Goal: Task Accomplishment & Management: Use online tool/utility

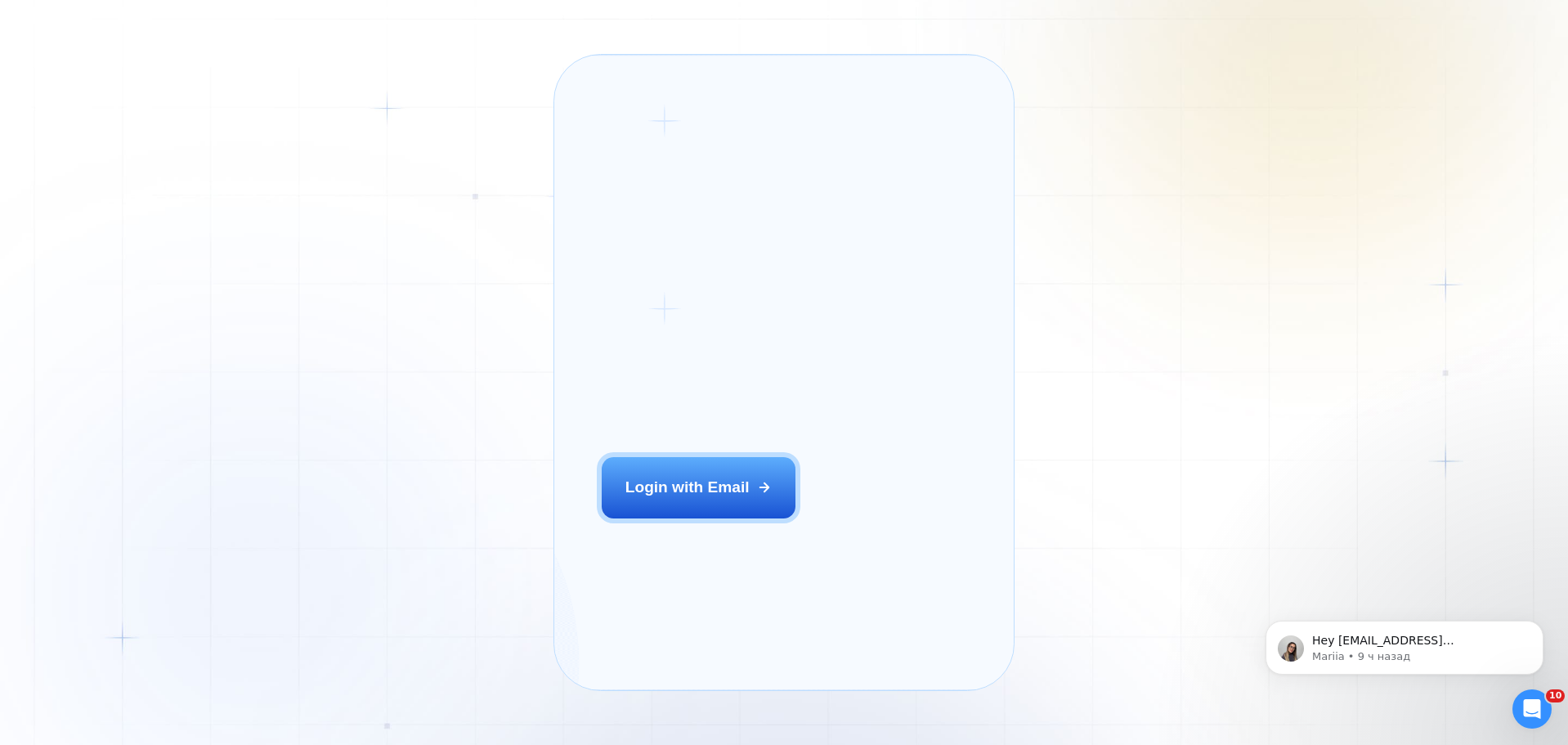
click at [747, 324] on h2 "‍ Welcome to GigRadar." at bounding box center [724, 346] width 246 height 87
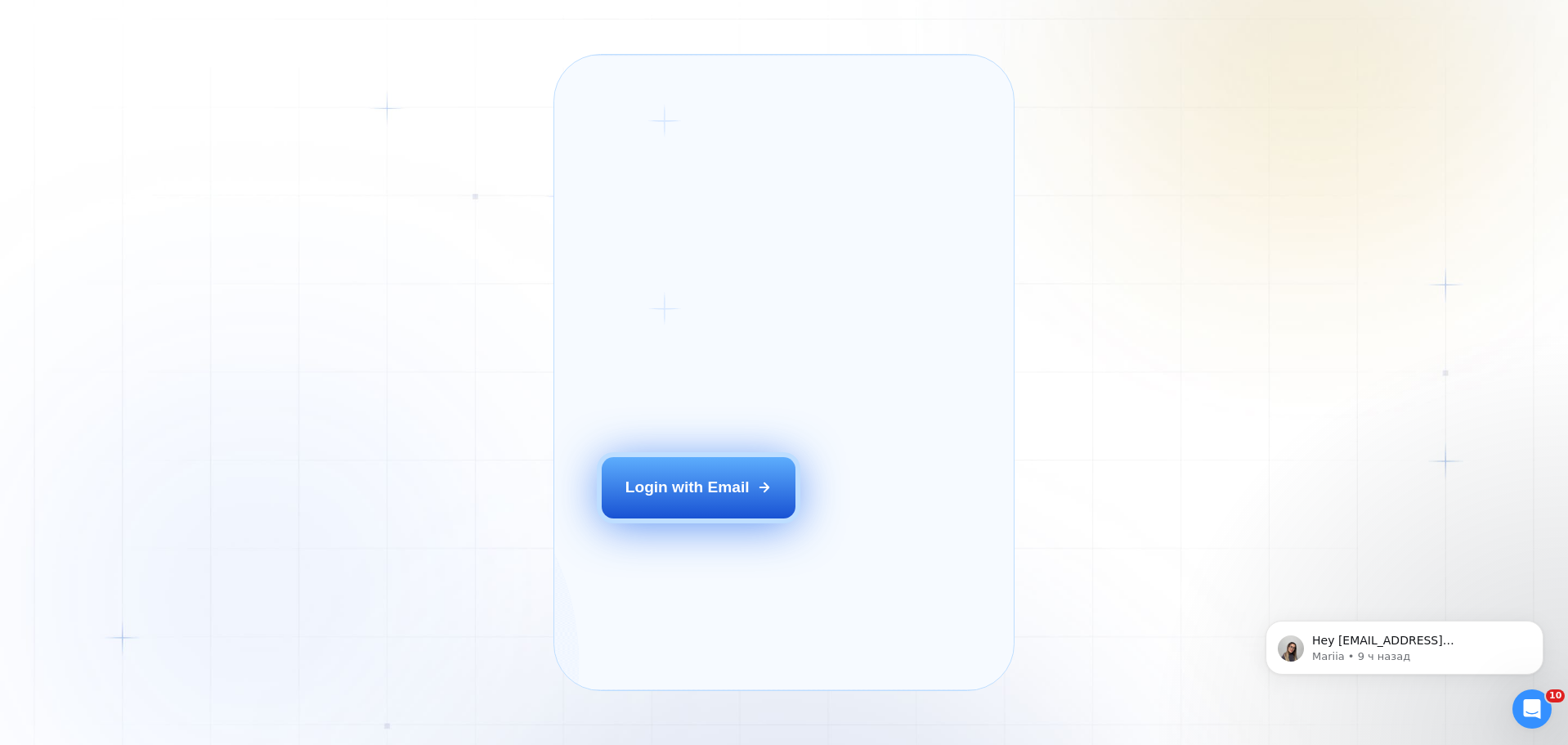
click at [726, 518] on button "Login with Email" at bounding box center [699, 487] width 194 height 61
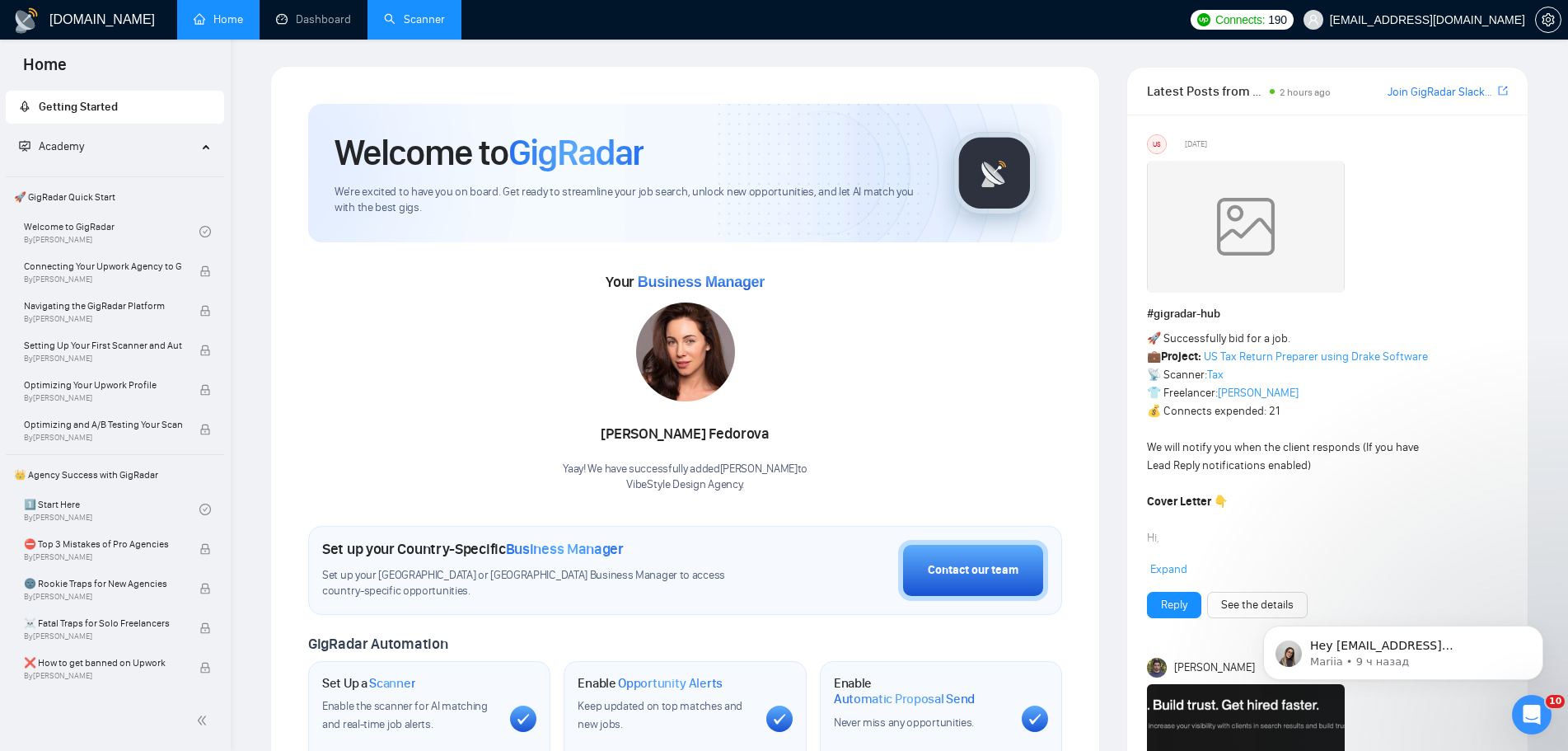
click at [399, 22] on link "Scanner" at bounding box center [414, 19] width 61 height 14
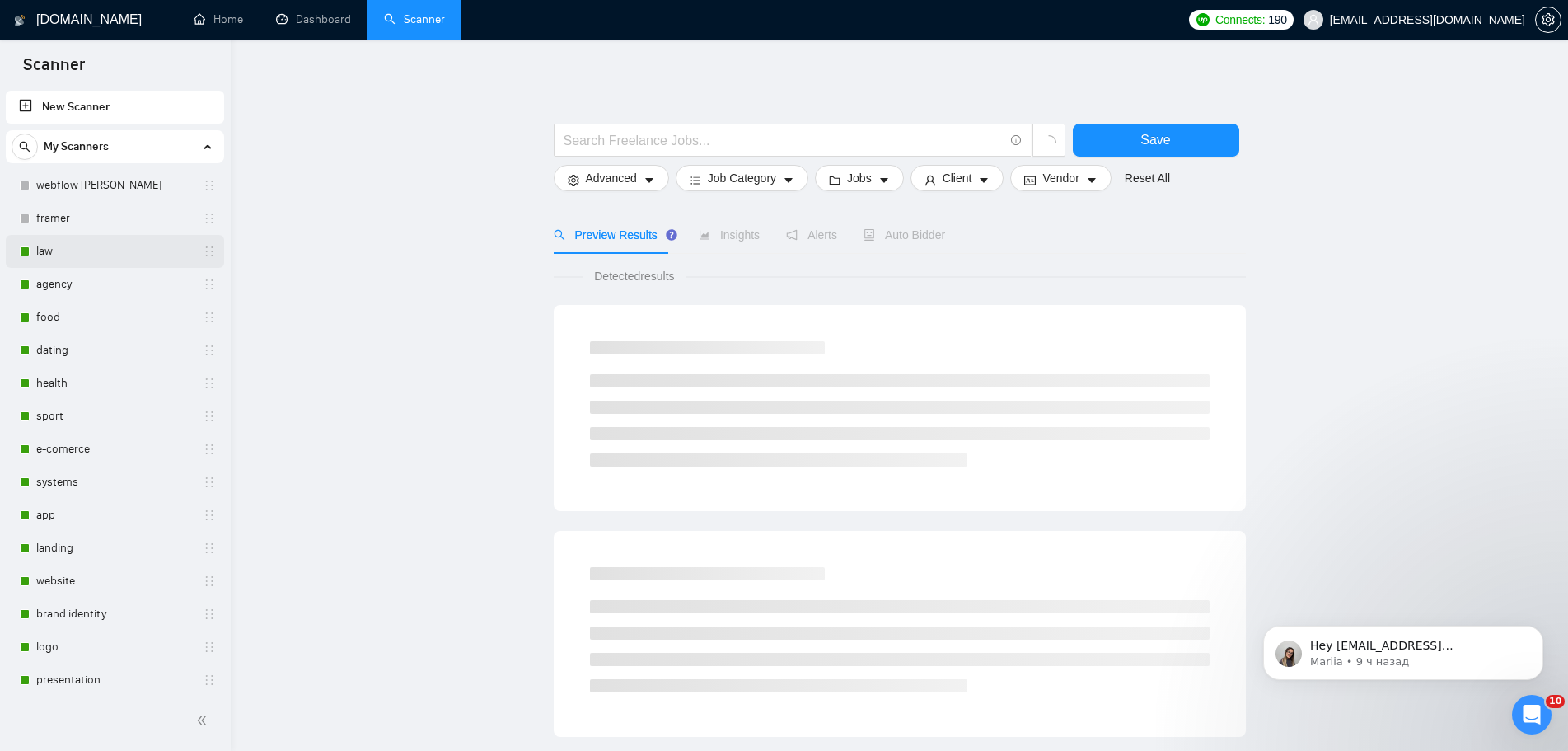
click at [105, 249] on link "law" at bounding box center [114, 251] width 156 height 33
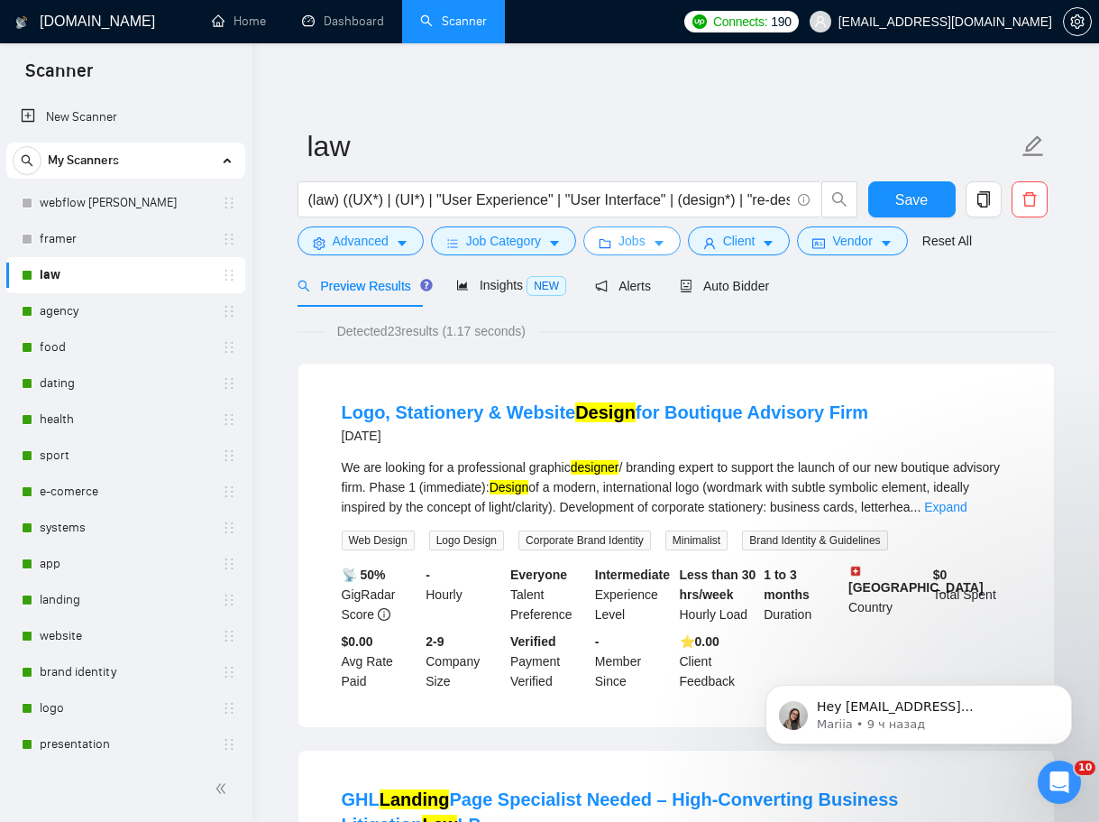
click at [646, 252] on button "Jobs" at bounding box center [632, 240] width 97 height 29
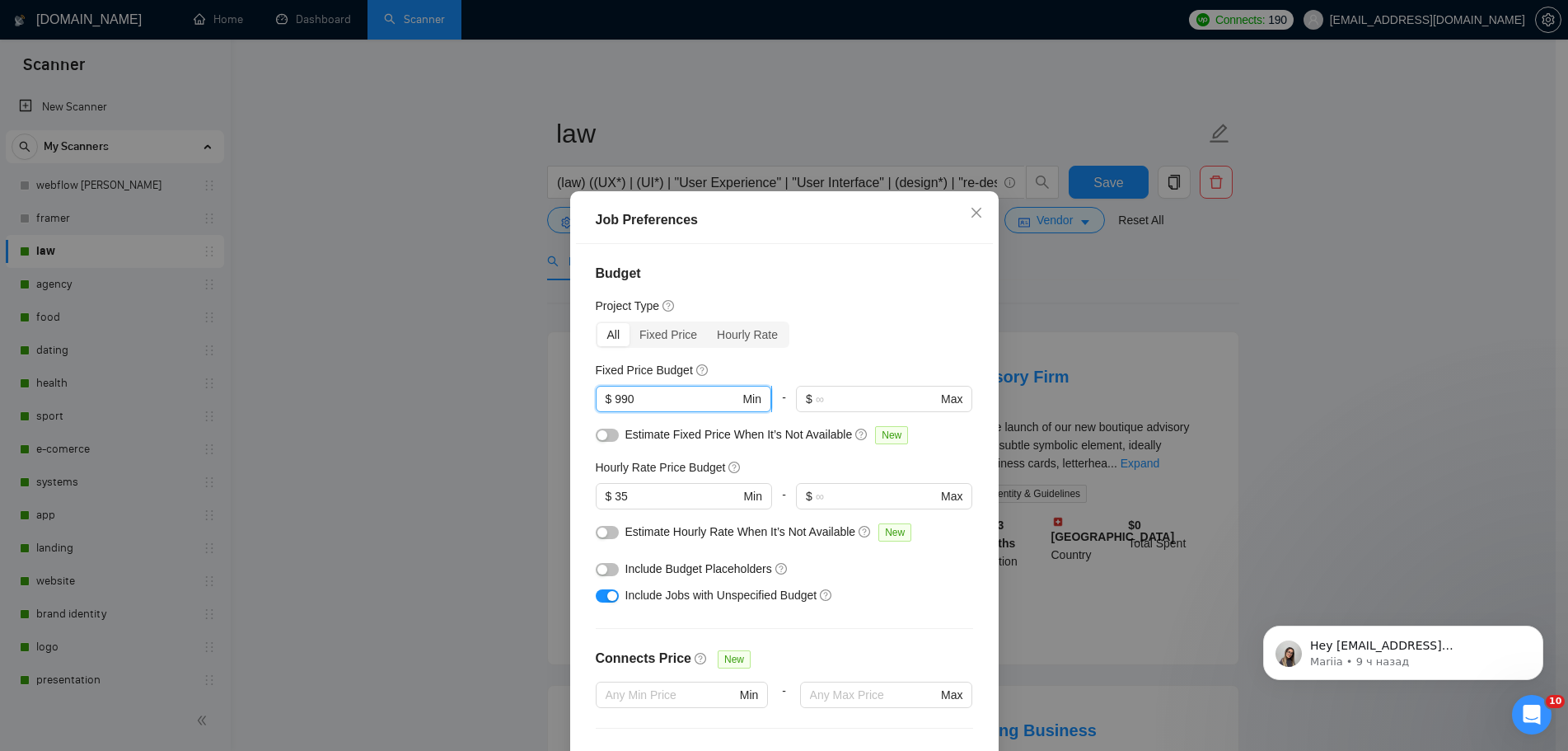
drag, startPoint x: 671, startPoint y: 301, endPoint x: 607, endPoint y: 306, distance: 64.2
click at [607, 386] on span "$ 990 Min" at bounding box center [683, 398] width 175 height 26
type input "800"
drag, startPoint x: 640, startPoint y: 399, endPoint x: 612, endPoint y: 398, distance: 28.0
click at [613, 483] on span "$ 35 Min" at bounding box center [683, 496] width 175 height 26
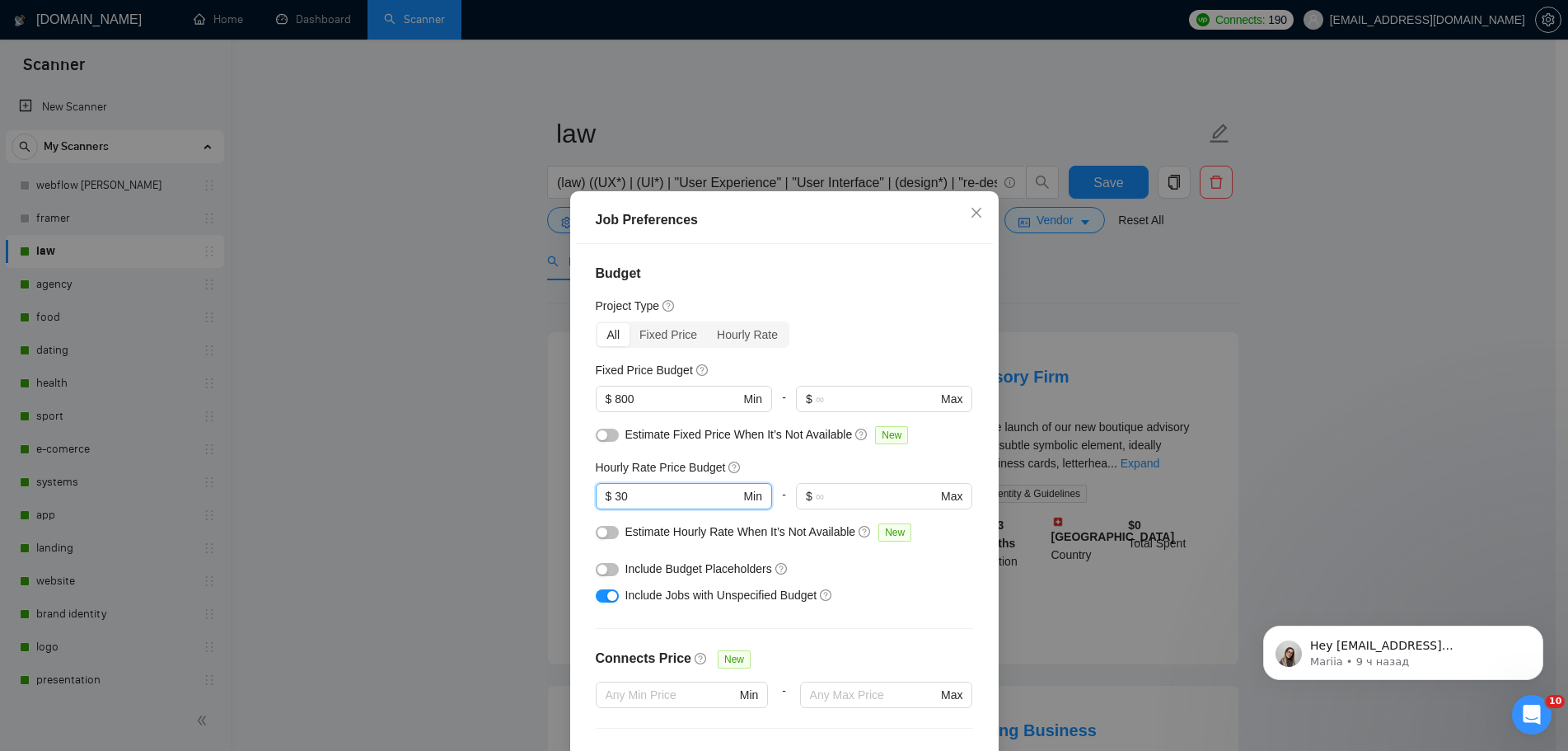
type input "30"
click at [835, 322] on div "All Fixed Price Hourly Rate" at bounding box center [784, 334] width 377 height 26
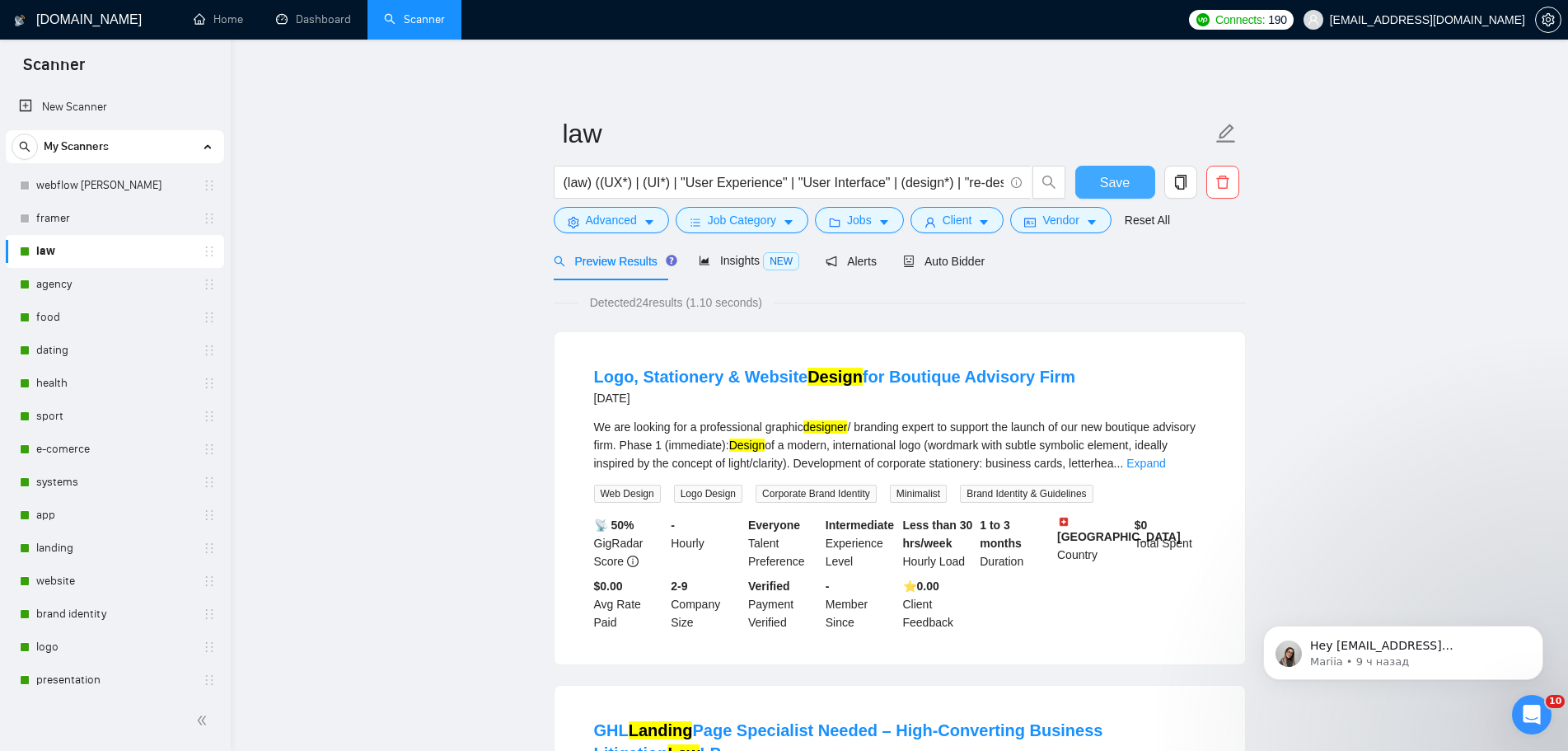
click at [1115, 187] on span "Save" at bounding box center [1115, 183] width 29 height 21
click at [90, 282] on link "agency" at bounding box center [114, 284] width 156 height 33
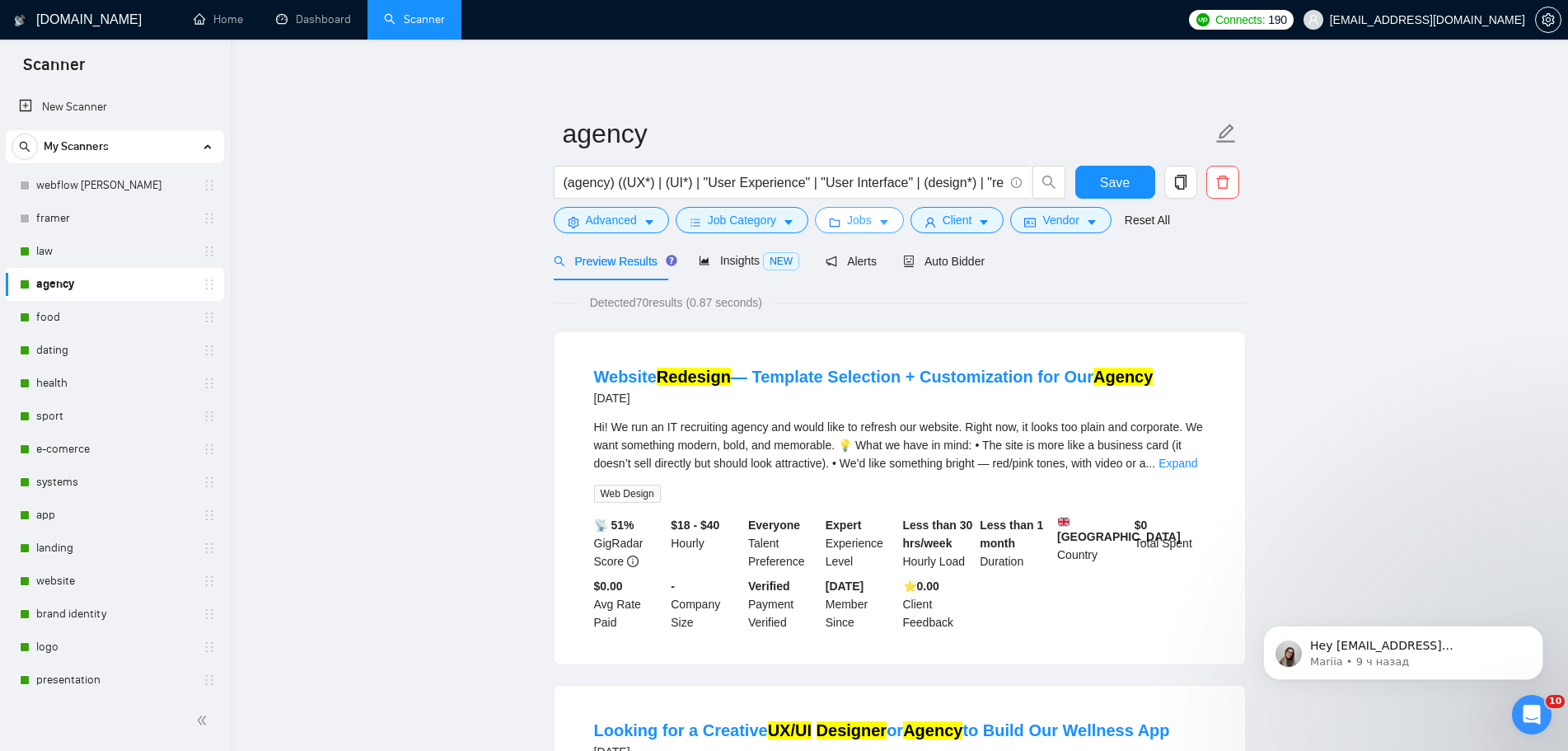
click at [882, 225] on icon "caret-down" at bounding box center [884, 222] width 12 height 12
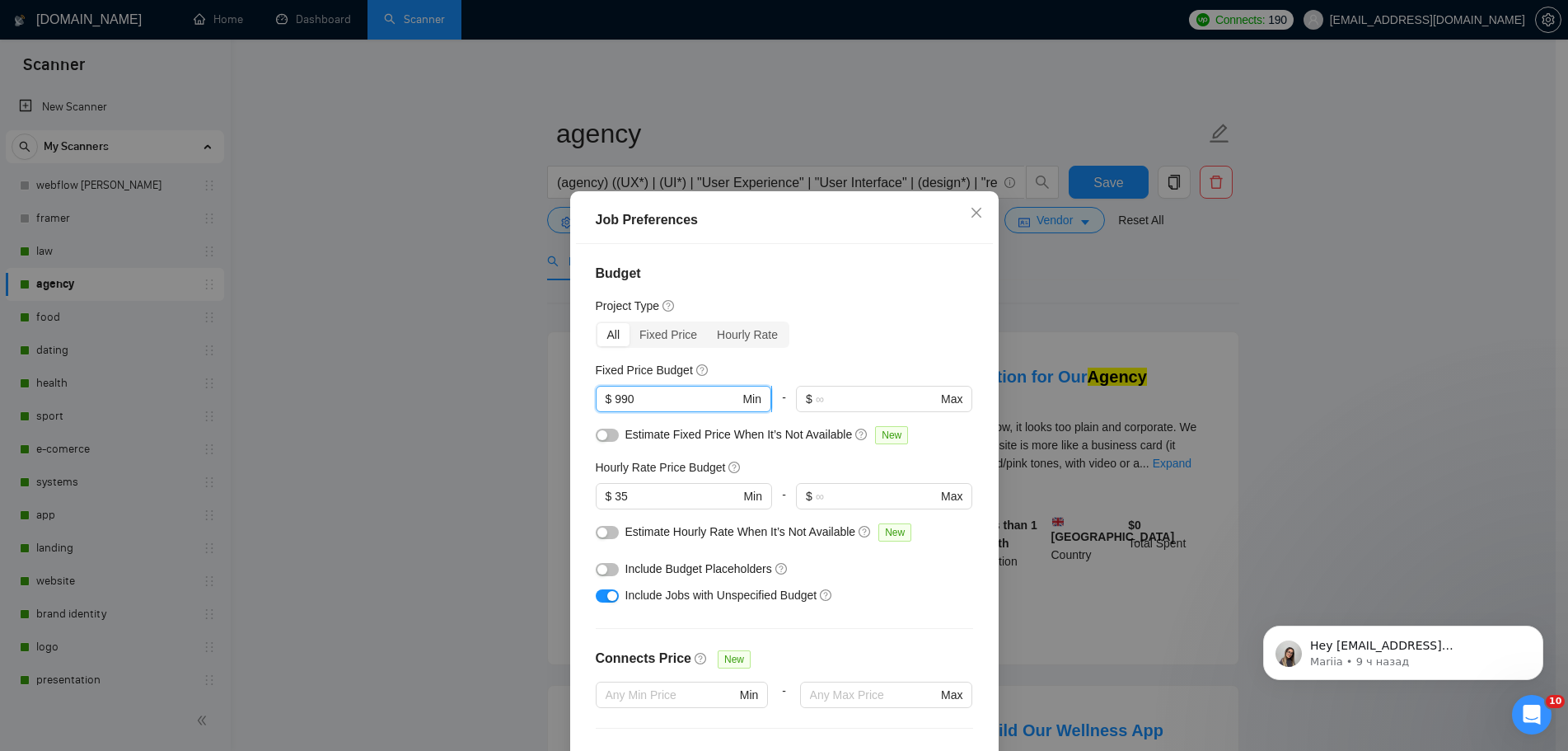
drag, startPoint x: 658, startPoint y: 301, endPoint x: 609, endPoint y: 293, distance: 49.6
click at [609, 386] on span "$ 990 Min" at bounding box center [683, 398] width 175 height 26
type input "800"
drag, startPoint x: 643, startPoint y: 401, endPoint x: 606, endPoint y: 396, distance: 37.3
click at [606, 483] on span "$ 35 Min" at bounding box center [683, 496] width 175 height 26
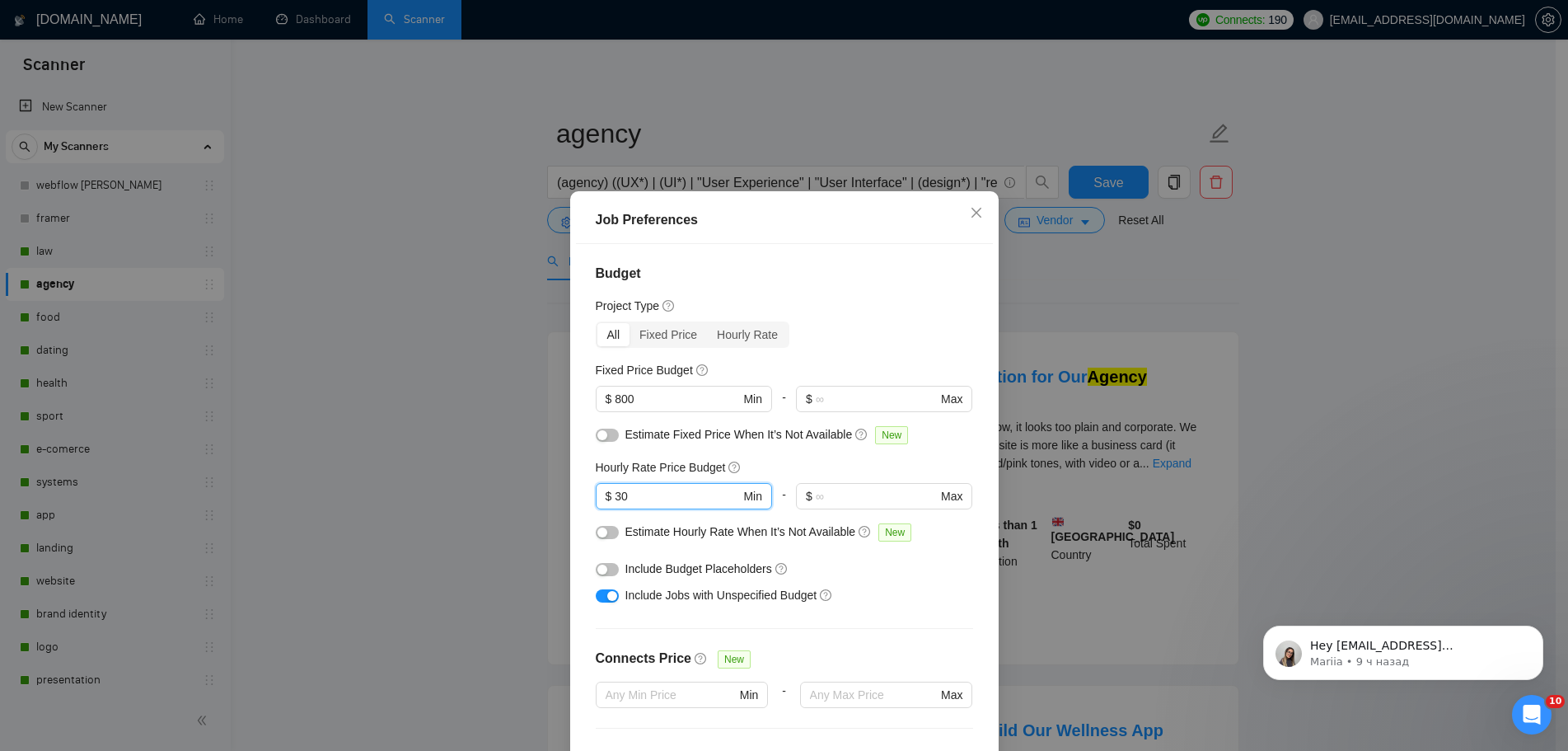
type input "30"
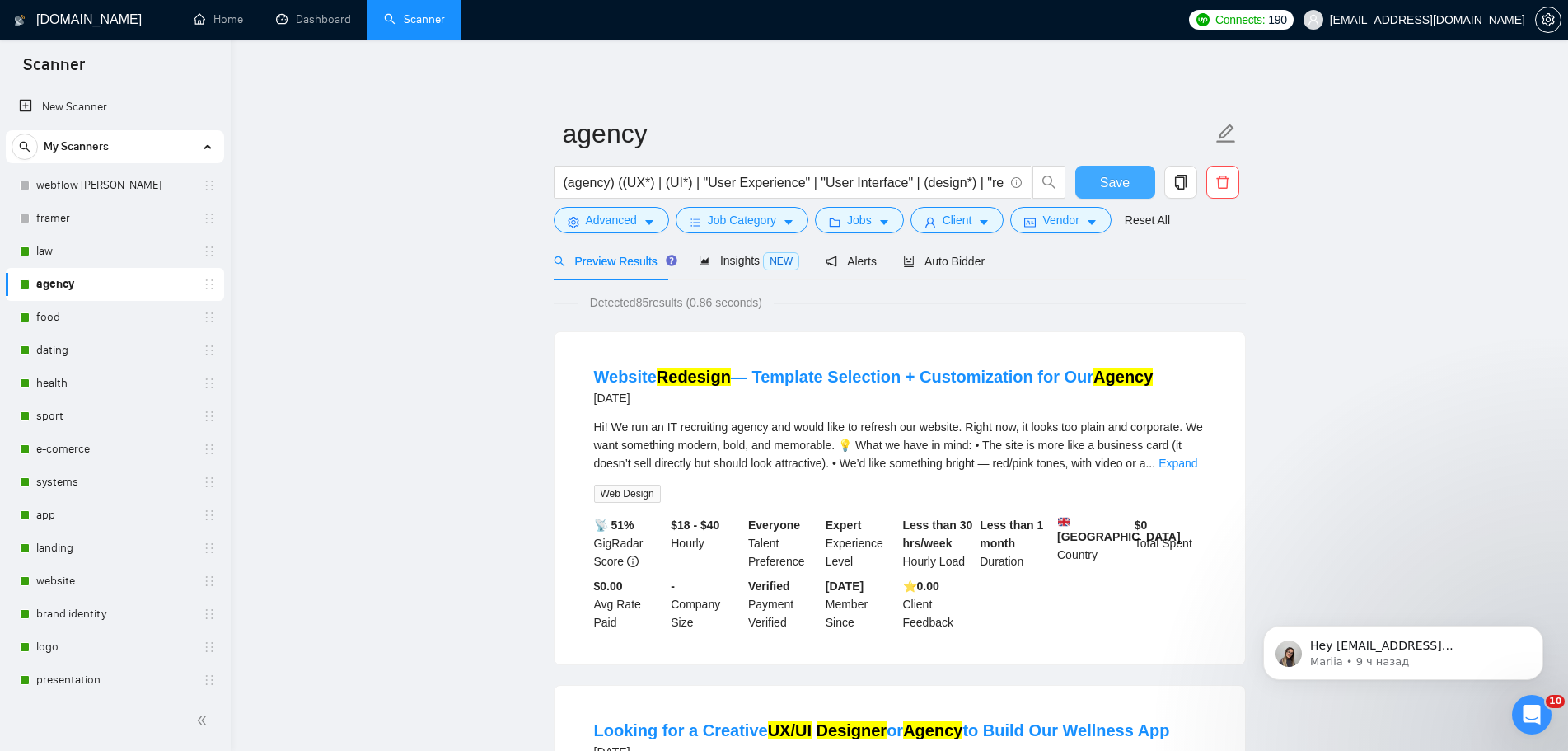
click at [1114, 174] on span "Save" at bounding box center [1115, 183] width 29 height 21
click at [79, 315] on link "food" at bounding box center [114, 317] width 156 height 33
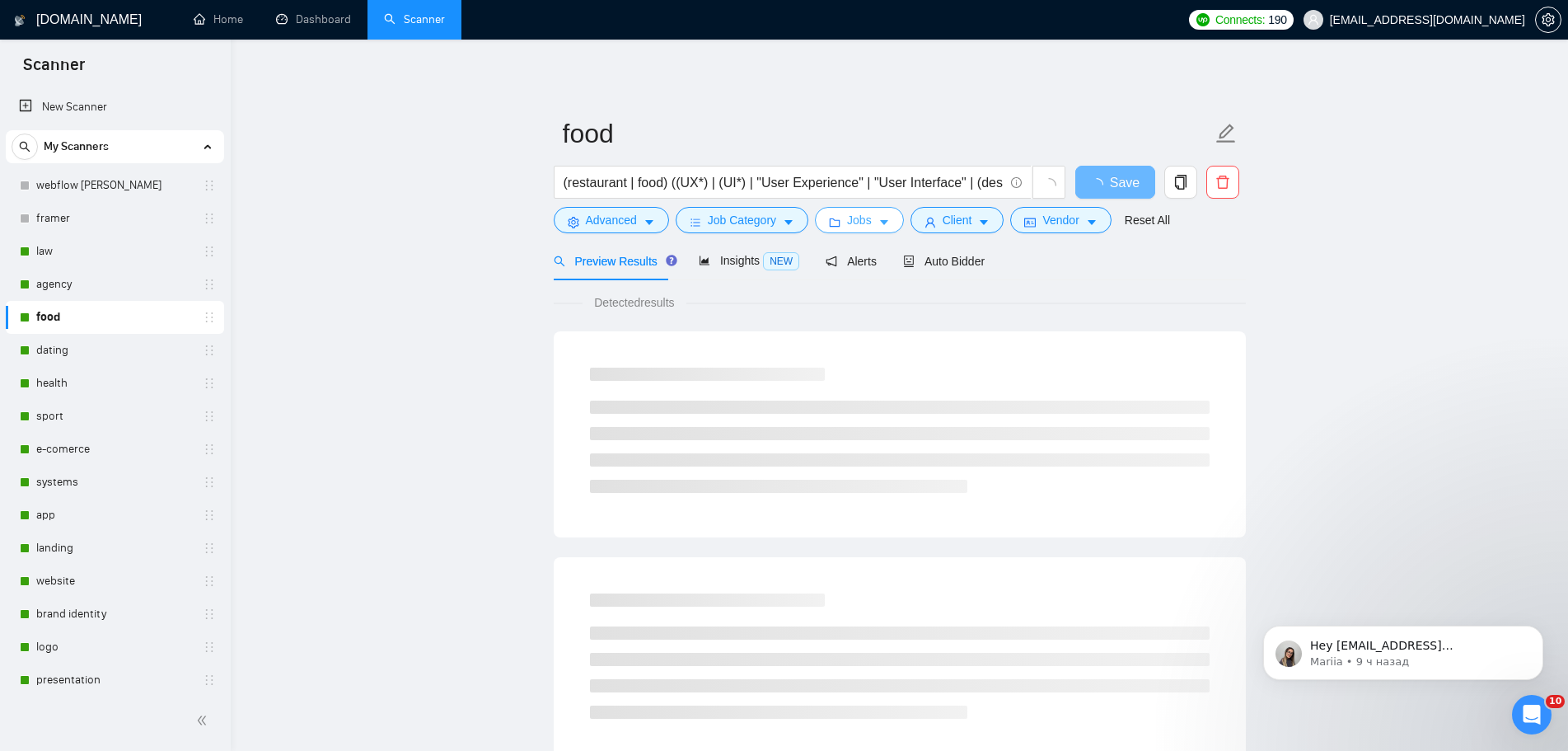
click at [842, 219] on button "Jobs" at bounding box center [859, 219] width 89 height 26
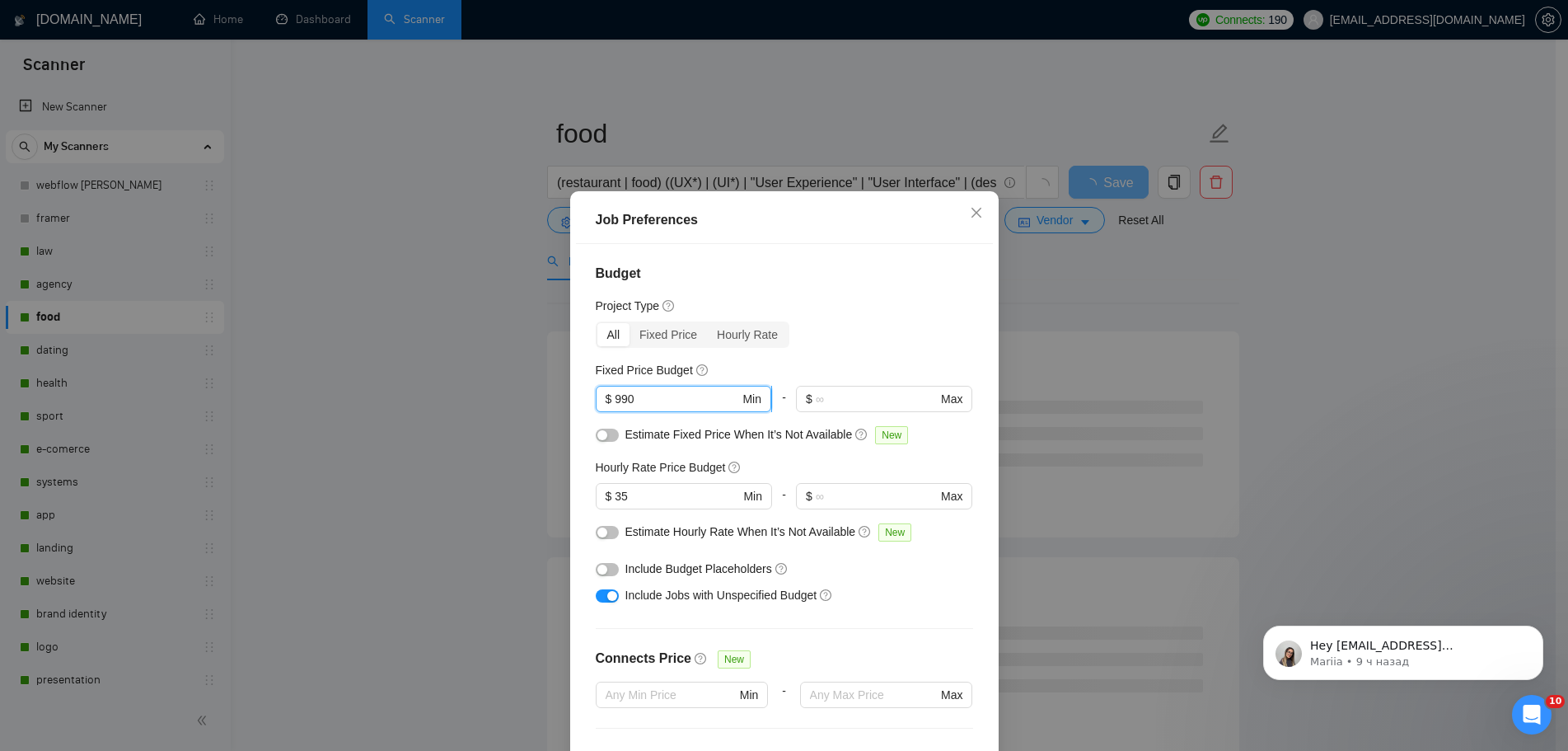
drag, startPoint x: 668, startPoint y: 307, endPoint x: 604, endPoint y: 307, distance: 64.0
click at [604, 386] on span "$ 990 Min" at bounding box center [683, 398] width 175 height 26
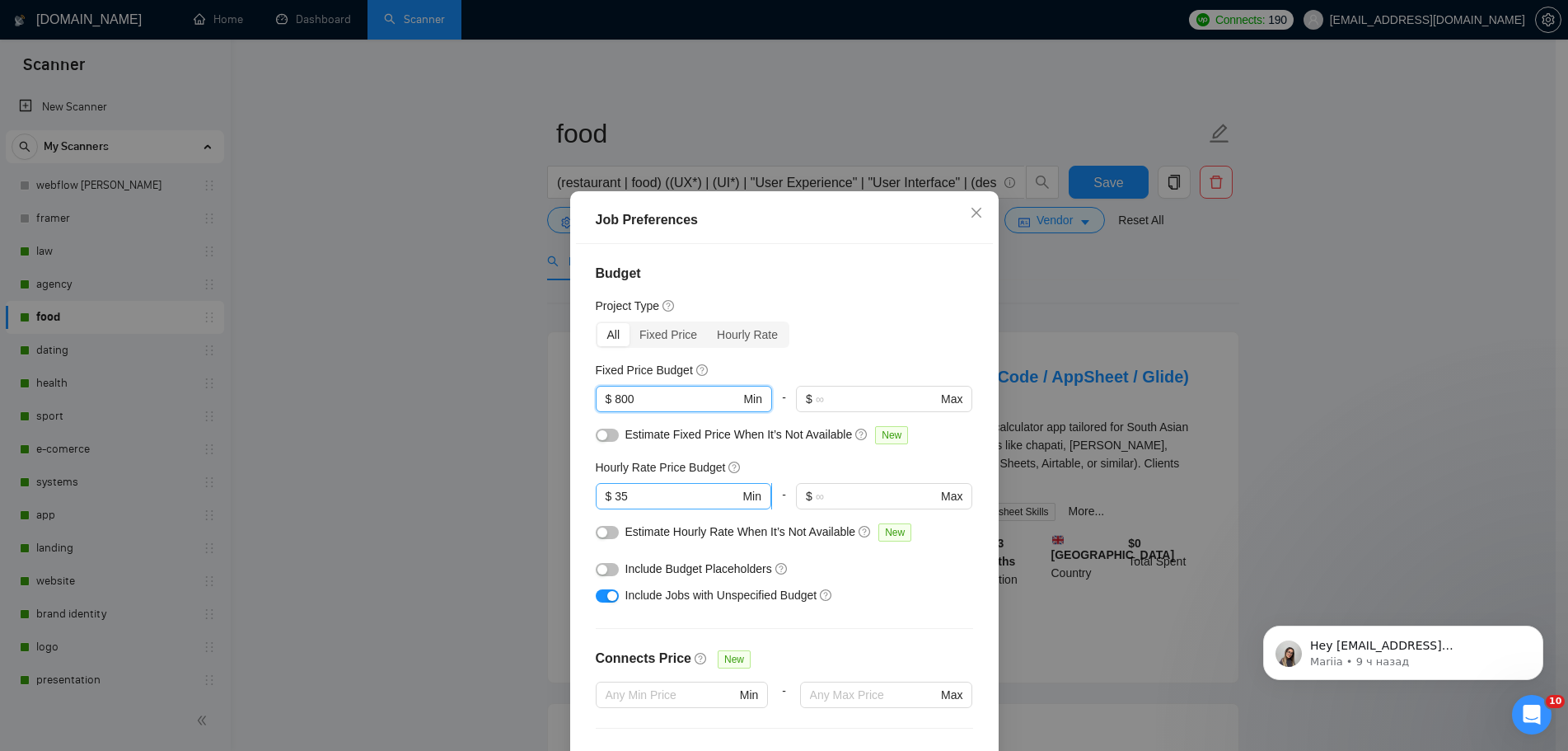
type input "800"
drag, startPoint x: 638, startPoint y: 393, endPoint x: 581, endPoint y: 396, distance: 57.1
click at [581, 396] on div "Budget Project Type All Fixed Price Hourly Rate Fixed Price Budget $ 800 Min - …" at bounding box center [784, 506] width 417 height 525
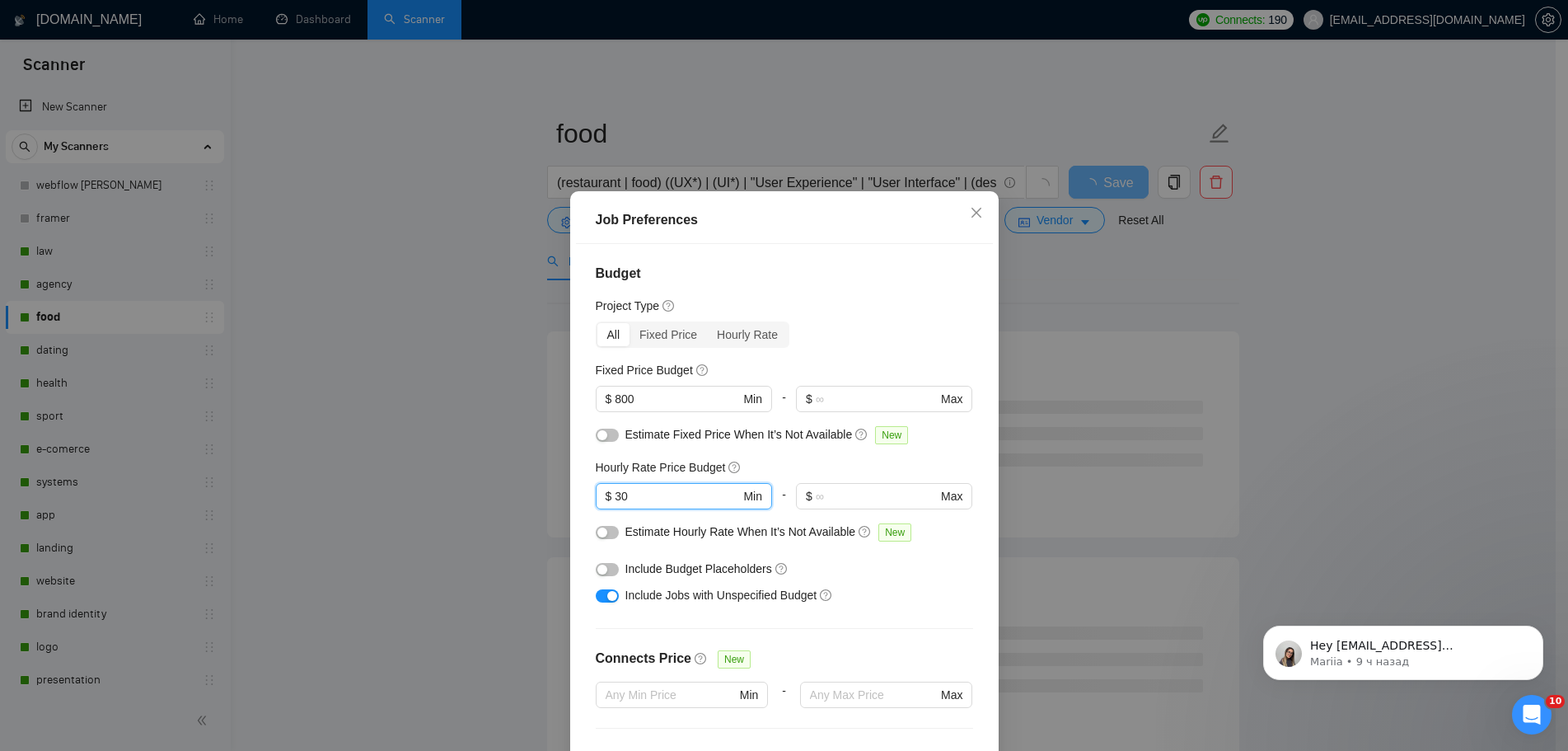
type input "30"
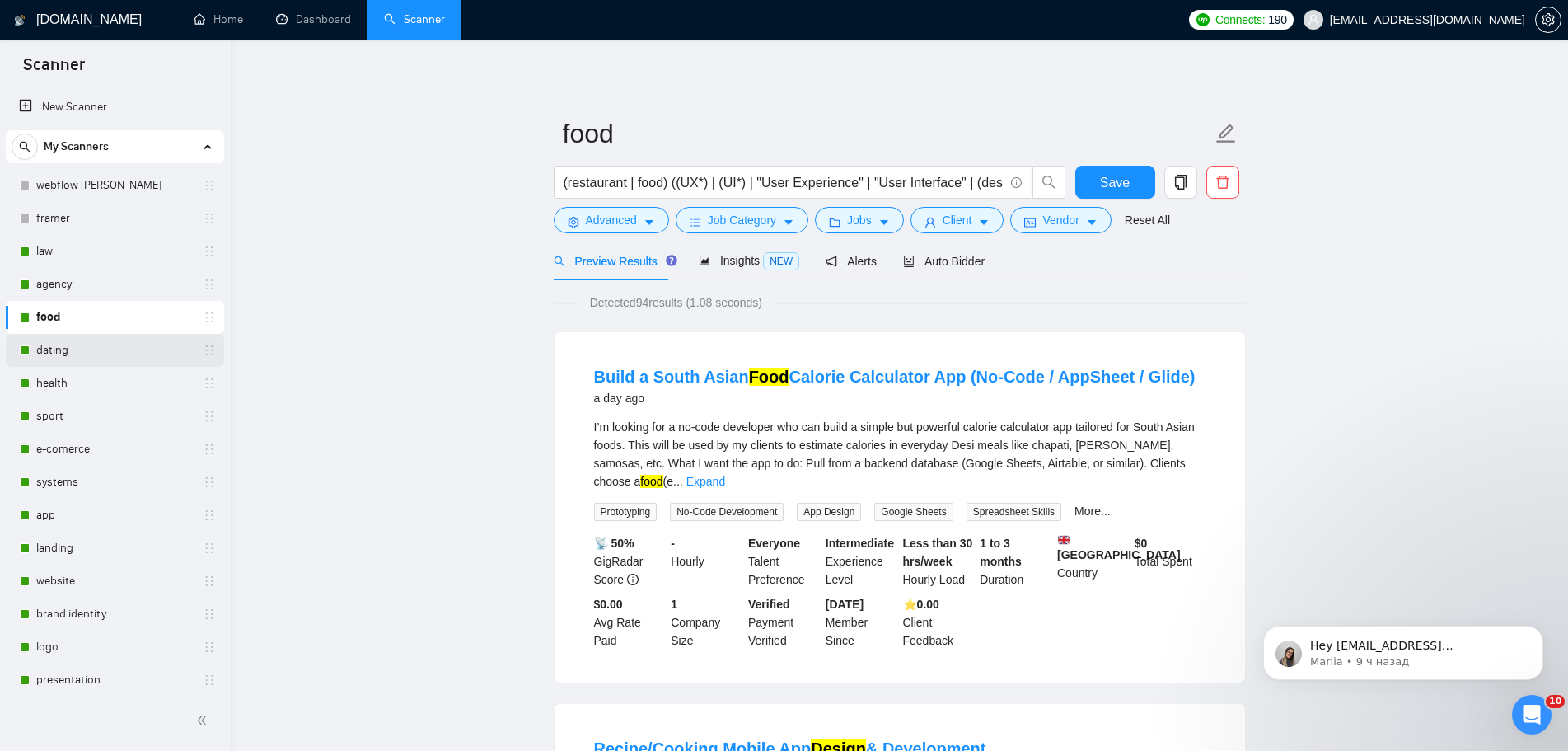
click at [55, 346] on link "dating" at bounding box center [114, 350] width 156 height 33
click at [1105, 175] on span "Save" at bounding box center [1115, 183] width 29 height 21
click at [74, 350] on link "dating" at bounding box center [114, 350] width 156 height 33
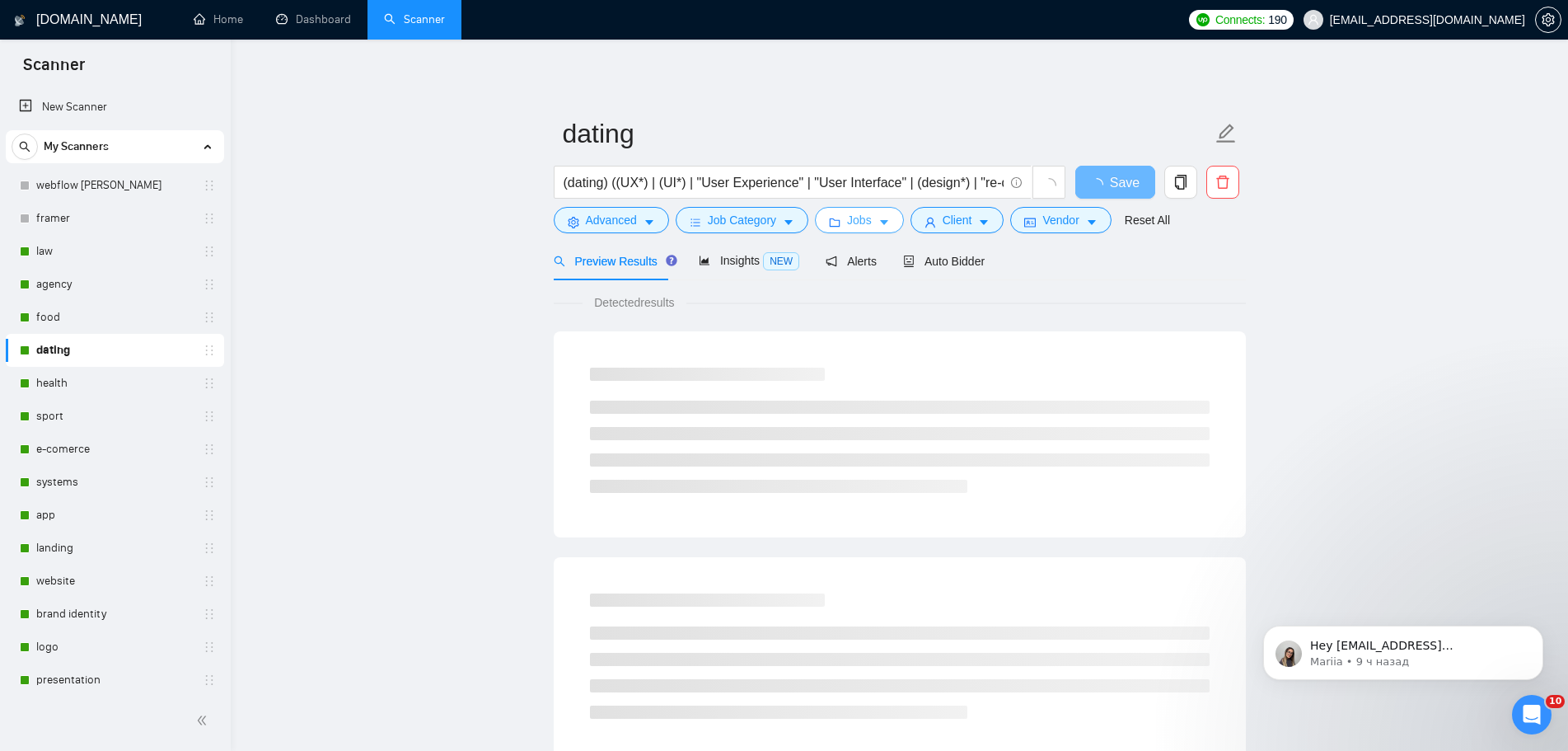
click at [868, 215] on button "Jobs" at bounding box center [859, 219] width 89 height 26
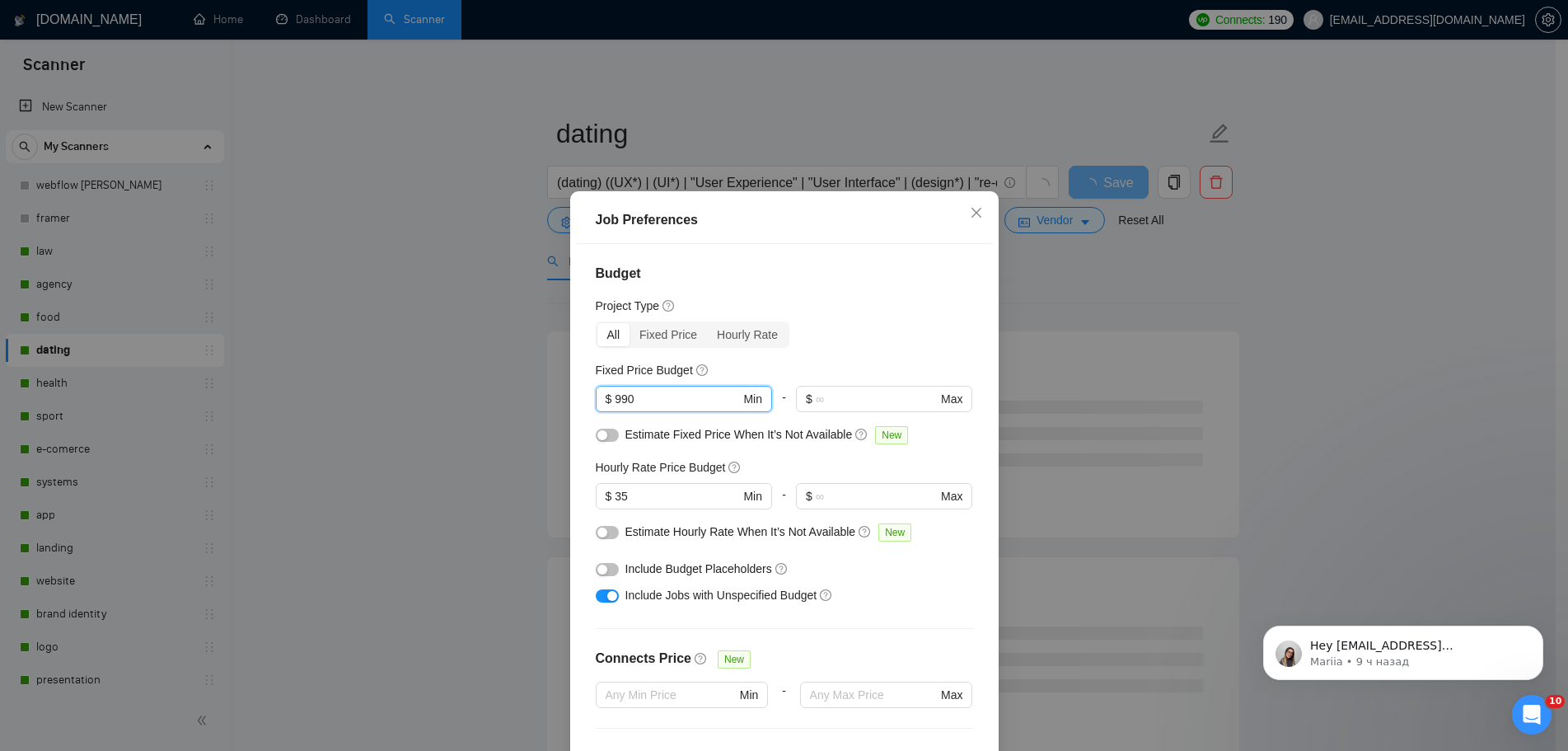
drag, startPoint x: 662, startPoint y: 301, endPoint x: 579, endPoint y: 302, distance: 83.0
click at [579, 302] on div "Budget Project Type All Fixed Price Hourly Rate Fixed Price Budget 990 $ 990 Mi…" at bounding box center [784, 506] width 417 height 525
type input "800"
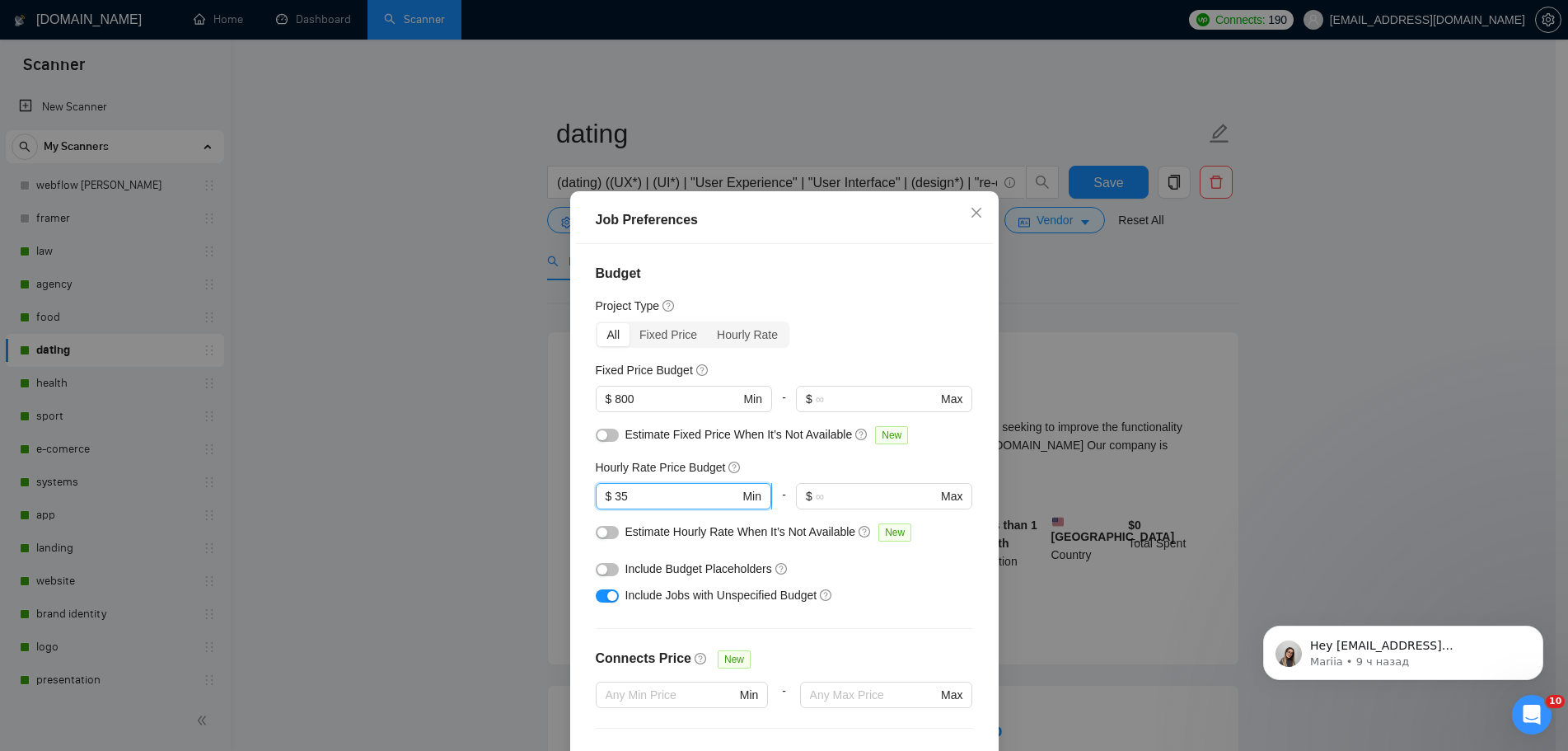
click at [600, 483] on span "$ 35 Min" at bounding box center [683, 496] width 175 height 26
type input "30"
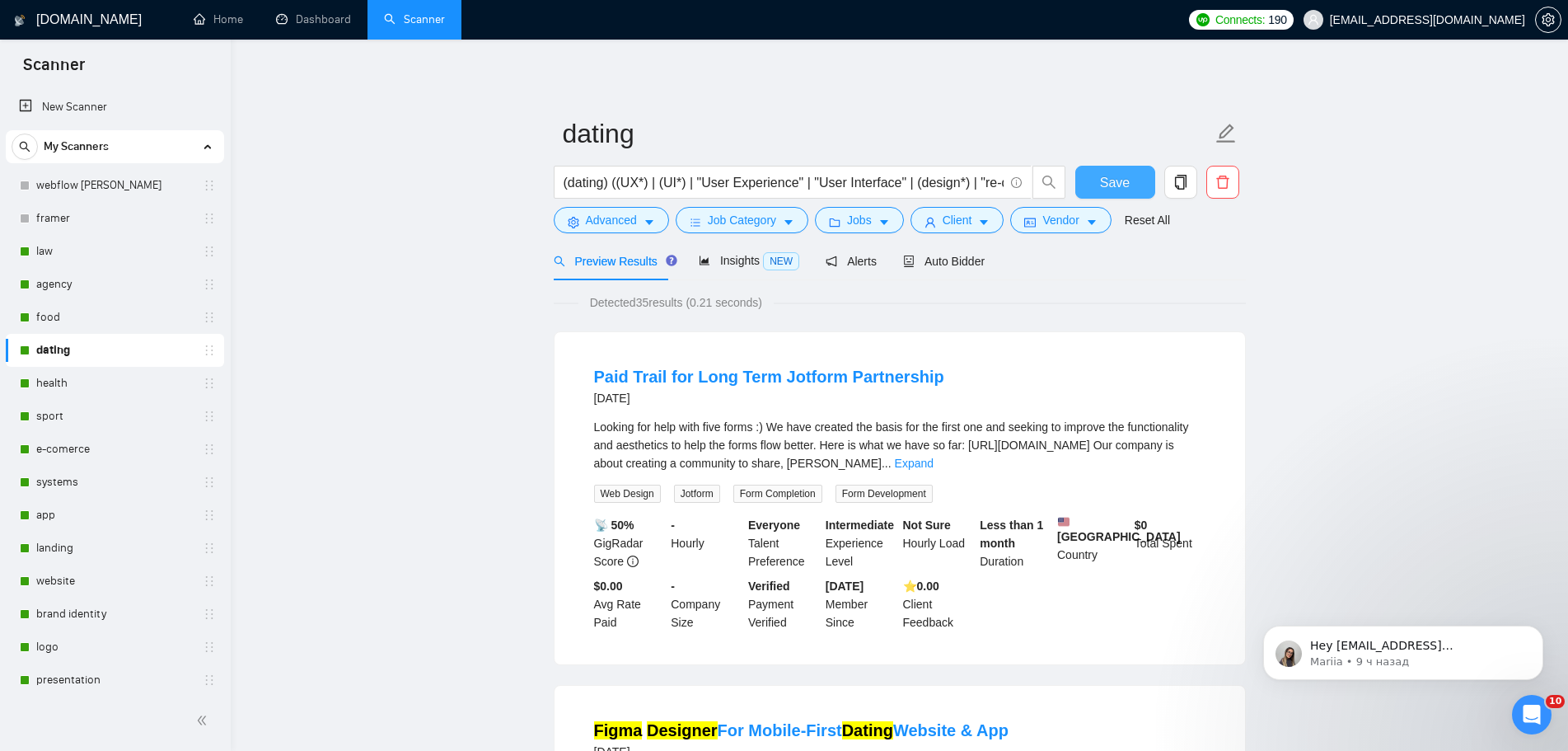
click at [1100, 178] on button "Save" at bounding box center [1115, 182] width 79 height 33
click at [98, 379] on link "health" at bounding box center [114, 383] width 156 height 33
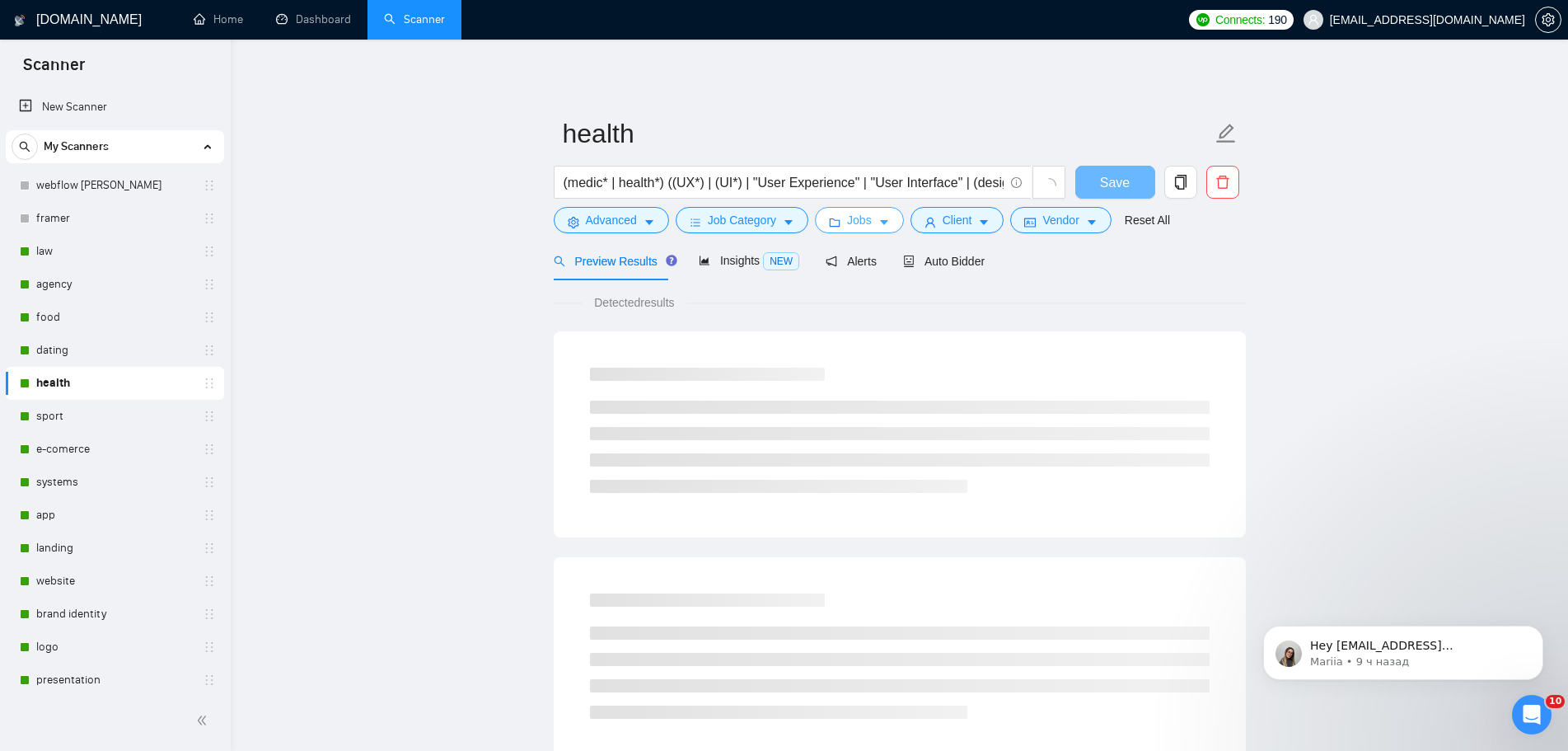
click at [879, 218] on icon "caret-down" at bounding box center [884, 222] width 12 height 12
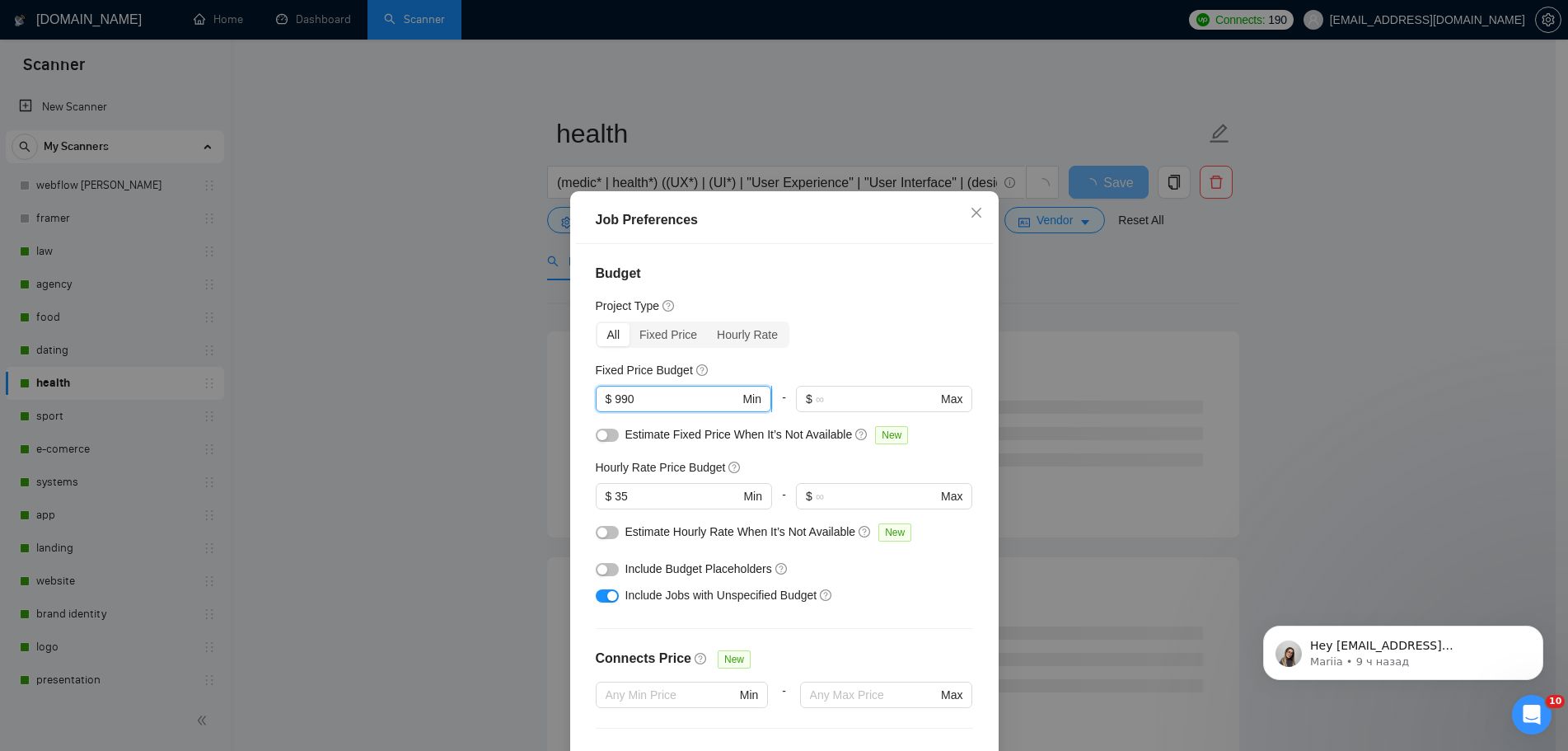
drag, startPoint x: 662, startPoint y: 301, endPoint x: 597, endPoint y: 302, distance: 65.0
click at [597, 386] on span "$ 990 Min" at bounding box center [683, 398] width 175 height 26
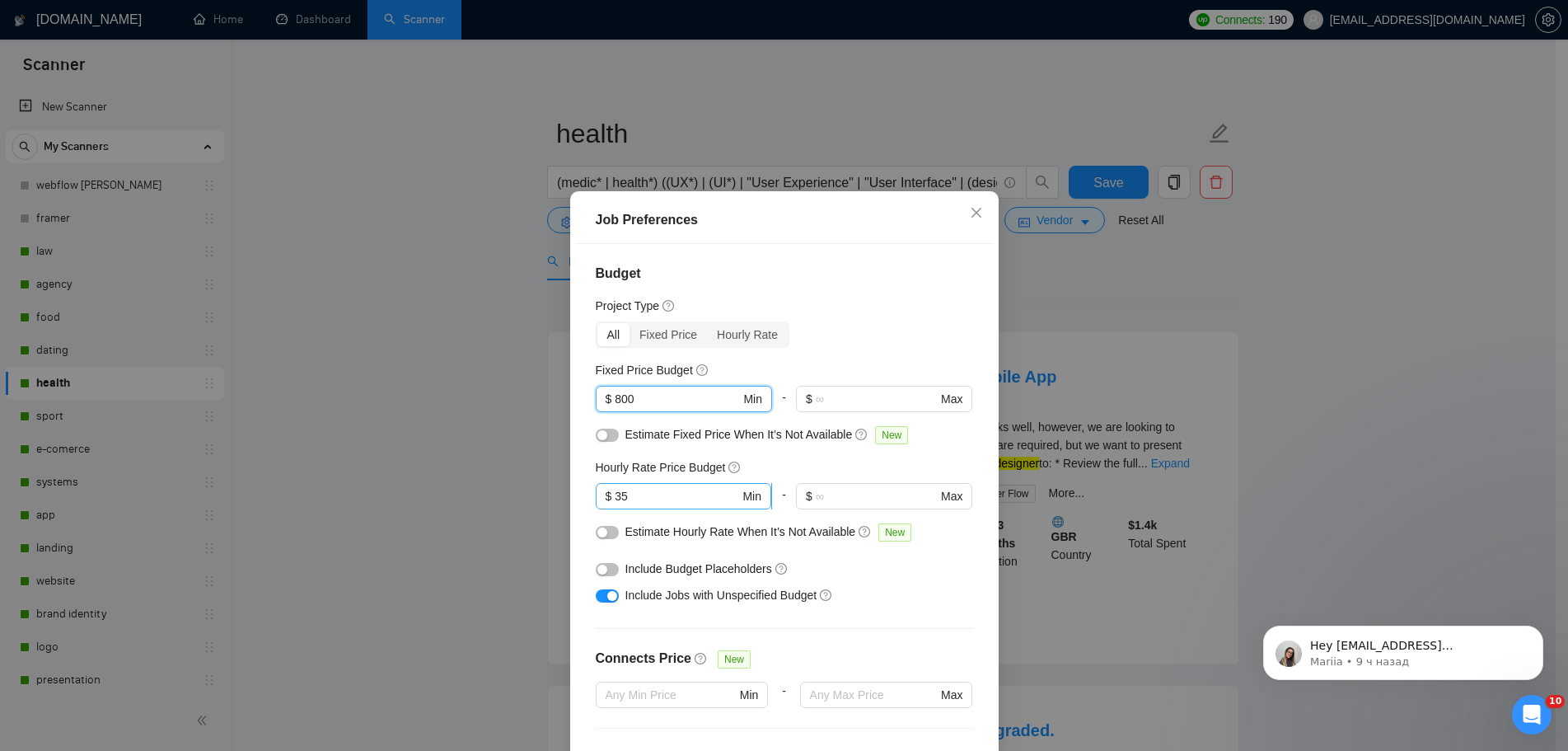
type input "800"
drag, startPoint x: 643, startPoint y: 390, endPoint x: 592, endPoint y: 384, distance: 51.4
click at [592, 384] on div "Budget Project Type All Fixed Price Hourly Rate Fixed Price Budget $ 800 Min - …" at bounding box center [784, 506] width 417 height 525
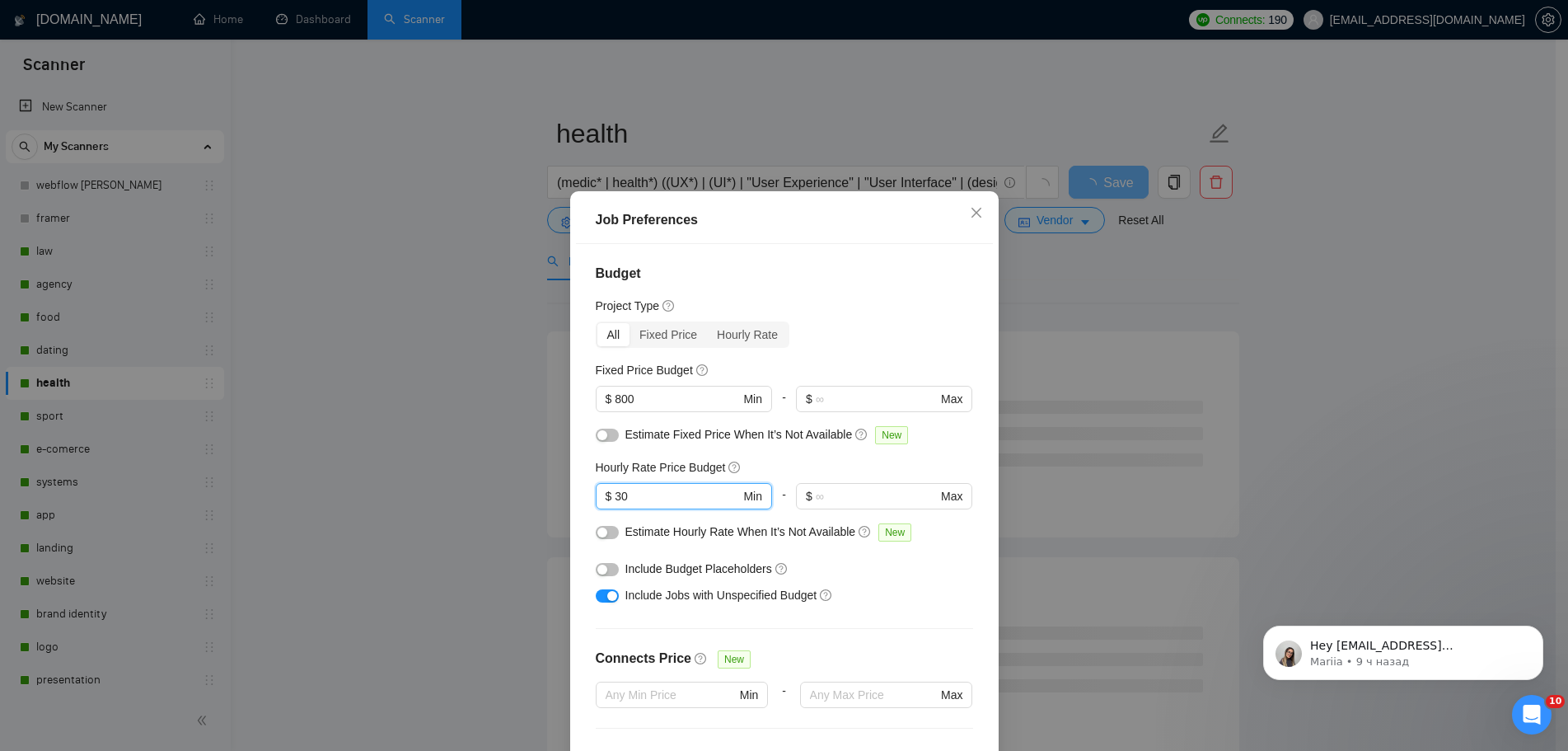
type input "30"
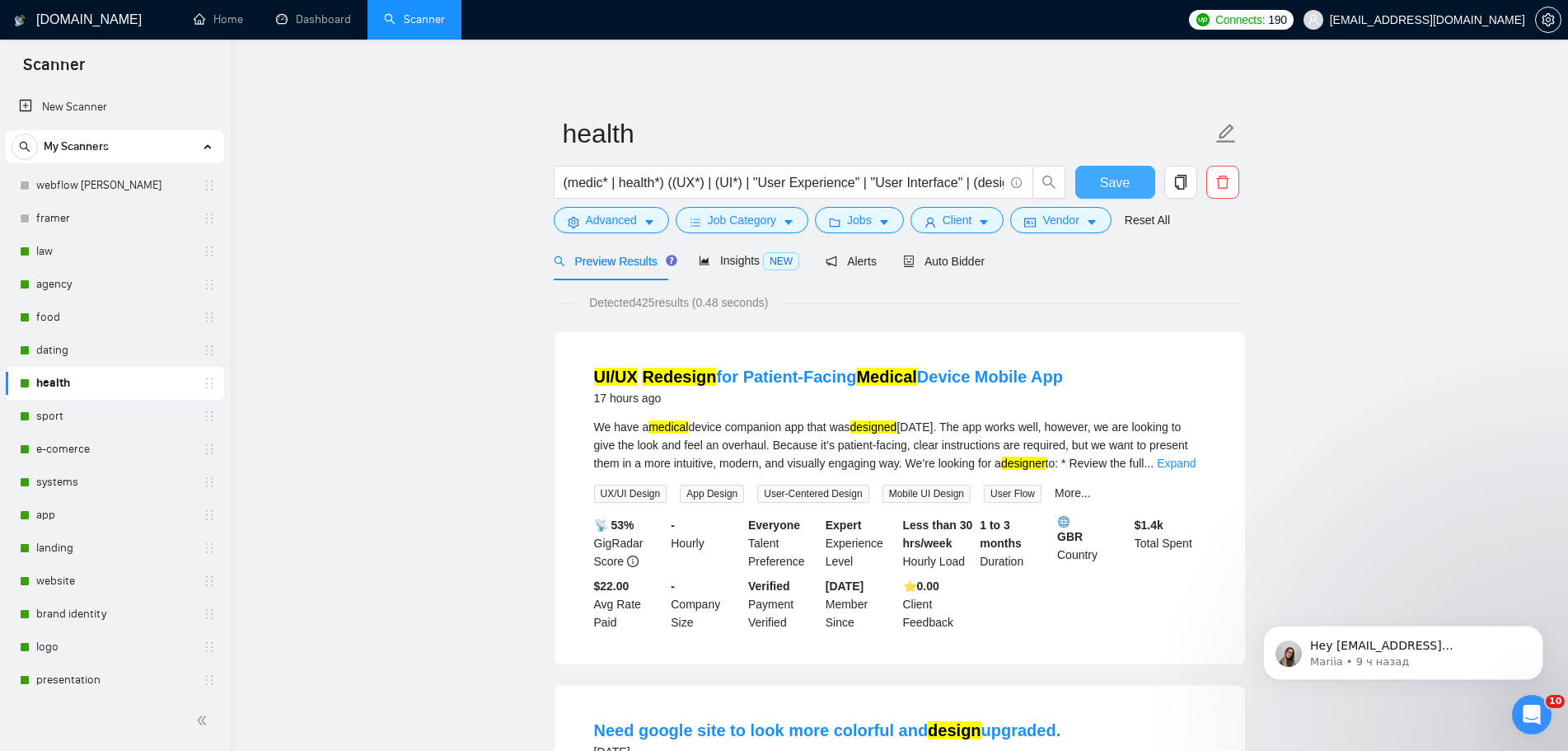
click at [1122, 183] on span "Save" at bounding box center [1115, 183] width 29 height 21
click at [105, 407] on link "sport" at bounding box center [114, 416] width 156 height 33
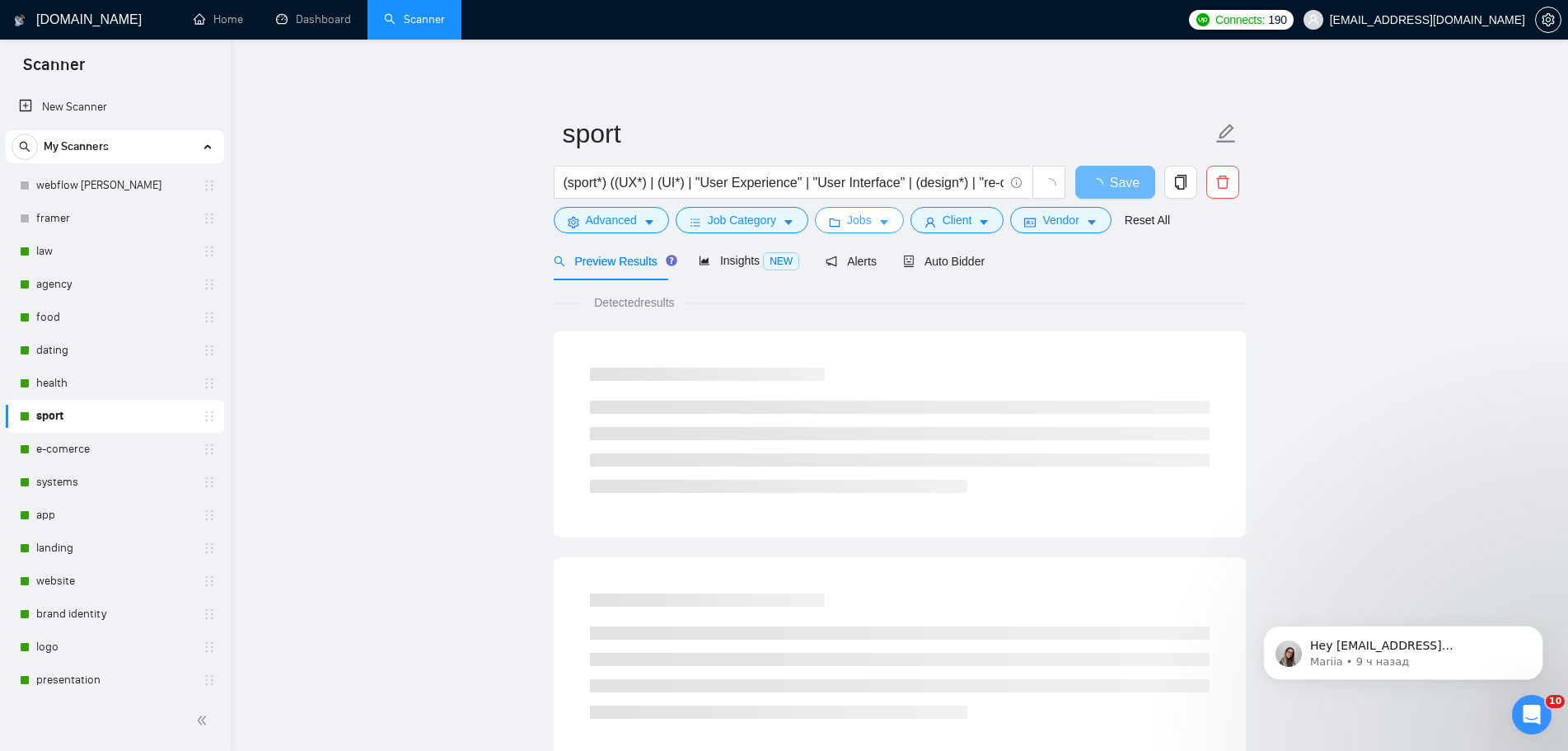
click at [862, 222] on span "Jobs" at bounding box center [859, 220] width 25 height 18
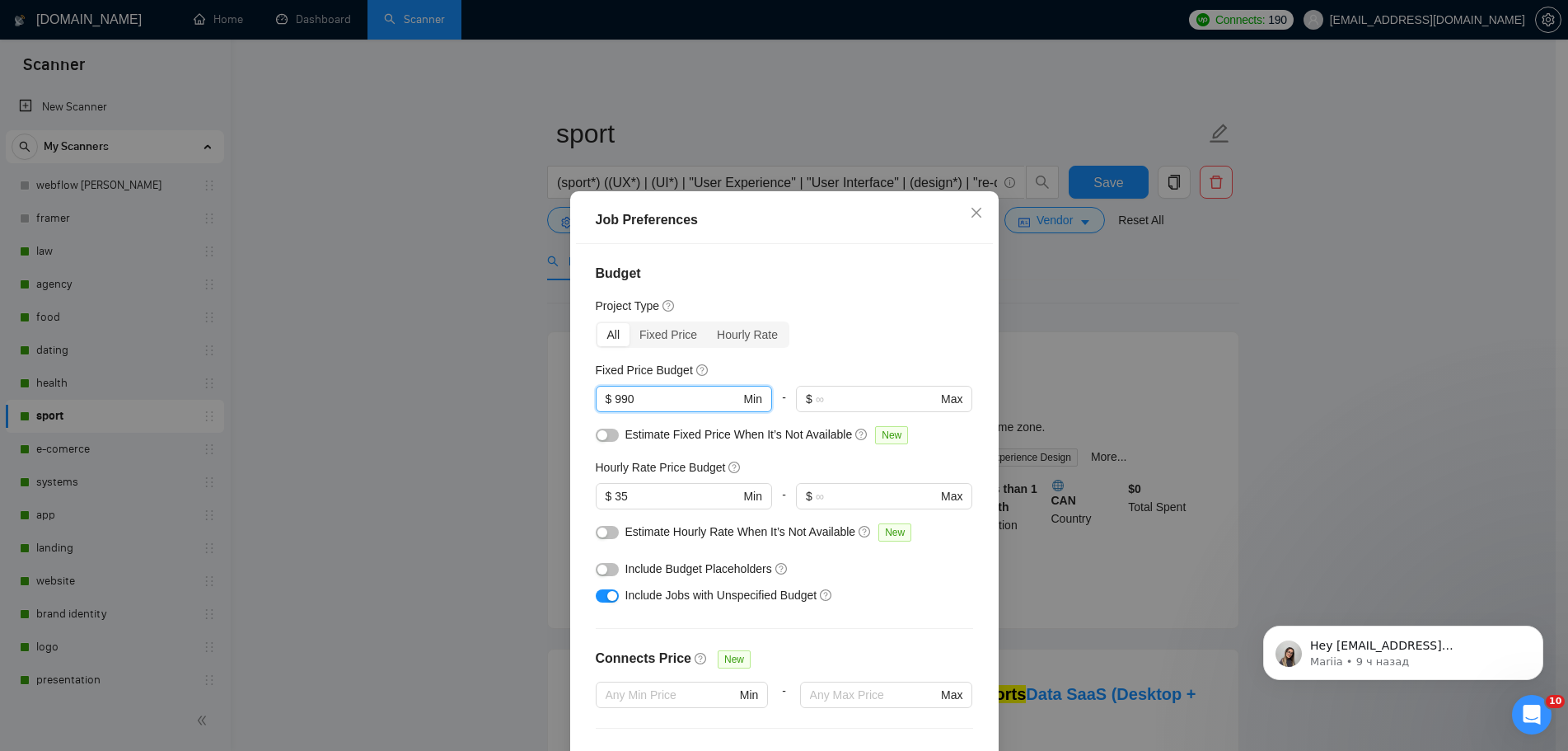
drag, startPoint x: 617, startPoint y: 300, endPoint x: 589, endPoint y: 300, distance: 28.0
click at [589, 300] on div "Budget Project Type All Fixed Price Hourly Rate Fixed Price Budget 990 $ 990 Mi…" at bounding box center [784, 506] width 417 height 525
type input "800"
drag, startPoint x: 620, startPoint y: 400, endPoint x: 597, endPoint y: 397, distance: 23.2
click at [597, 483] on span "$ 35 Min" at bounding box center [683, 496] width 175 height 26
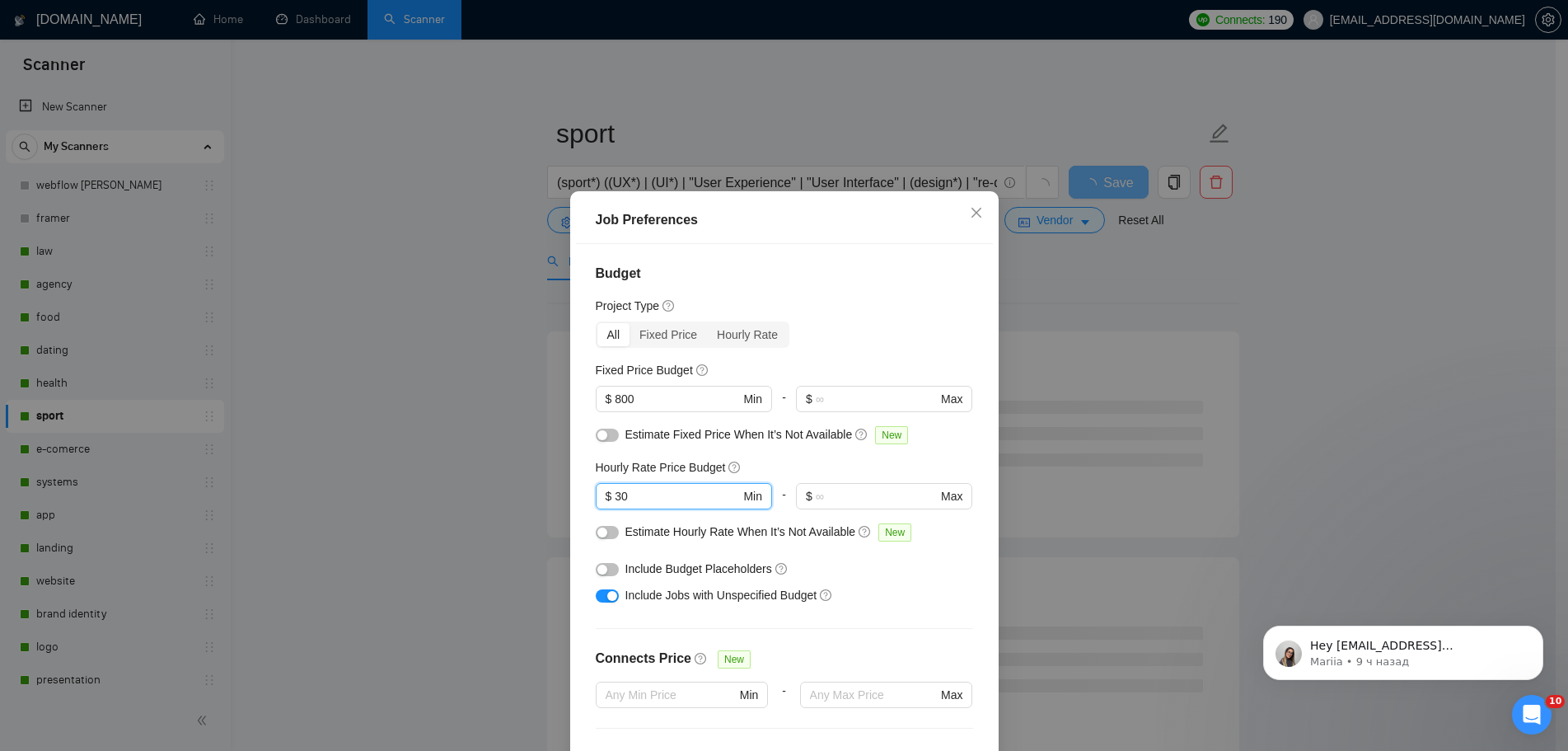
type input "30"
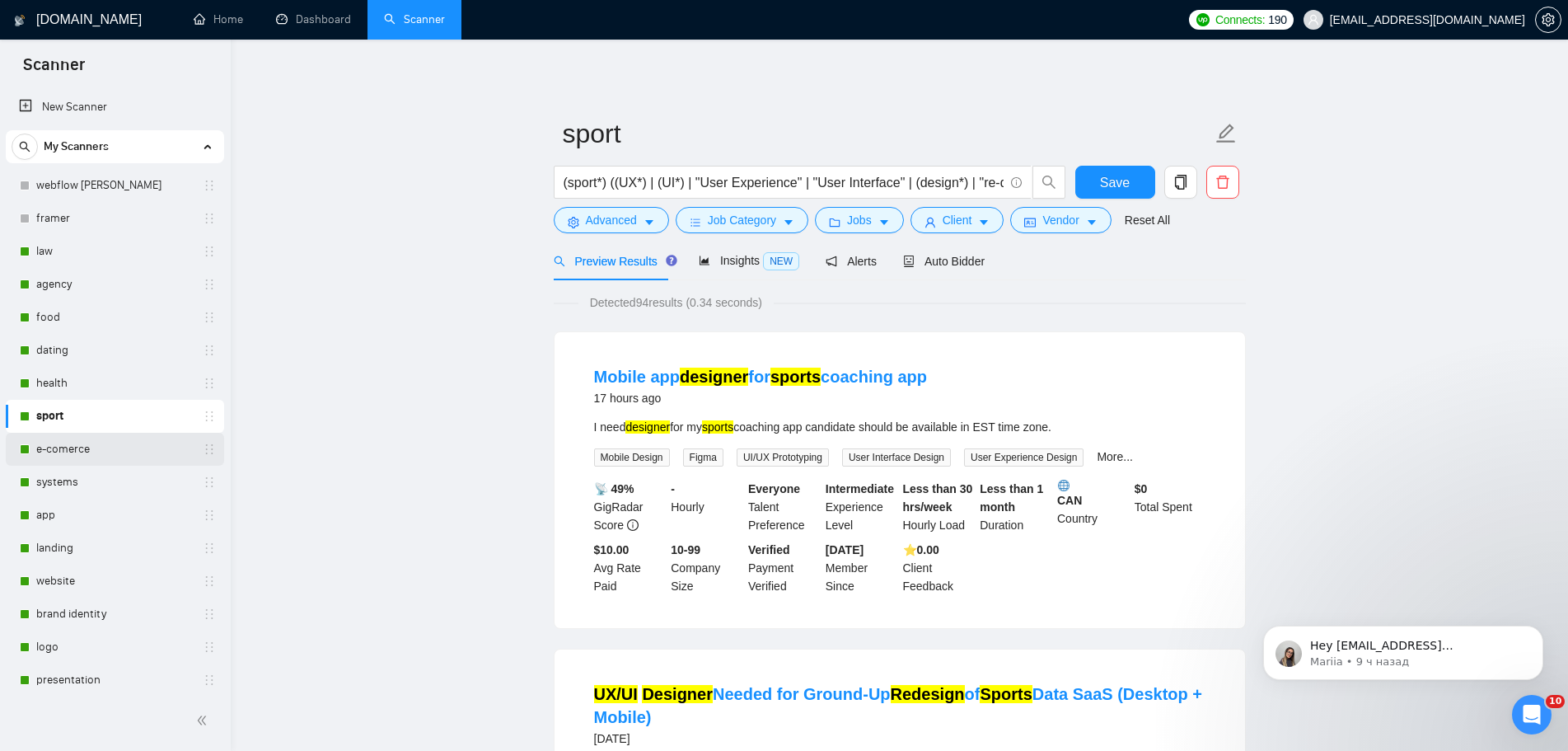
click at [83, 452] on link "e-comerce" at bounding box center [114, 450] width 156 height 33
click at [1098, 169] on button "Save" at bounding box center [1115, 182] width 79 height 33
click at [80, 454] on link "e-comerce" at bounding box center [114, 450] width 156 height 33
click at [850, 223] on span "Jobs" at bounding box center [859, 220] width 25 height 18
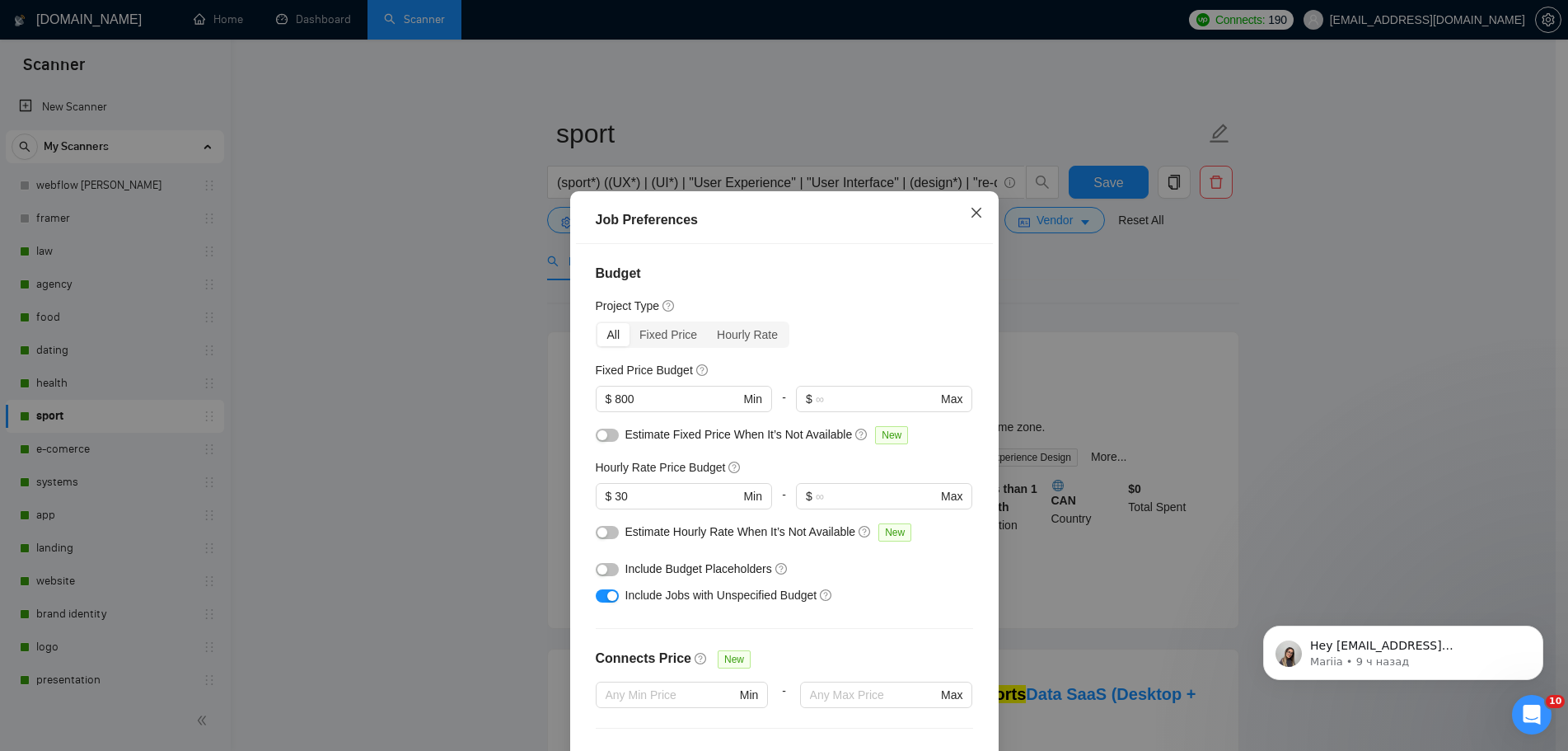
click at [980, 206] on icon "close" at bounding box center [977, 212] width 13 height 13
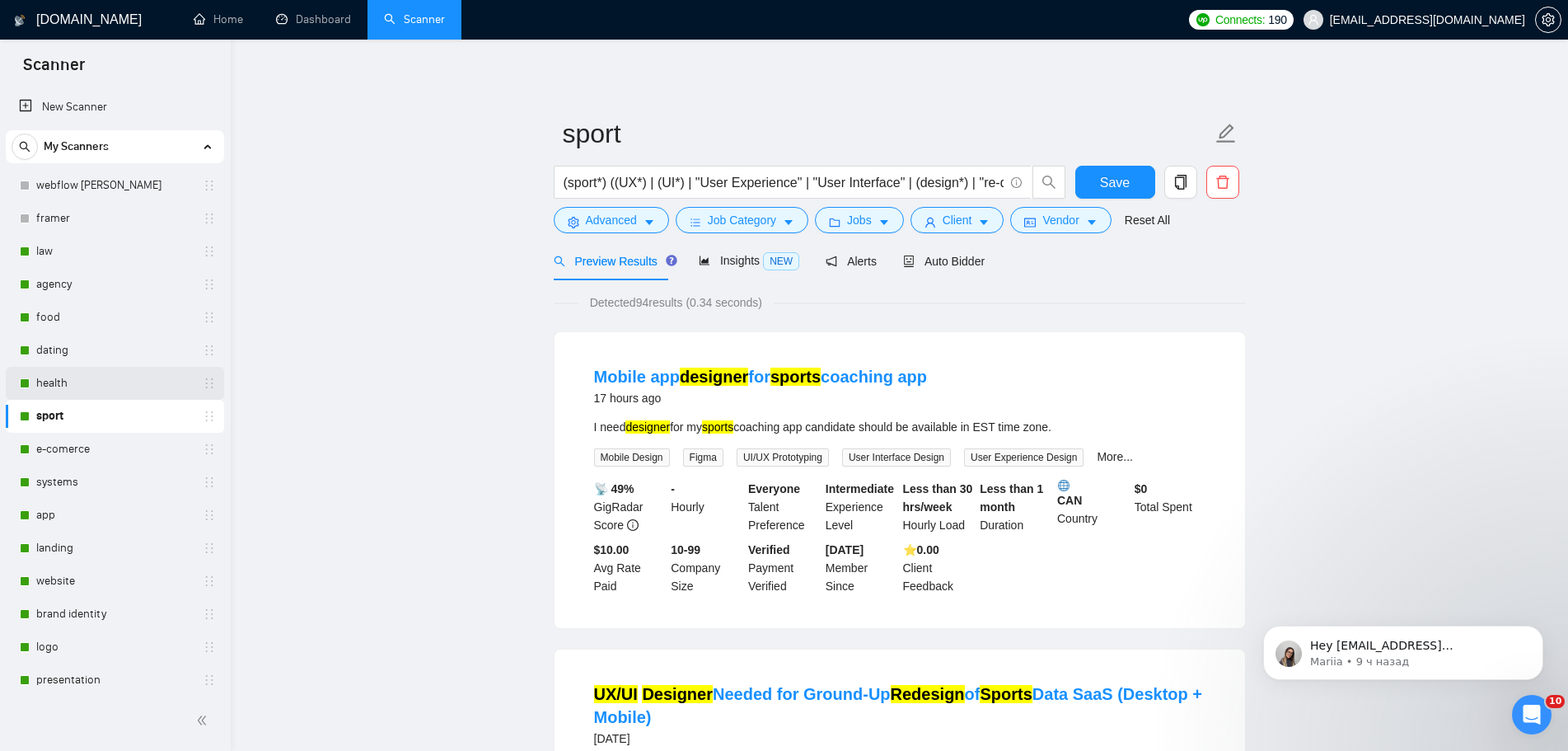
click at [63, 386] on link "health" at bounding box center [114, 383] width 156 height 33
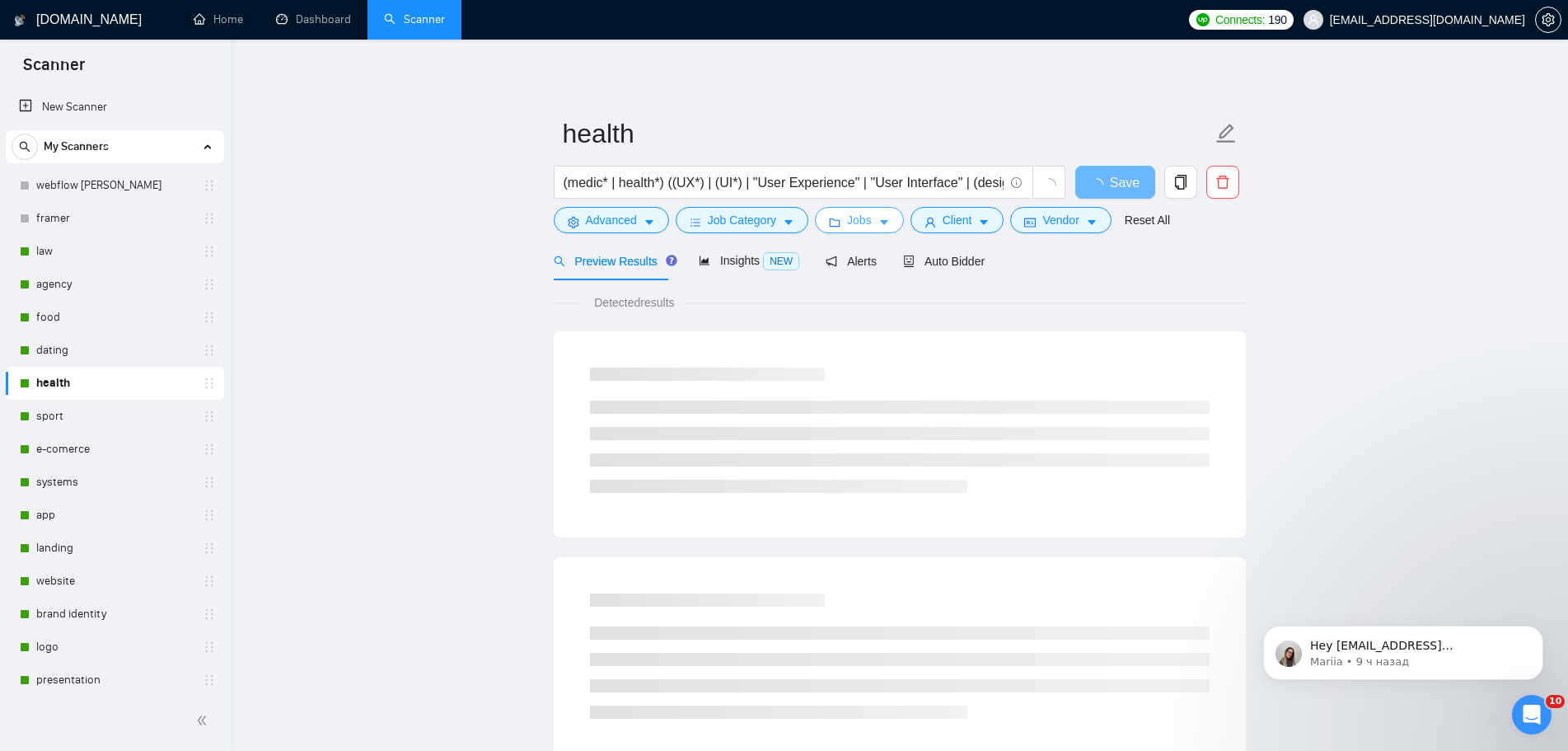
click at [867, 218] on span "Jobs" at bounding box center [859, 220] width 25 height 18
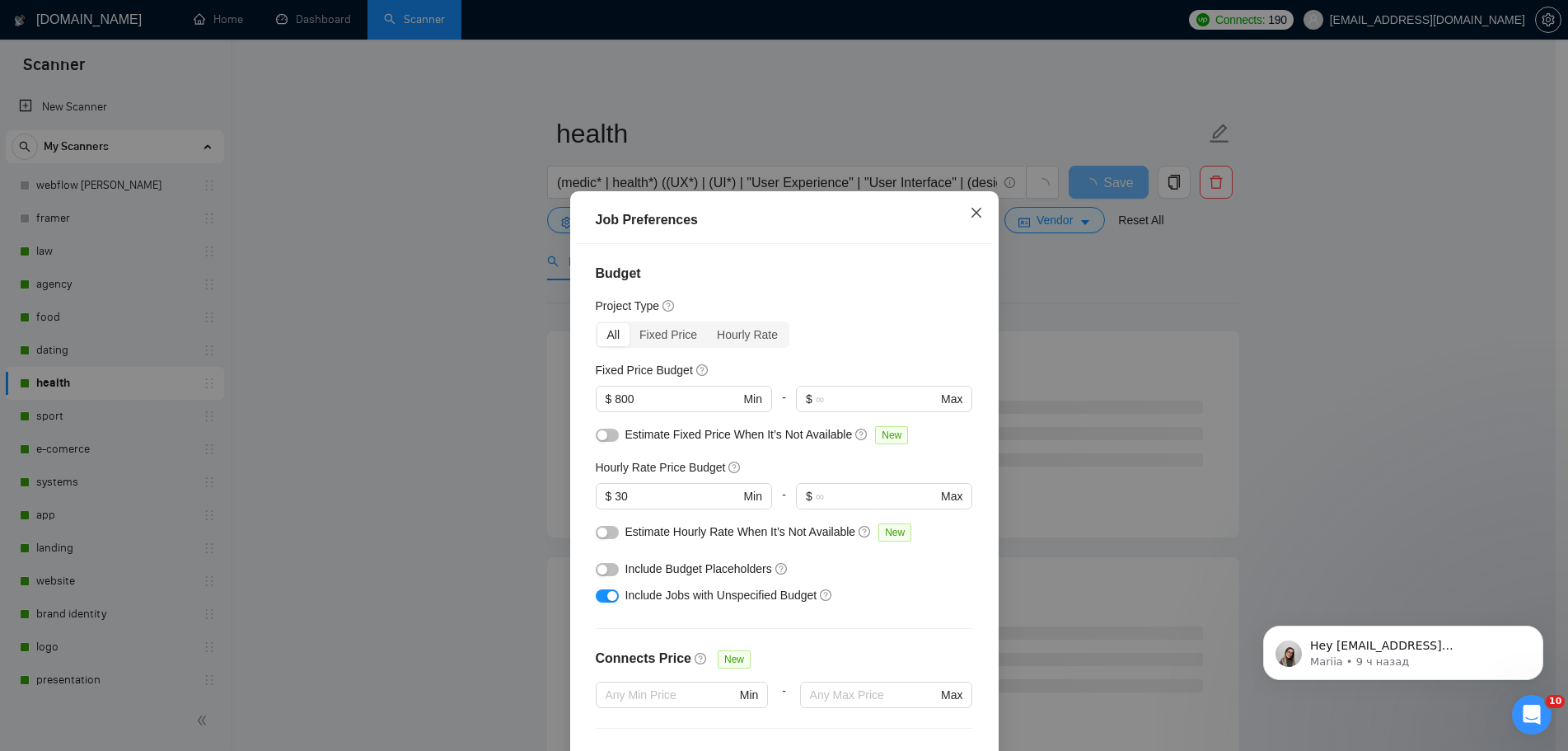
click at [988, 191] on span "Close" at bounding box center [976, 213] width 45 height 45
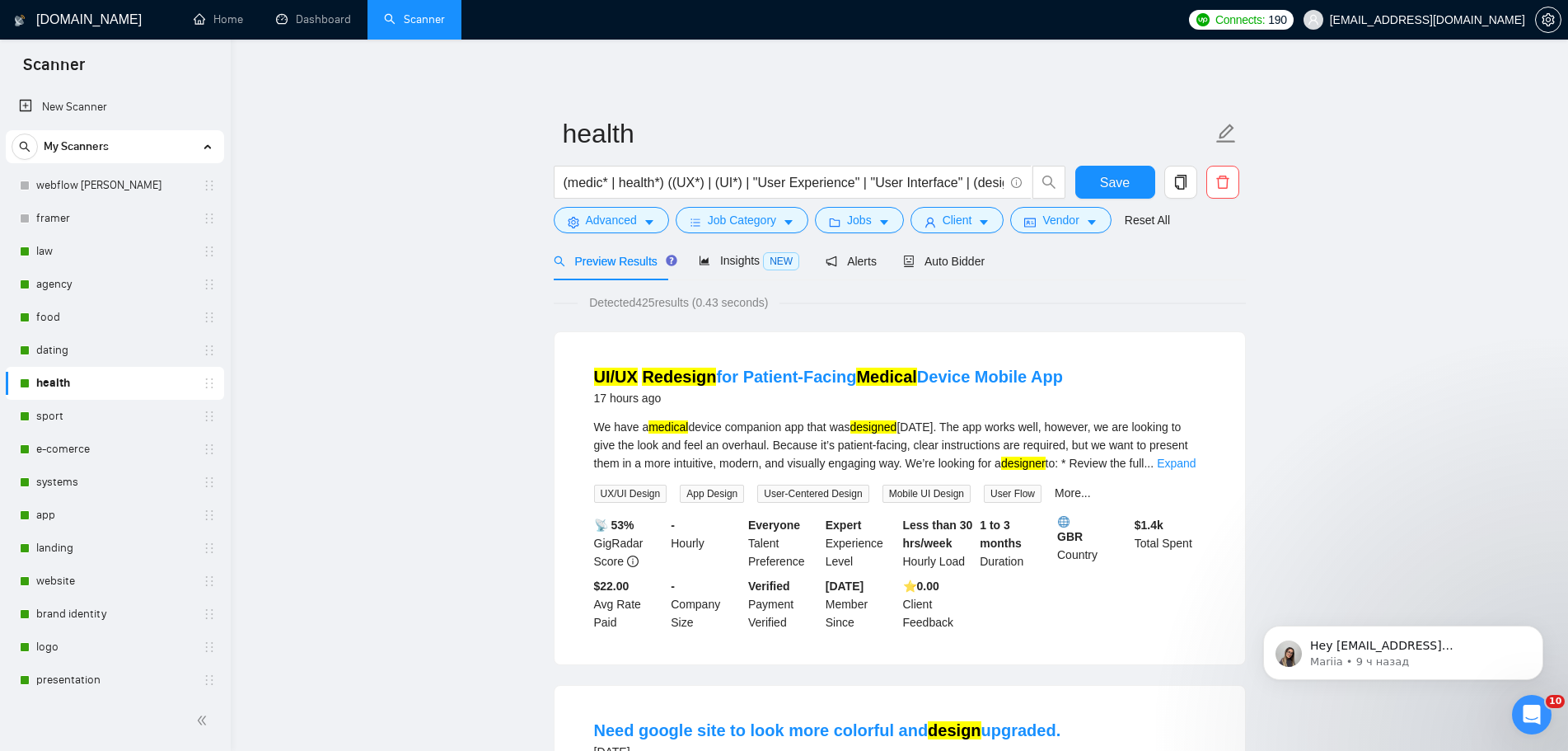
click at [36, 417] on div "sport" at bounding box center [118, 416] width 196 height 33
click at [878, 226] on icon "caret-down" at bounding box center [884, 222] width 12 height 12
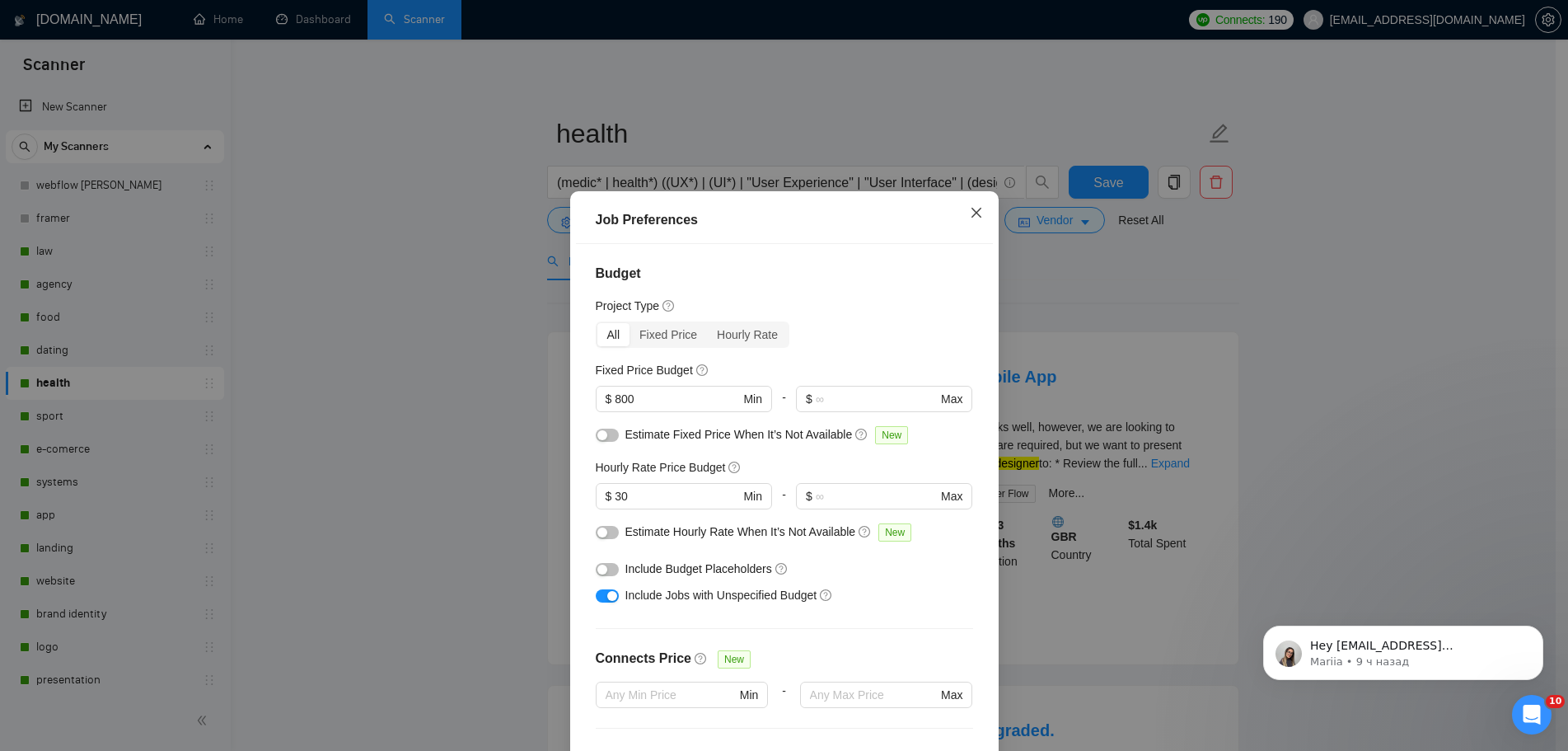
click at [977, 206] on icon "close" at bounding box center [977, 212] width 13 height 13
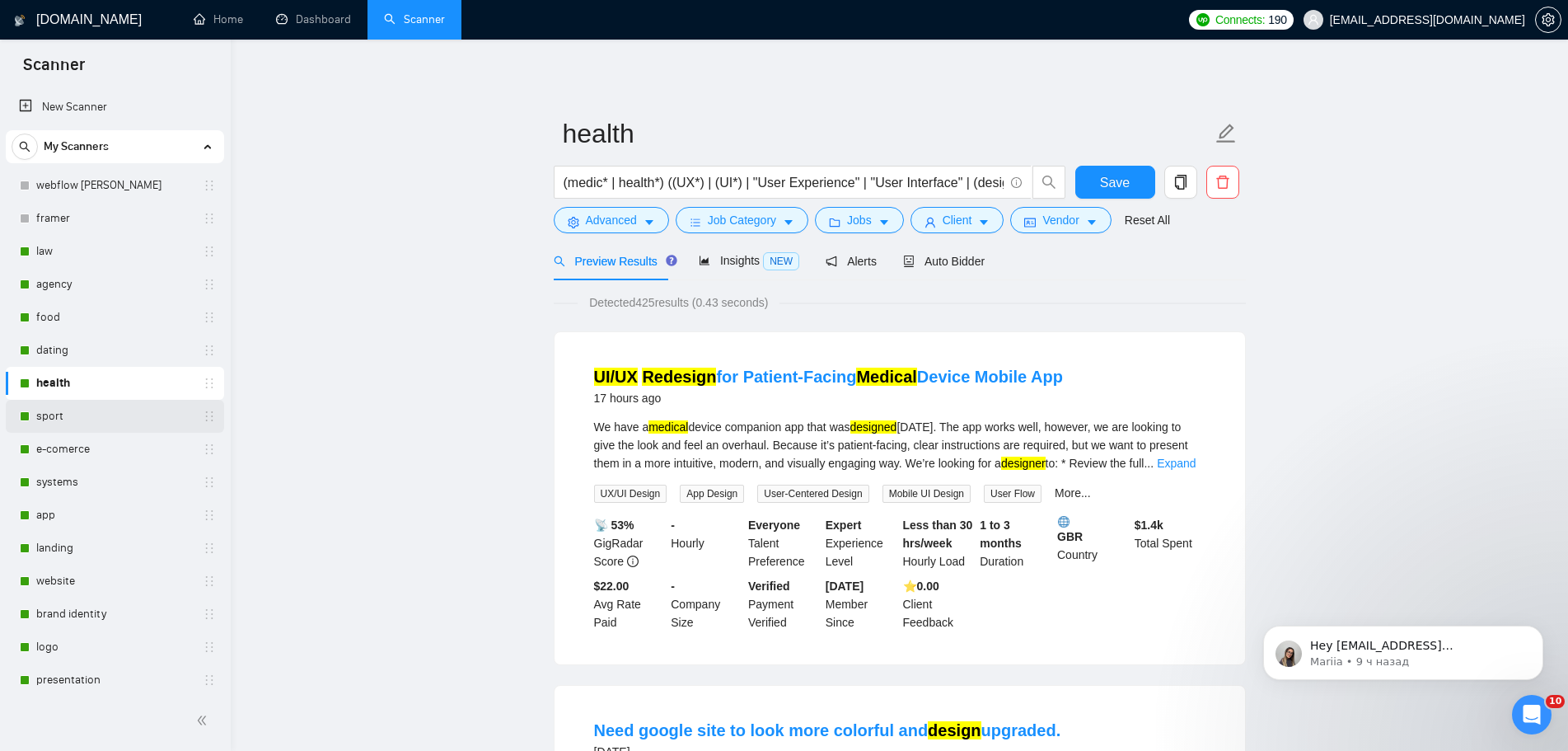
click at [47, 416] on link "sport" at bounding box center [114, 416] width 156 height 33
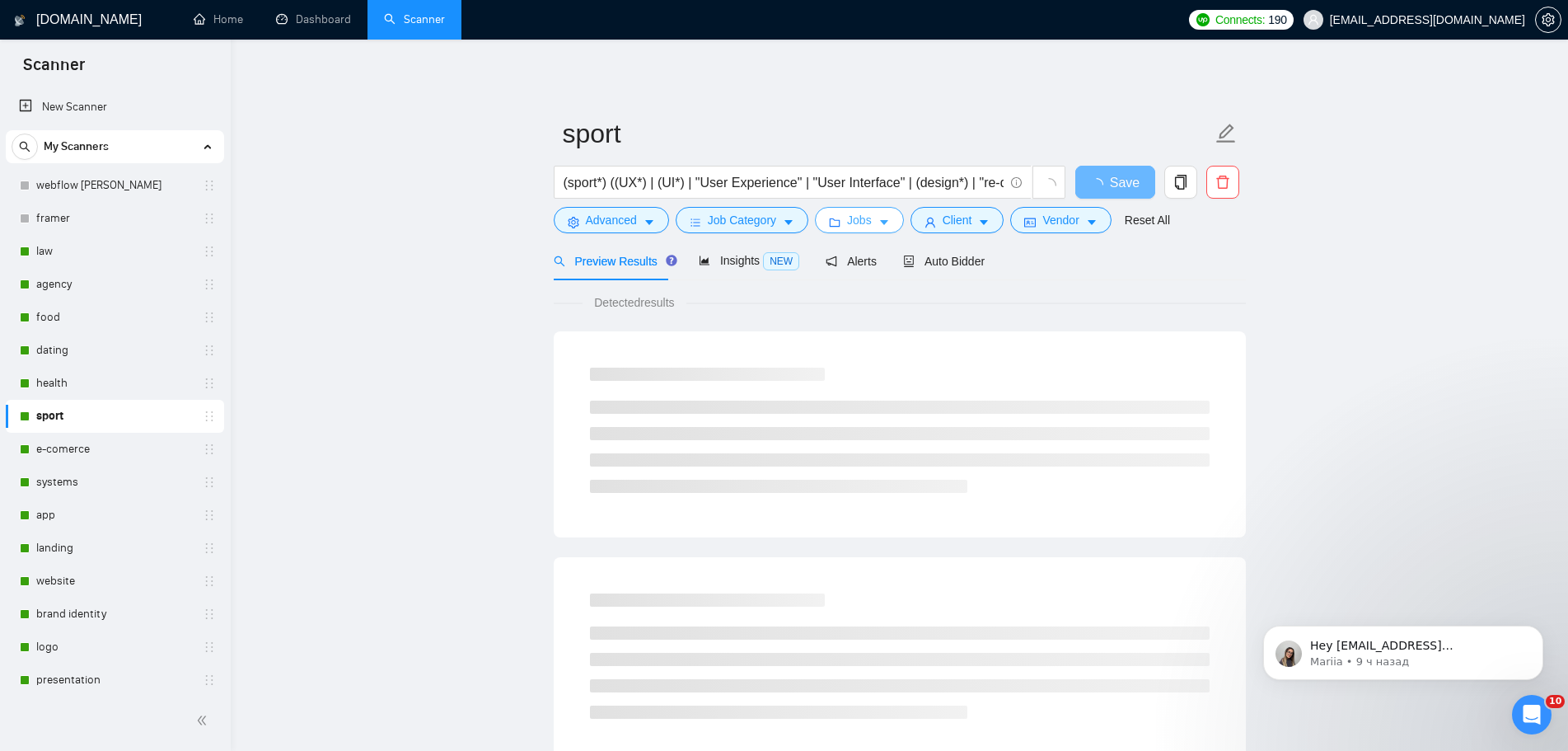
click at [837, 220] on icon "folder" at bounding box center [834, 222] width 12 height 12
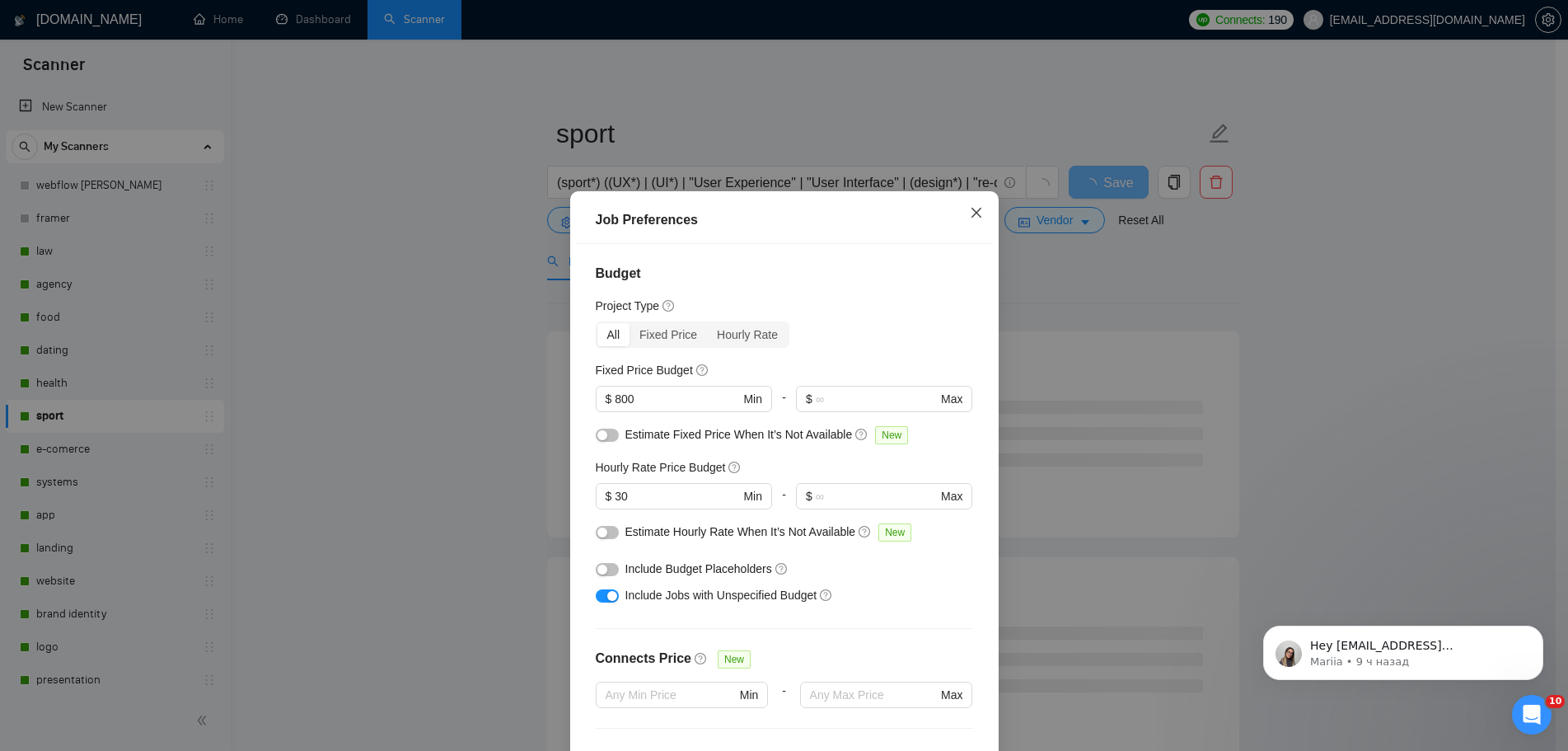
click at [973, 206] on icon "close" at bounding box center [977, 212] width 13 height 13
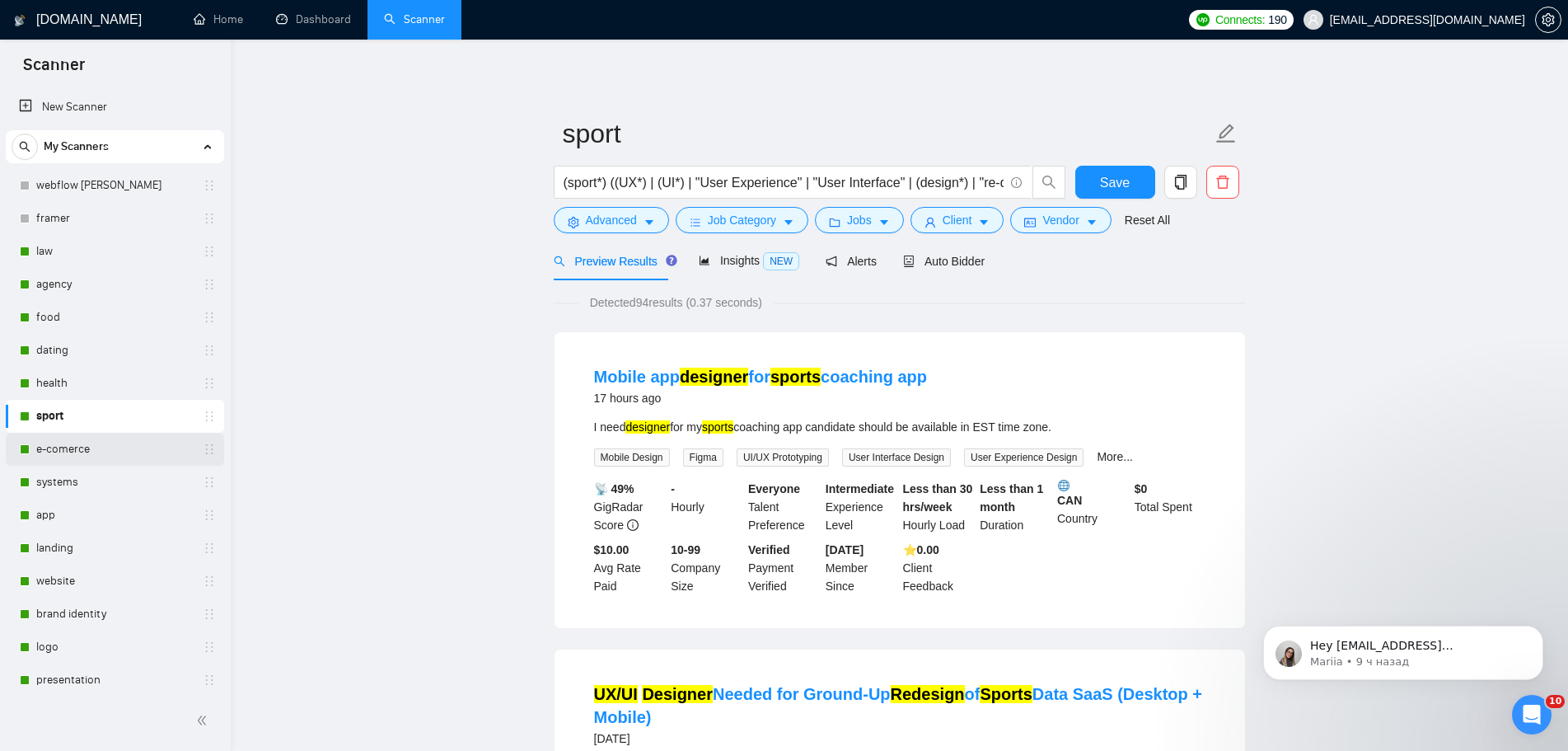
click at [55, 455] on link "e-comerce" at bounding box center [114, 450] width 156 height 33
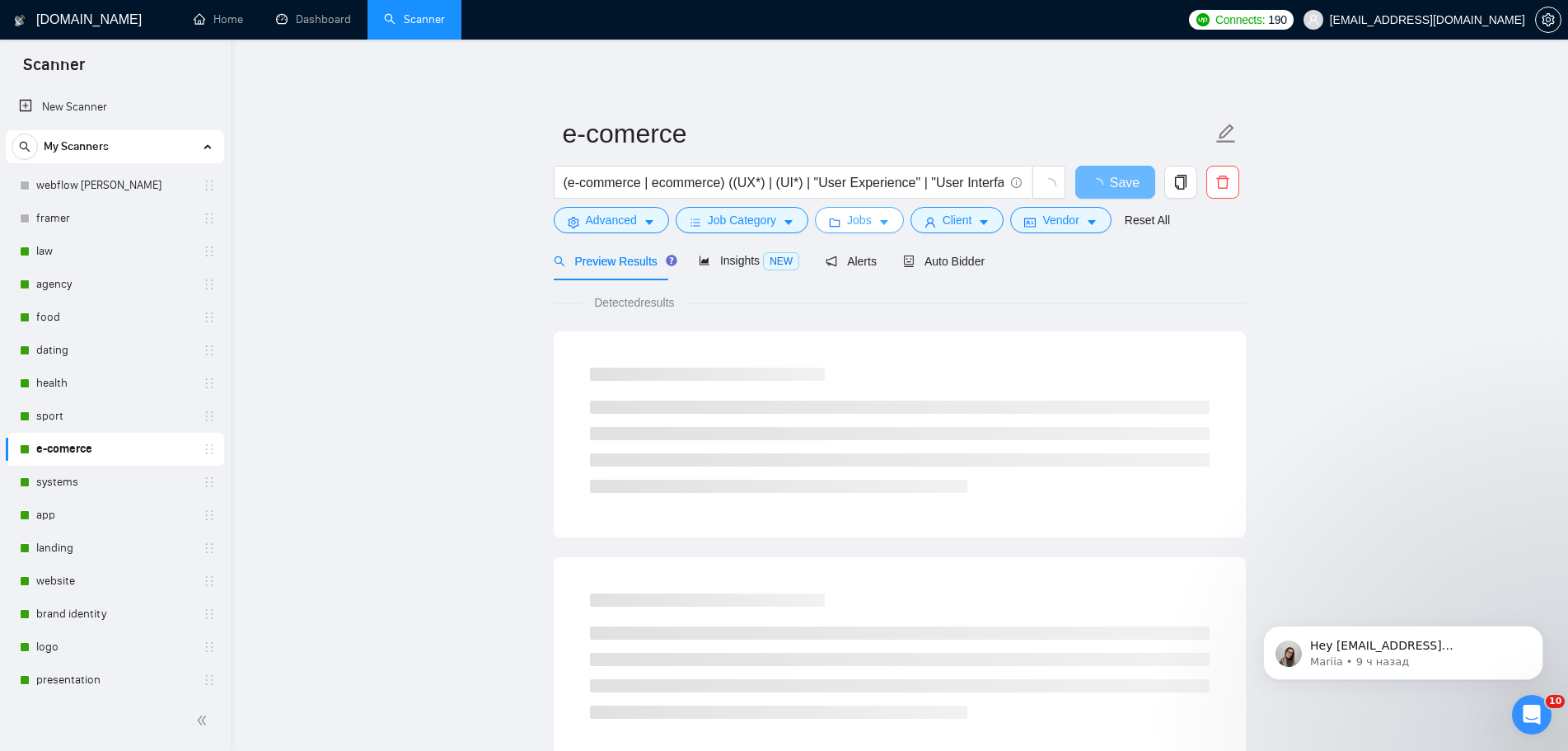
click at [870, 221] on button "Jobs" at bounding box center [859, 219] width 89 height 26
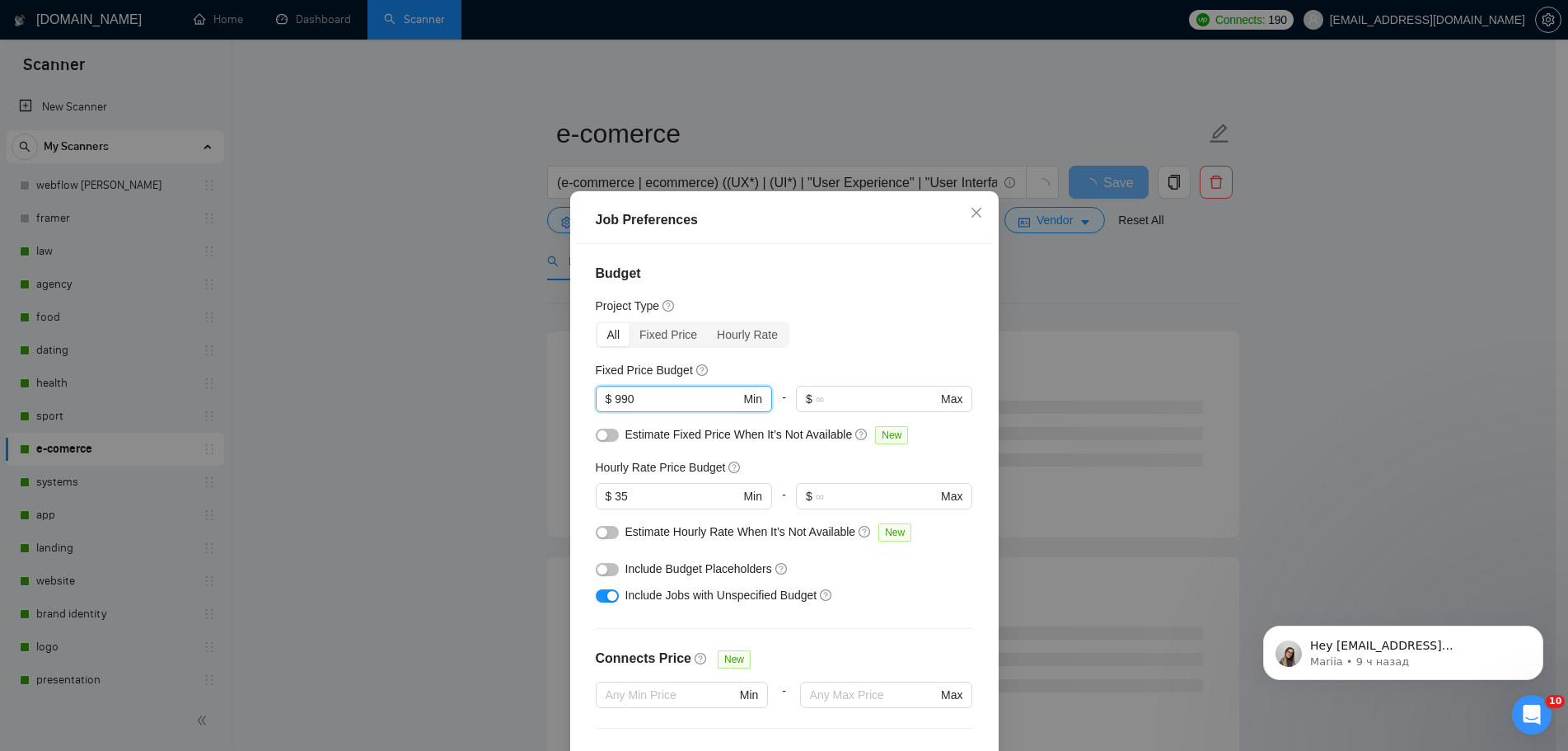
drag, startPoint x: 662, startPoint y: 308, endPoint x: 583, endPoint y: 314, distance: 79.2
click at [581, 314] on div "Budget Project Type All Fixed Price Hourly Rate Fixed Price Budget 990 $ 990 Mi…" at bounding box center [784, 506] width 417 height 525
type input "800"
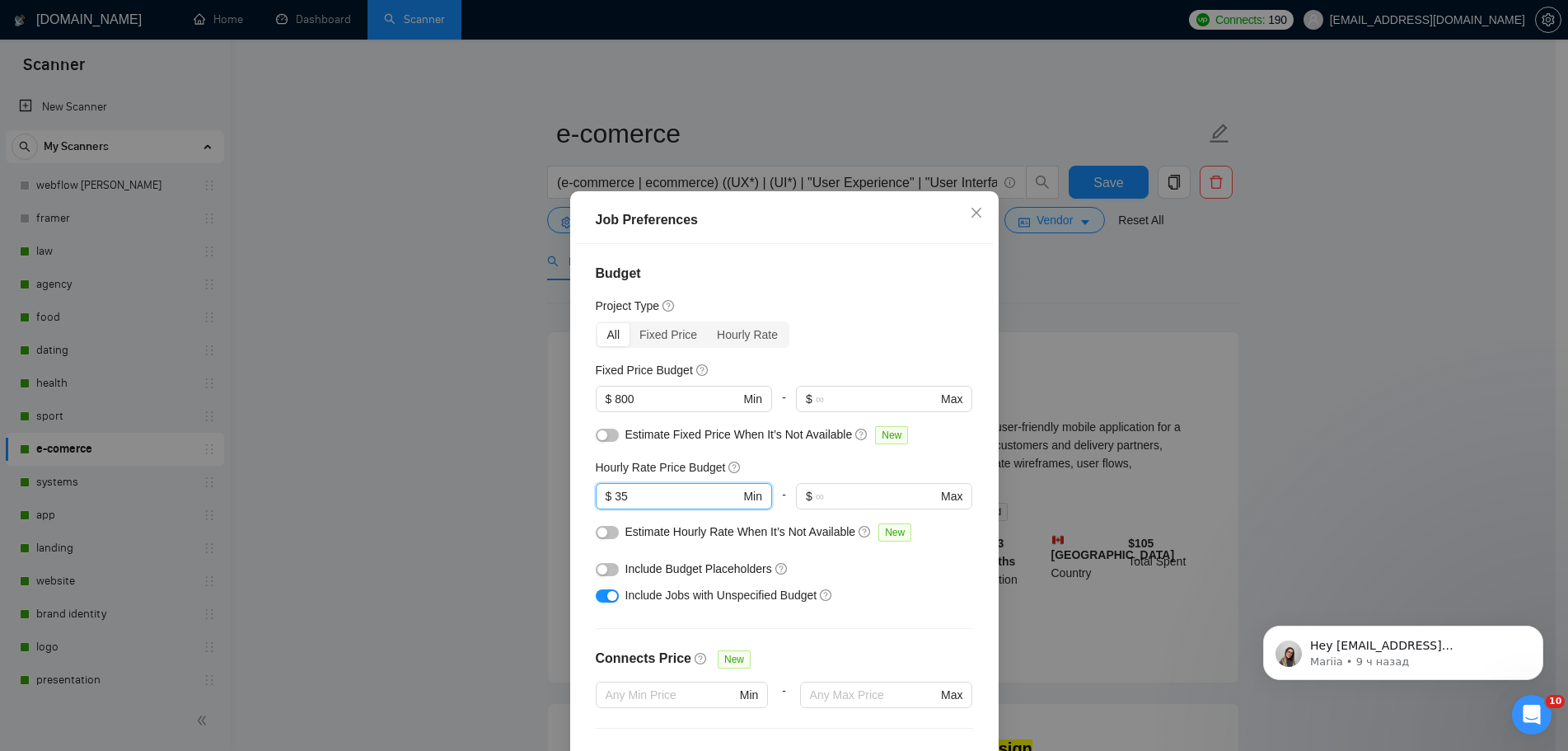
drag, startPoint x: 643, startPoint y: 396, endPoint x: 584, endPoint y: 399, distance: 59.1
click at [585, 399] on div "Budget Project Type All Fixed Price Hourly Rate Fixed Price Budget $ 800 Min - …" at bounding box center [784, 506] width 417 height 525
type input "30"
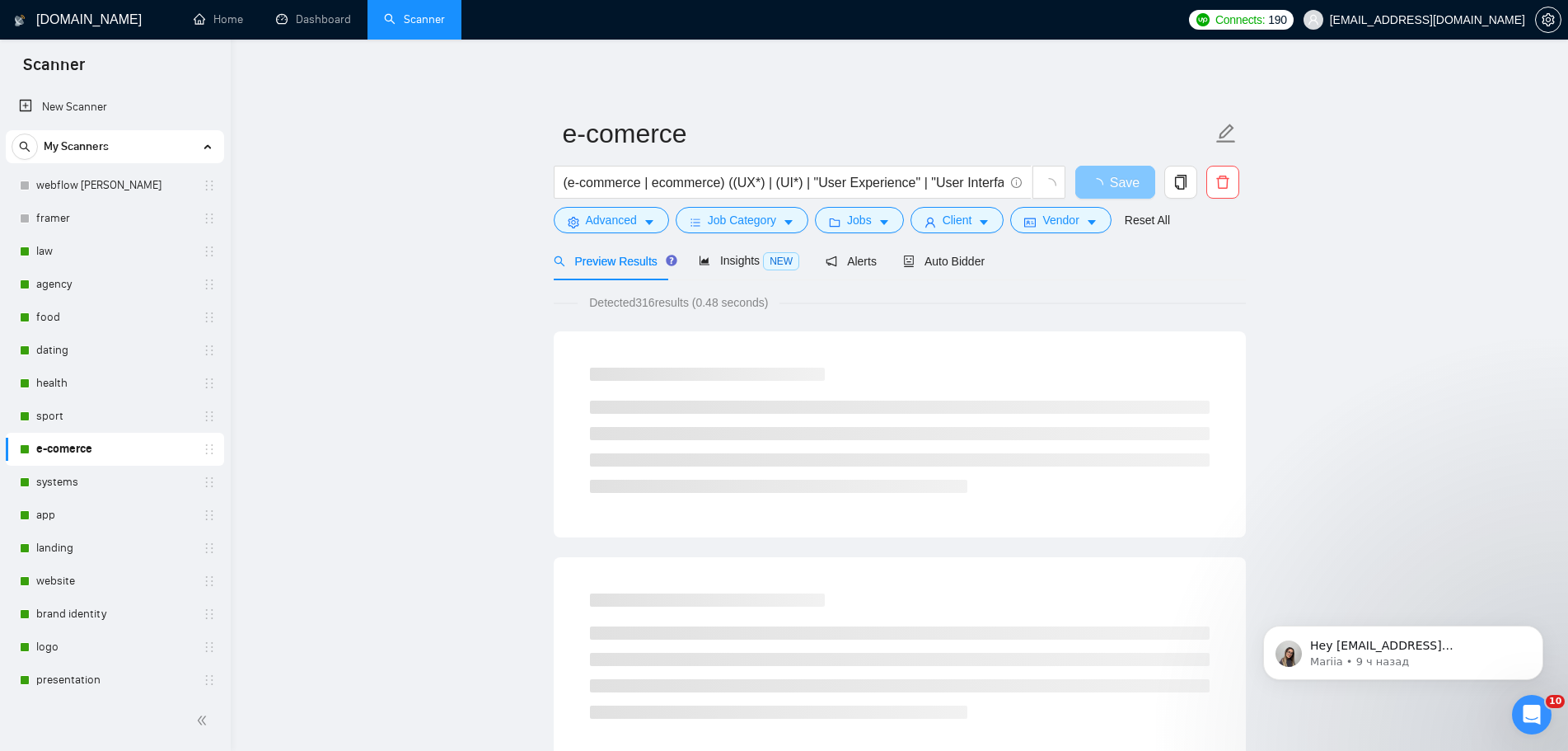
click at [1131, 180] on span "Save" at bounding box center [1125, 183] width 29 height 21
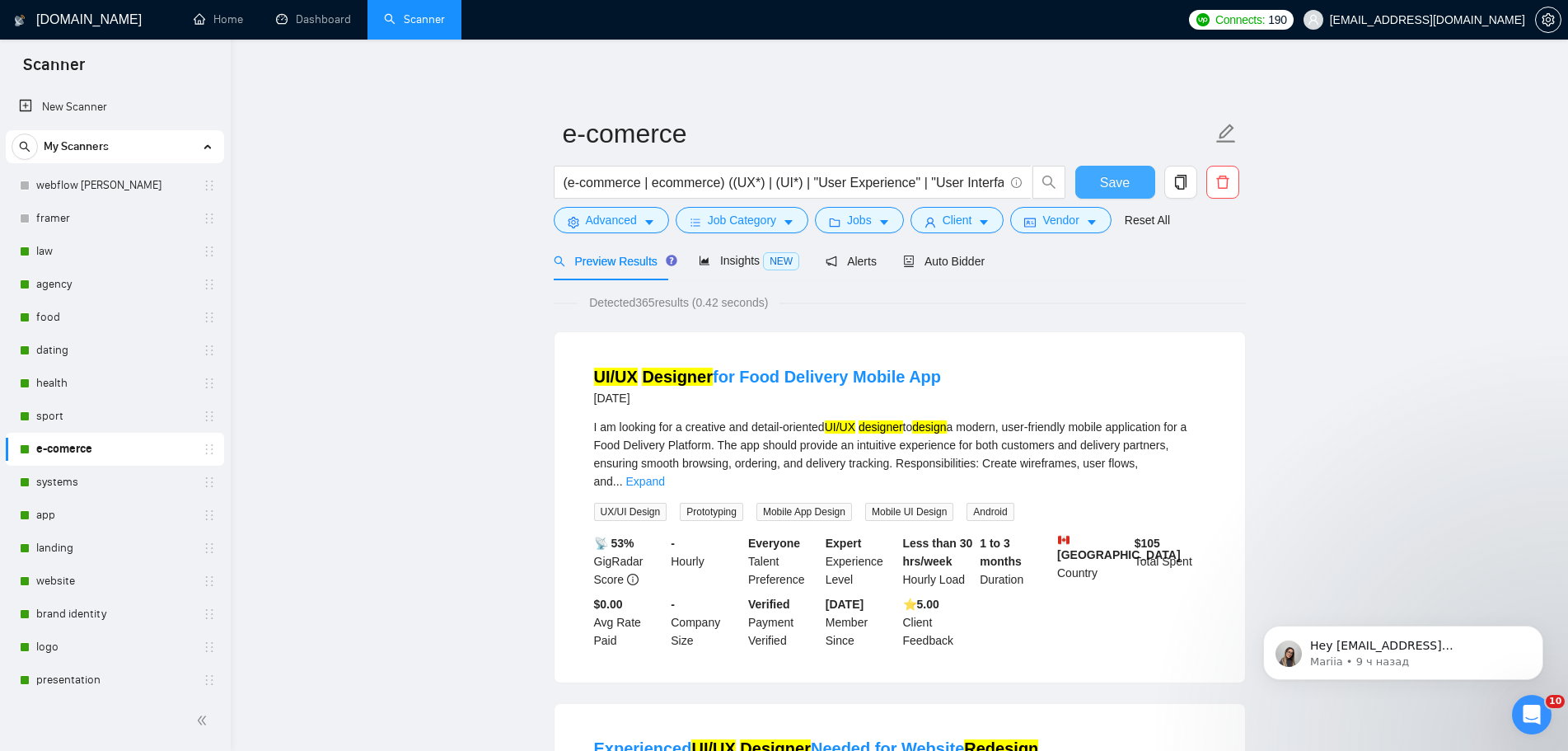
click at [1122, 183] on span "Save" at bounding box center [1115, 183] width 29 height 21
click at [95, 488] on link "systems" at bounding box center [114, 482] width 156 height 33
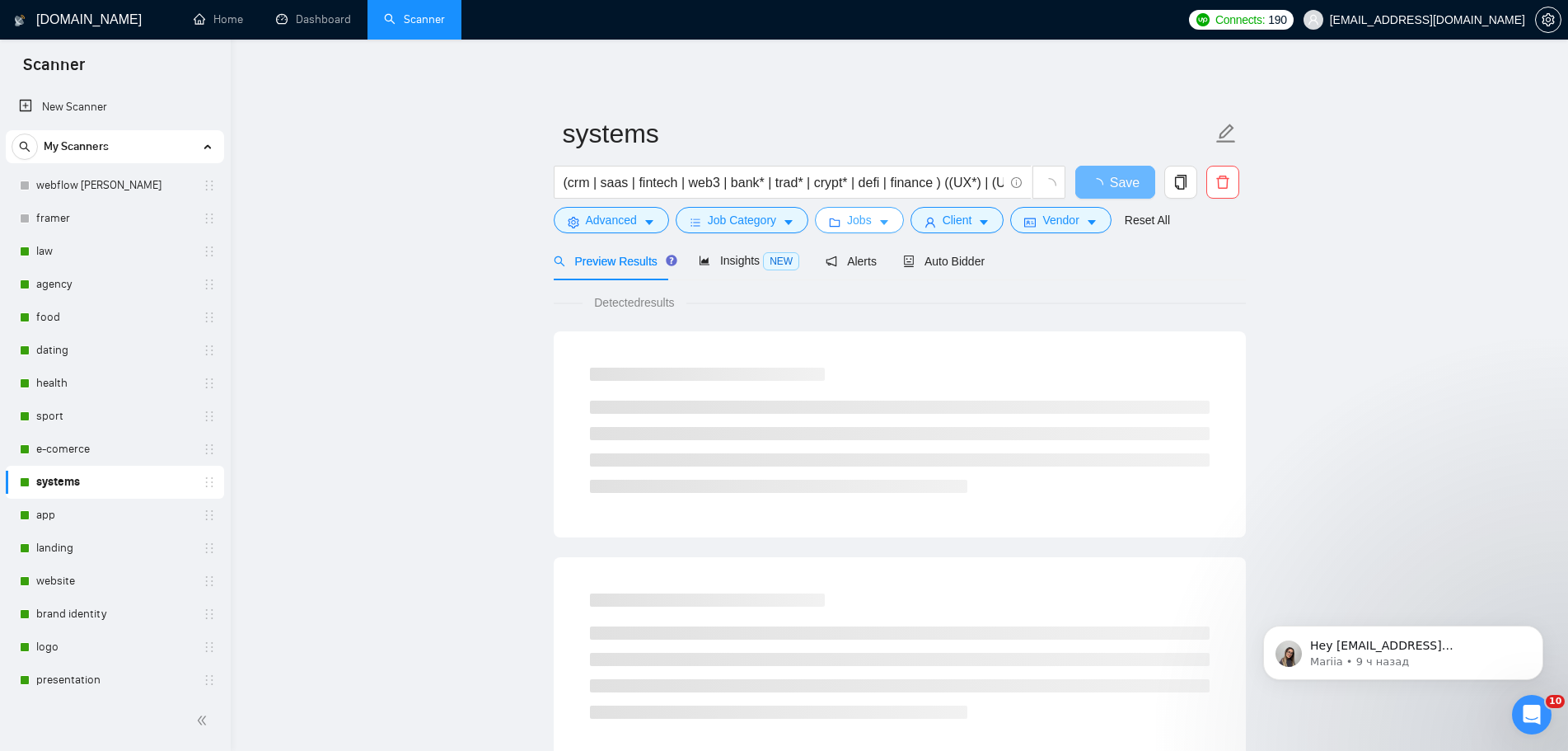
click at [878, 217] on icon "caret-down" at bounding box center [884, 222] width 12 height 12
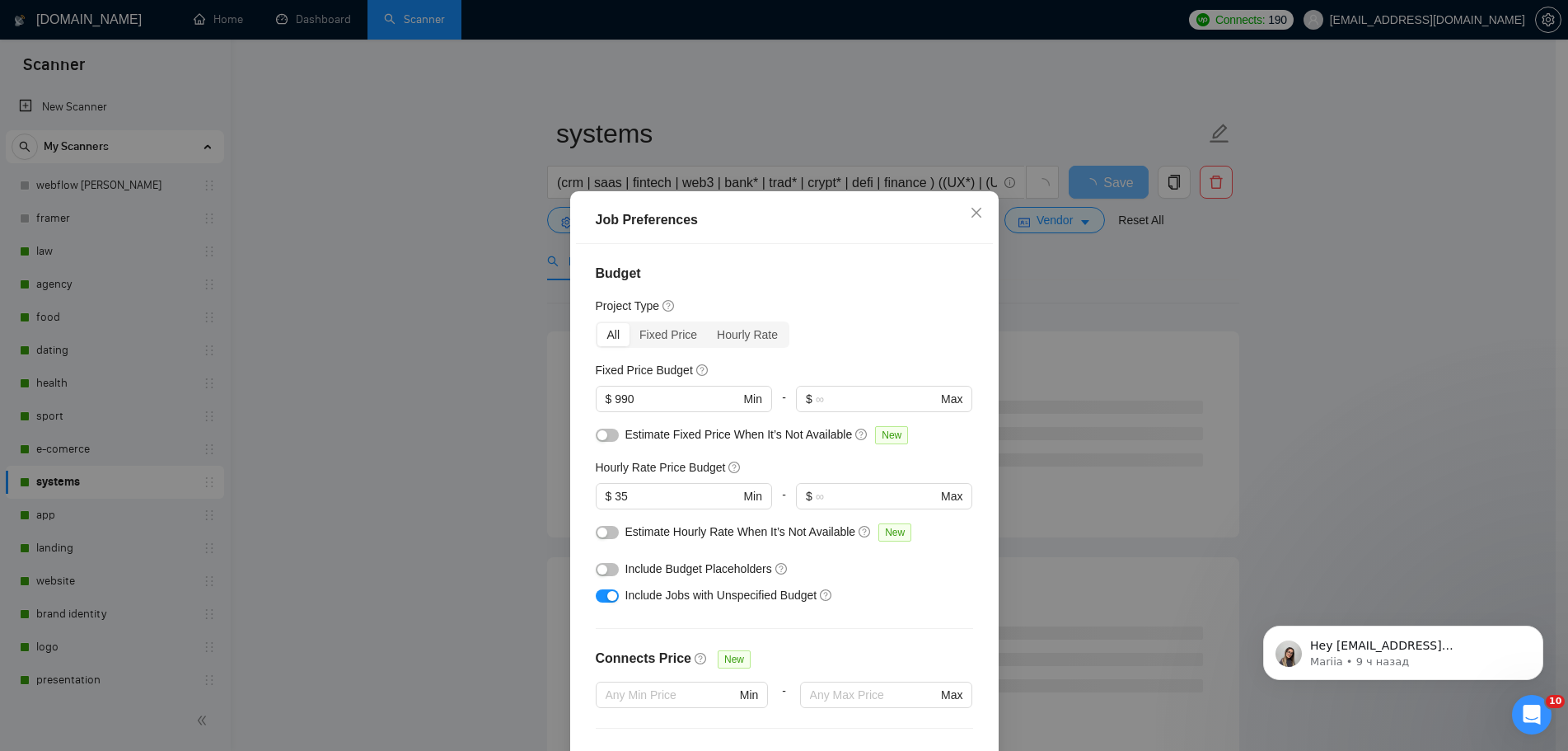
drag, startPoint x: 653, startPoint y: 302, endPoint x: 592, endPoint y: 302, distance: 61.0
click at [593, 302] on div "Budget Project Type All Fixed Price Hourly Rate Fixed Price Budget $ 990 Min - …" at bounding box center [784, 506] width 417 height 525
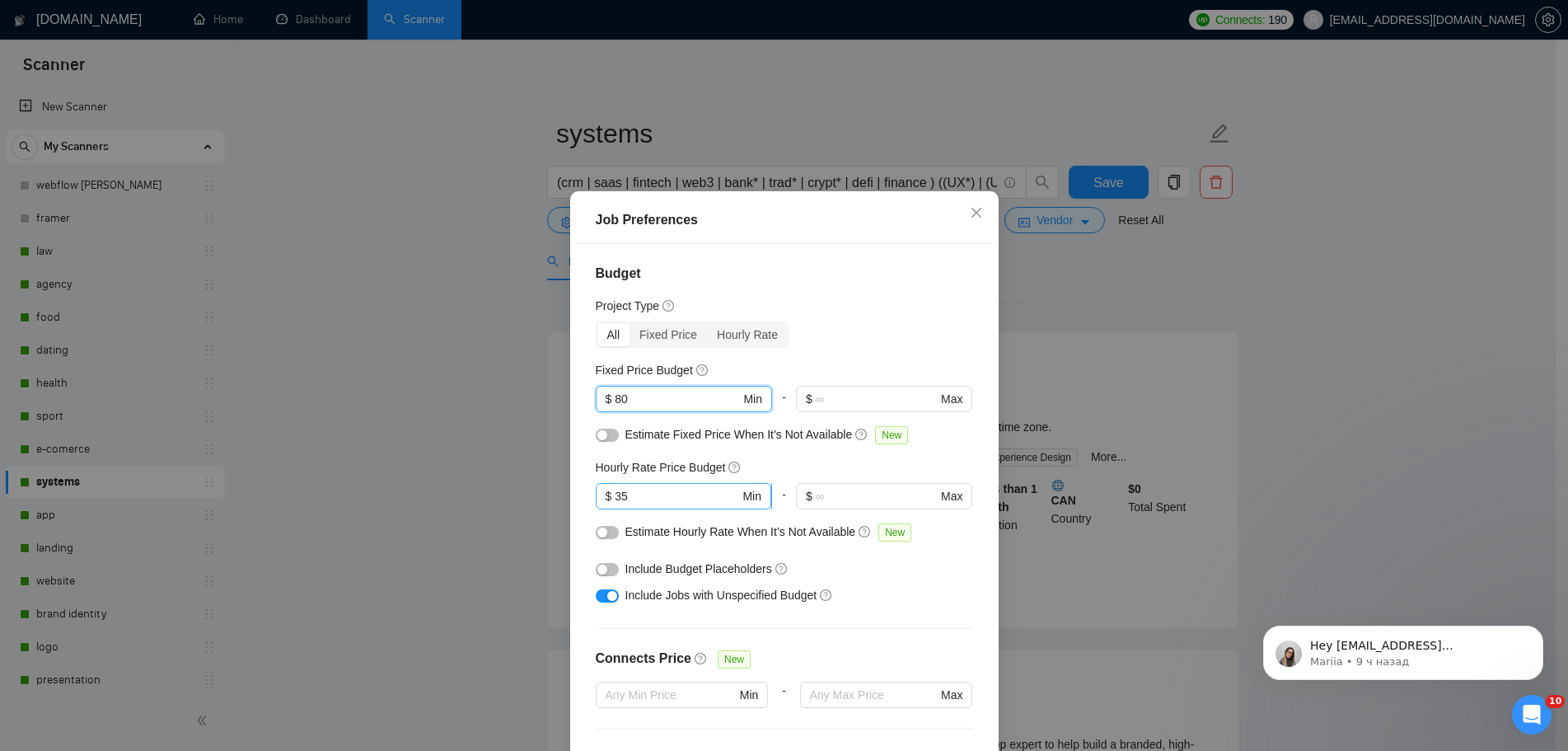
type input "80"
drag, startPoint x: 643, startPoint y: 402, endPoint x: 606, endPoint y: 399, distance: 37.1
click at [606, 483] on span "$ 35 Min" at bounding box center [683, 496] width 175 height 26
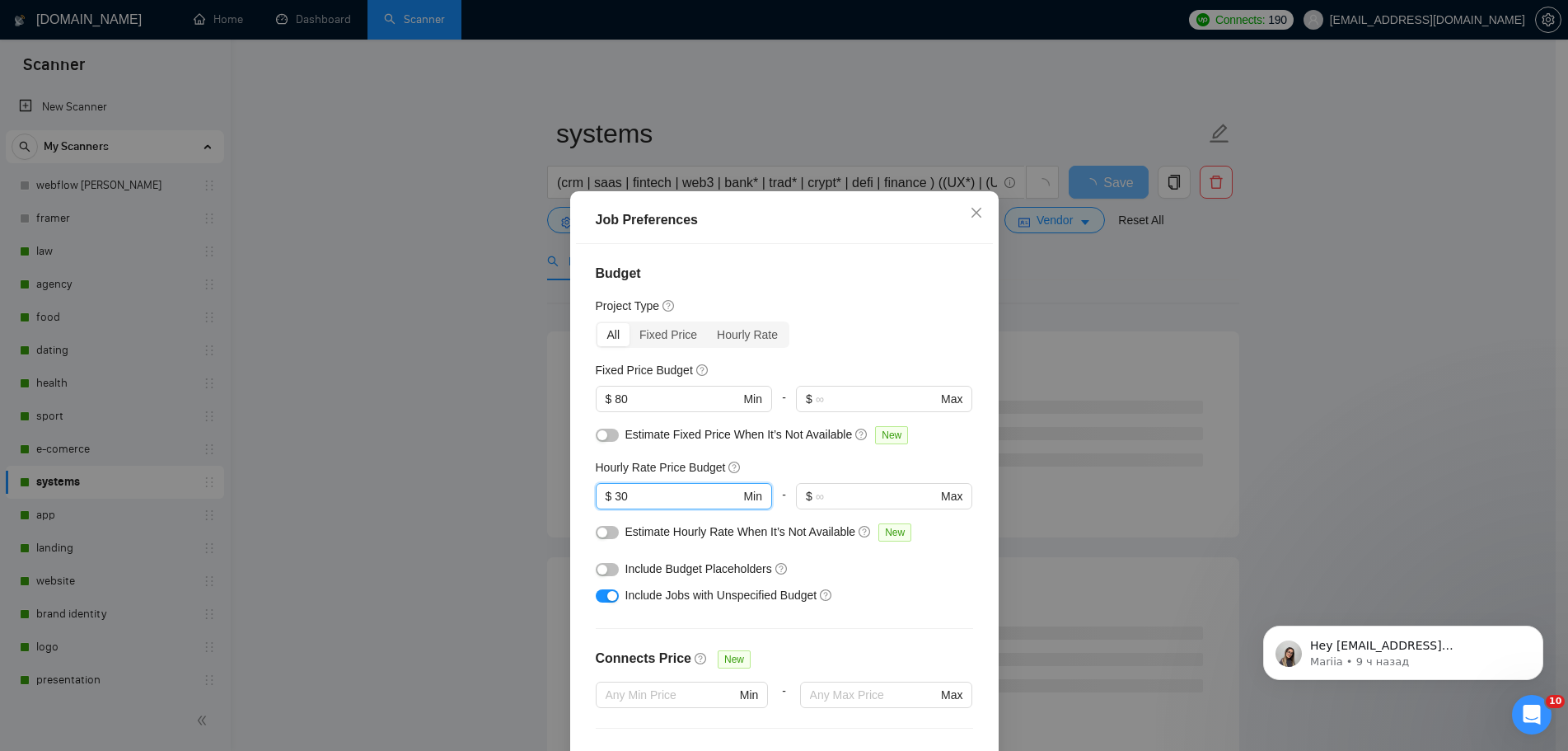
type input "30"
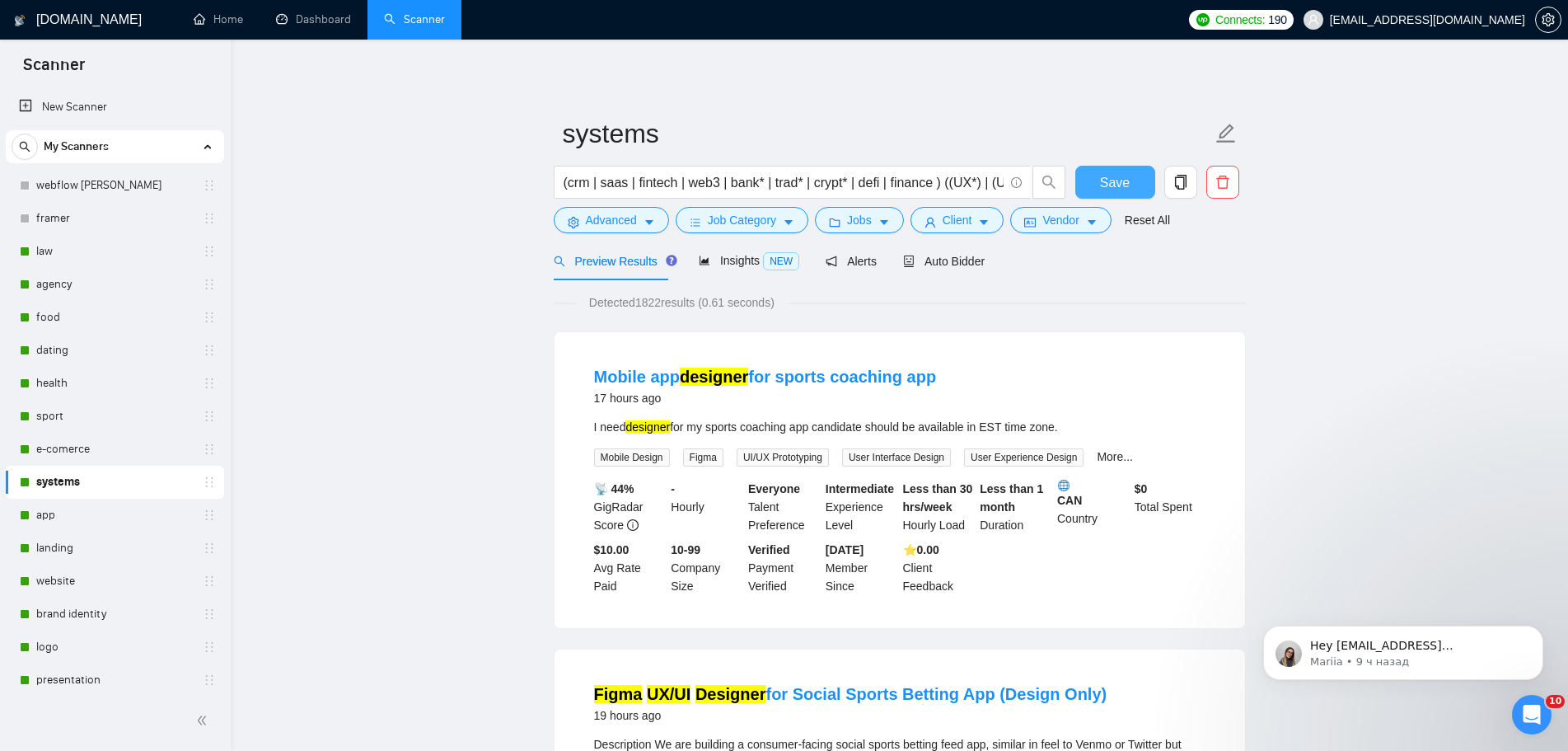
click at [1116, 183] on span "Save" at bounding box center [1115, 183] width 29 height 21
click at [81, 517] on link "app" at bounding box center [114, 515] width 156 height 33
click at [113, 450] on link "e-comerce" at bounding box center [114, 450] width 156 height 33
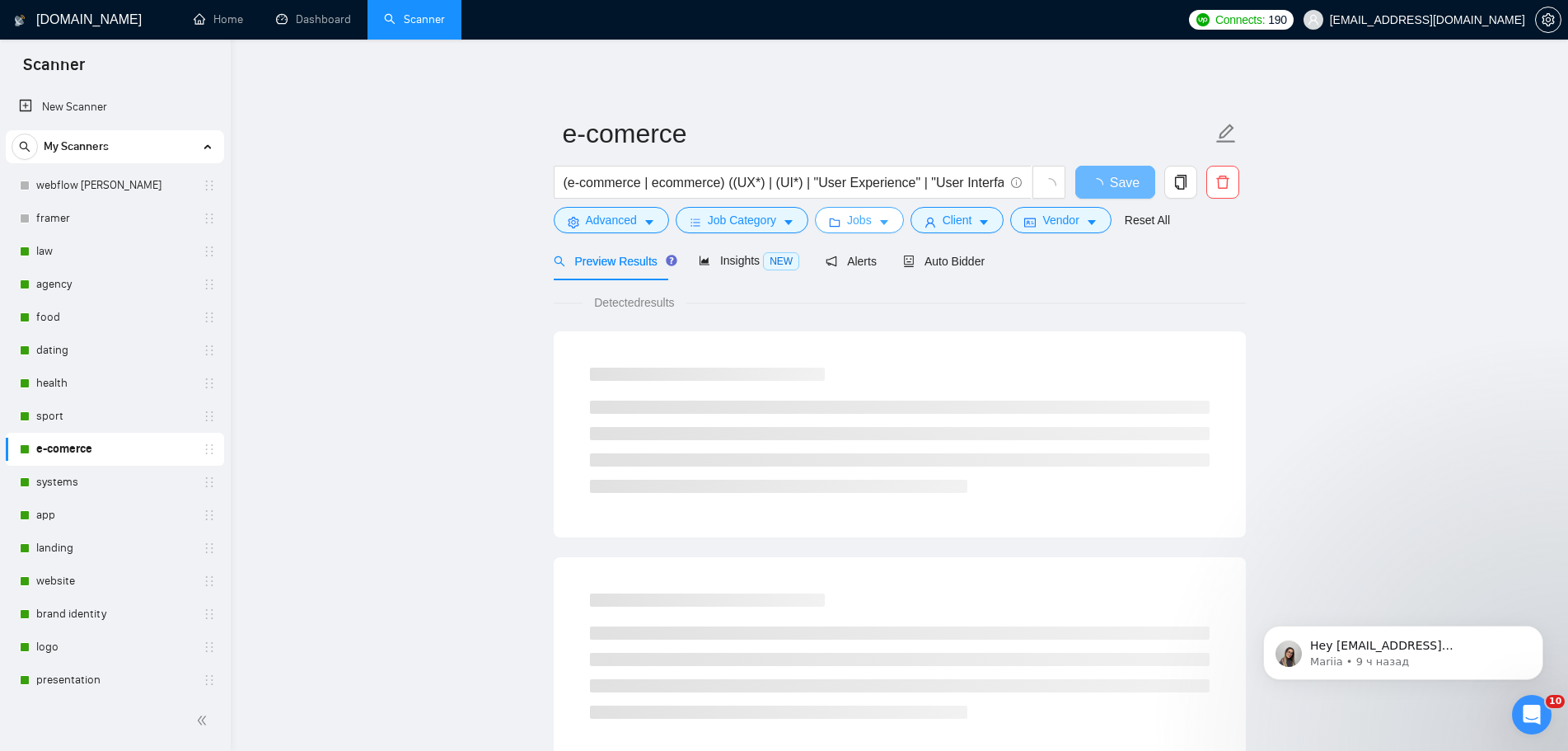
click at [863, 223] on span "Jobs" at bounding box center [859, 220] width 25 height 18
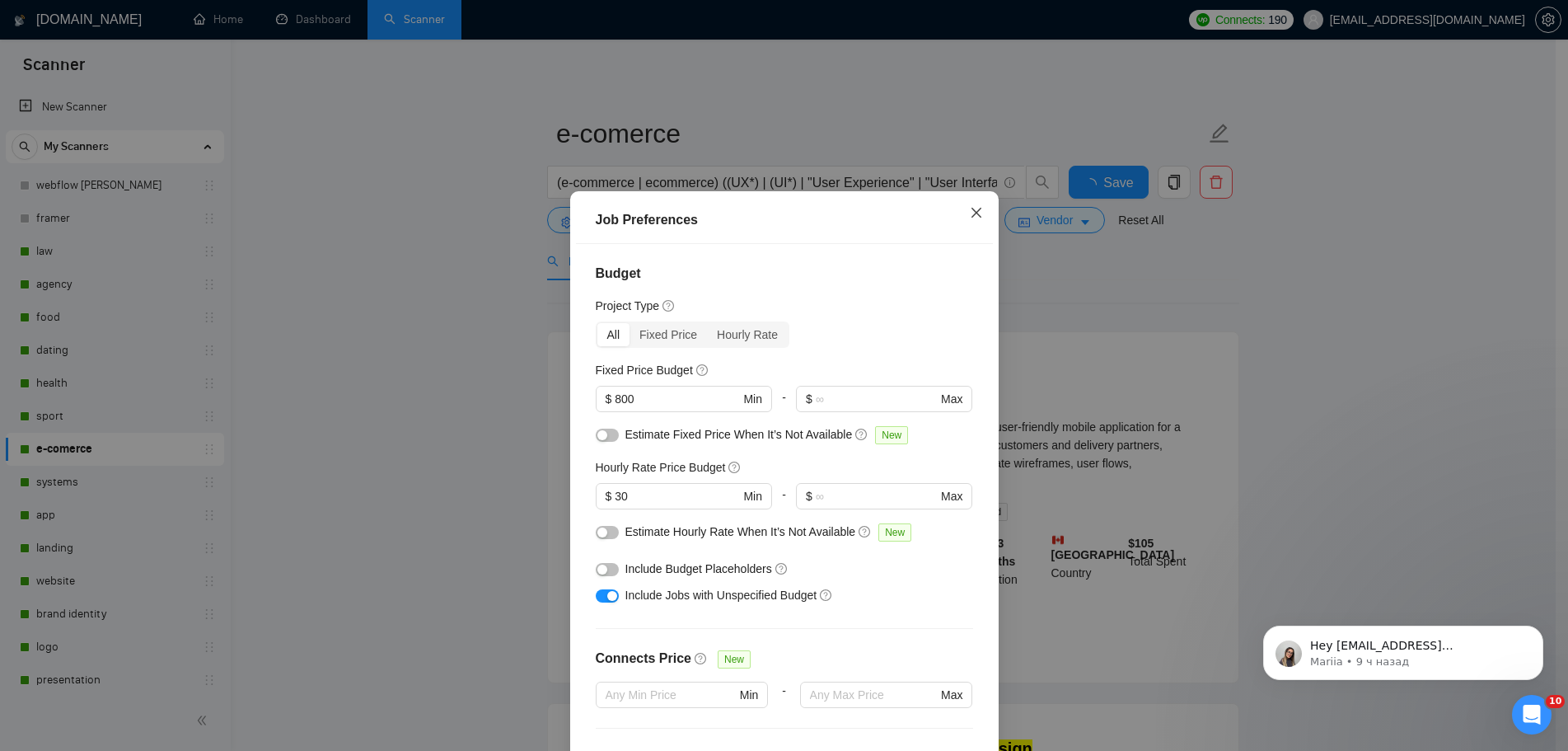
click at [987, 191] on span "Close" at bounding box center [976, 213] width 45 height 45
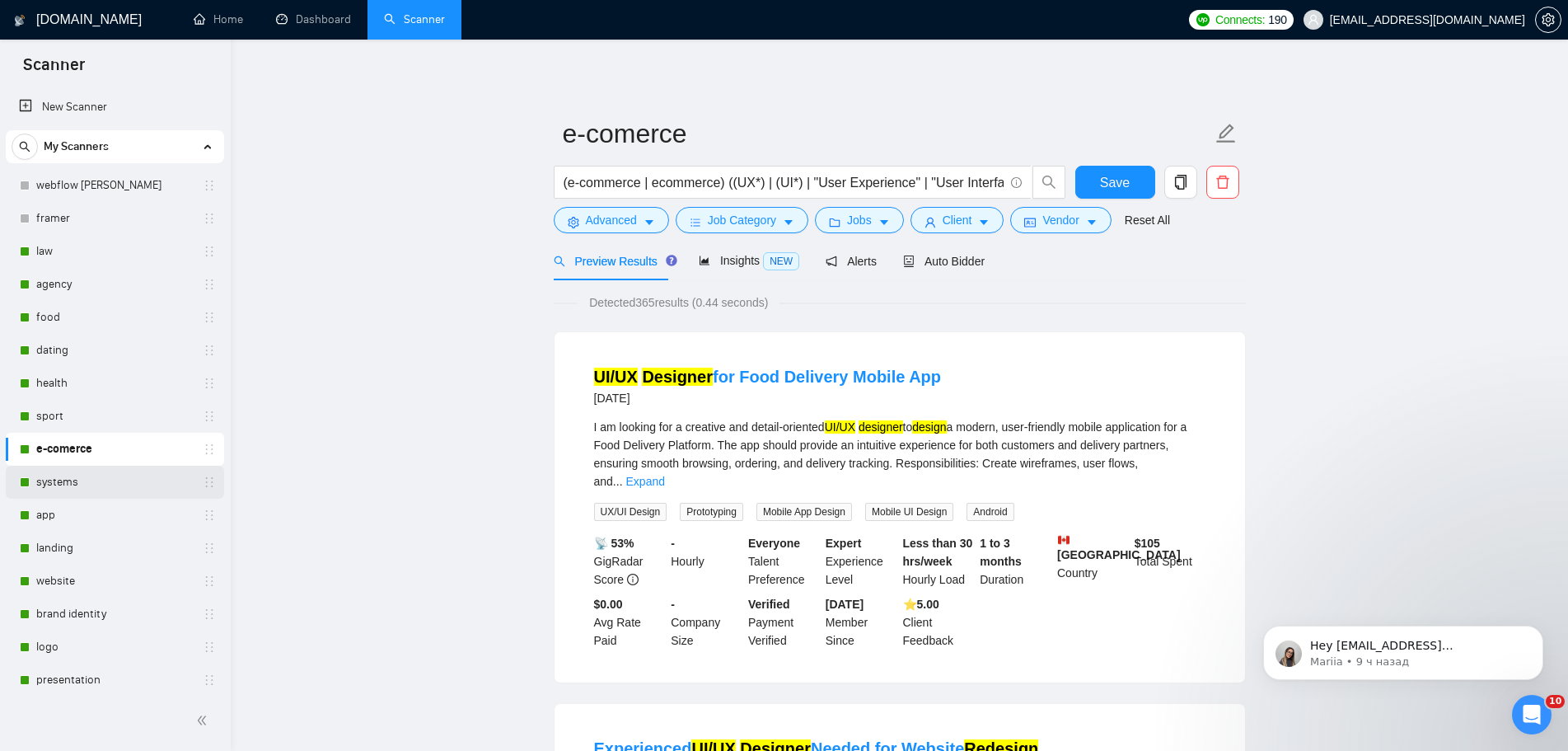
click at [42, 480] on link "systems" at bounding box center [114, 482] width 156 height 33
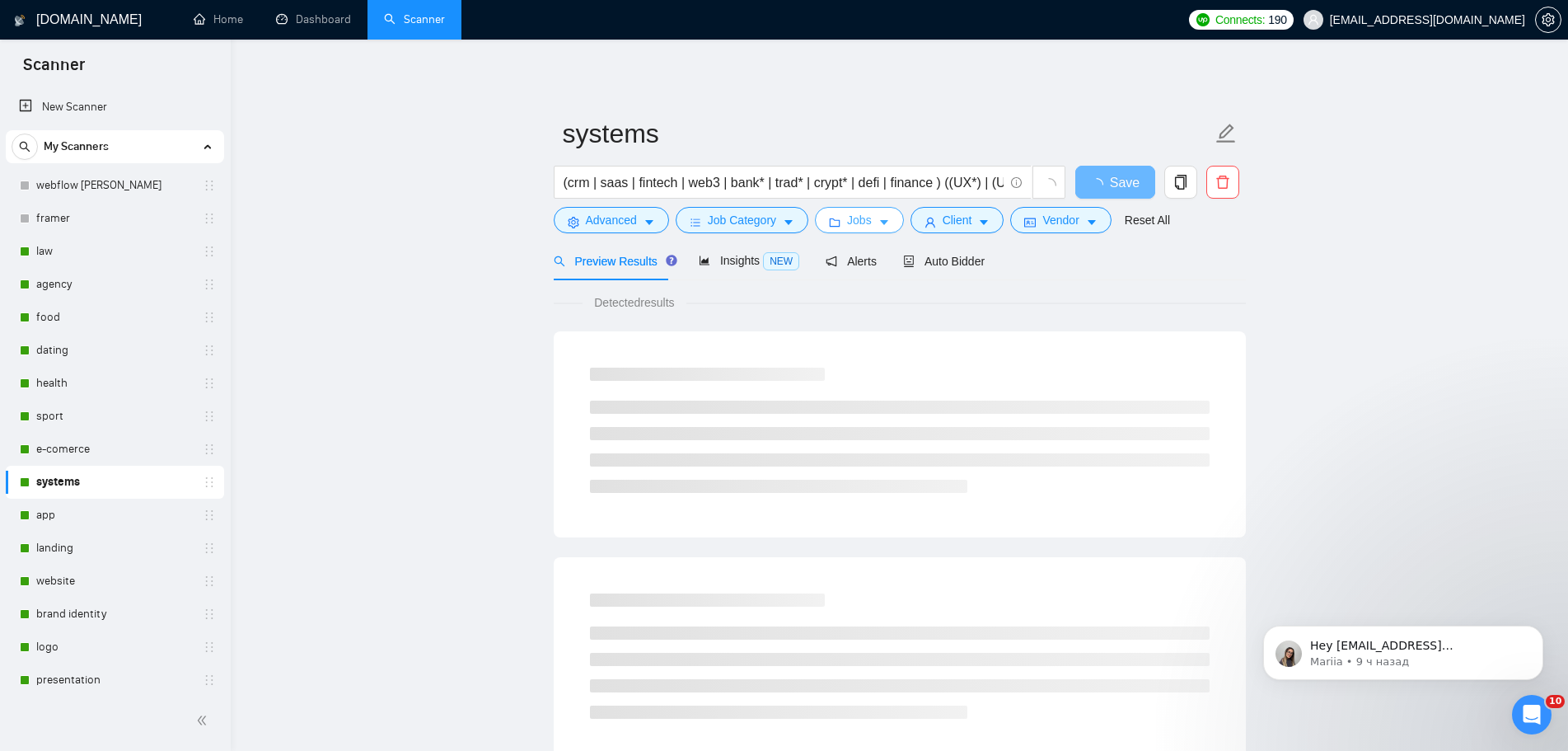
click at [873, 214] on button "Jobs" at bounding box center [859, 219] width 89 height 26
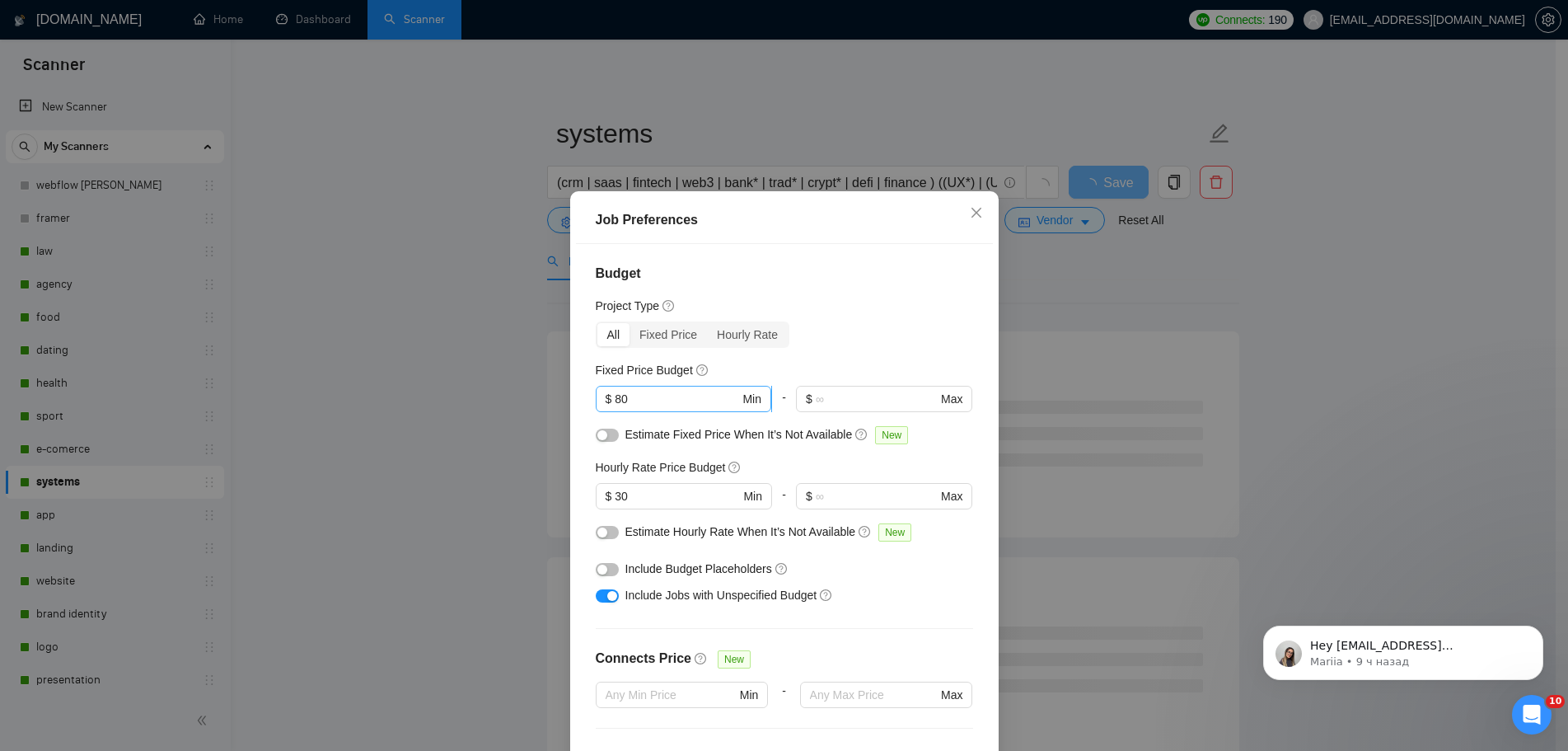
click at [673, 390] on input "80" at bounding box center [677, 399] width 124 height 18
type input "800"
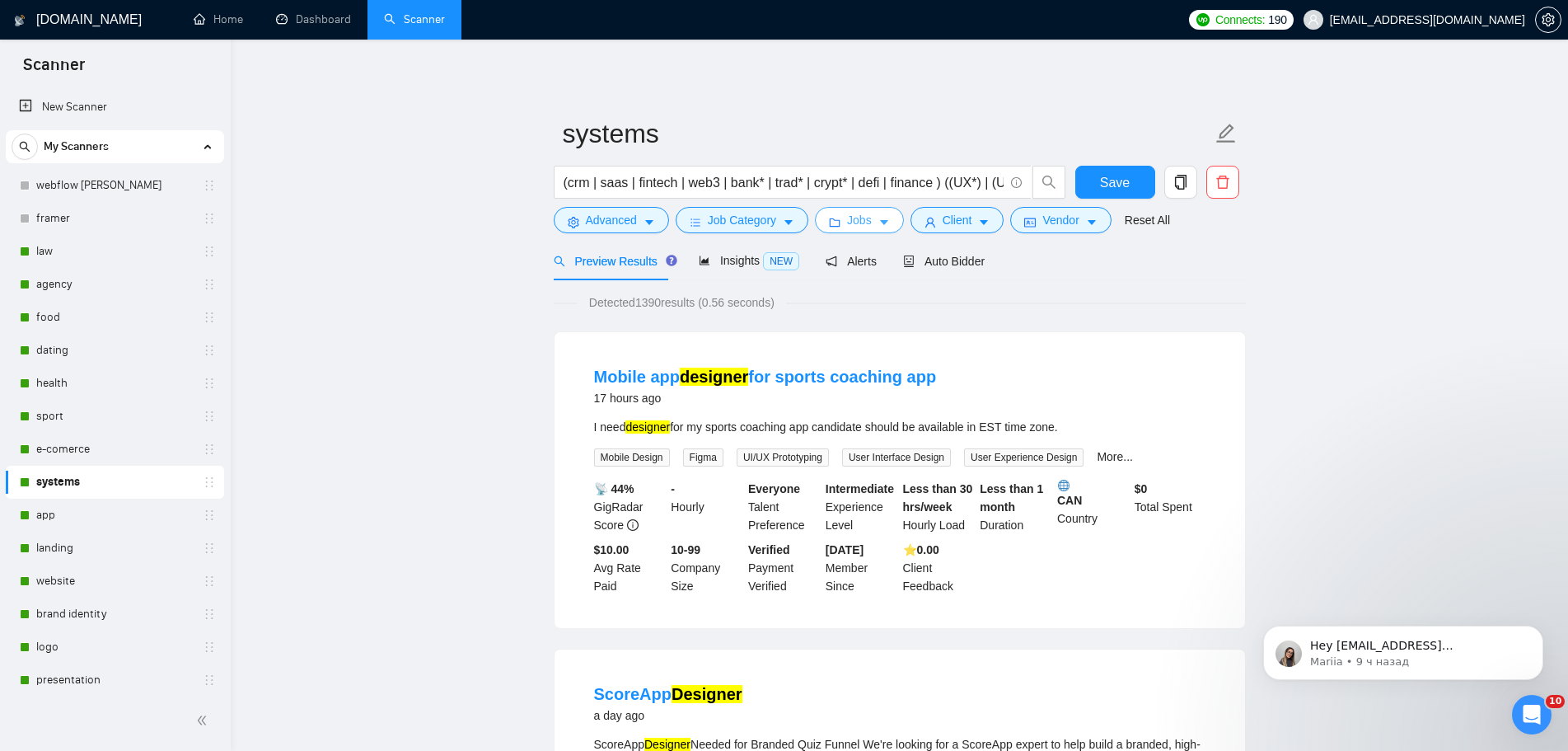
click at [872, 222] on button "Jobs" at bounding box center [859, 219] width 89 height 26
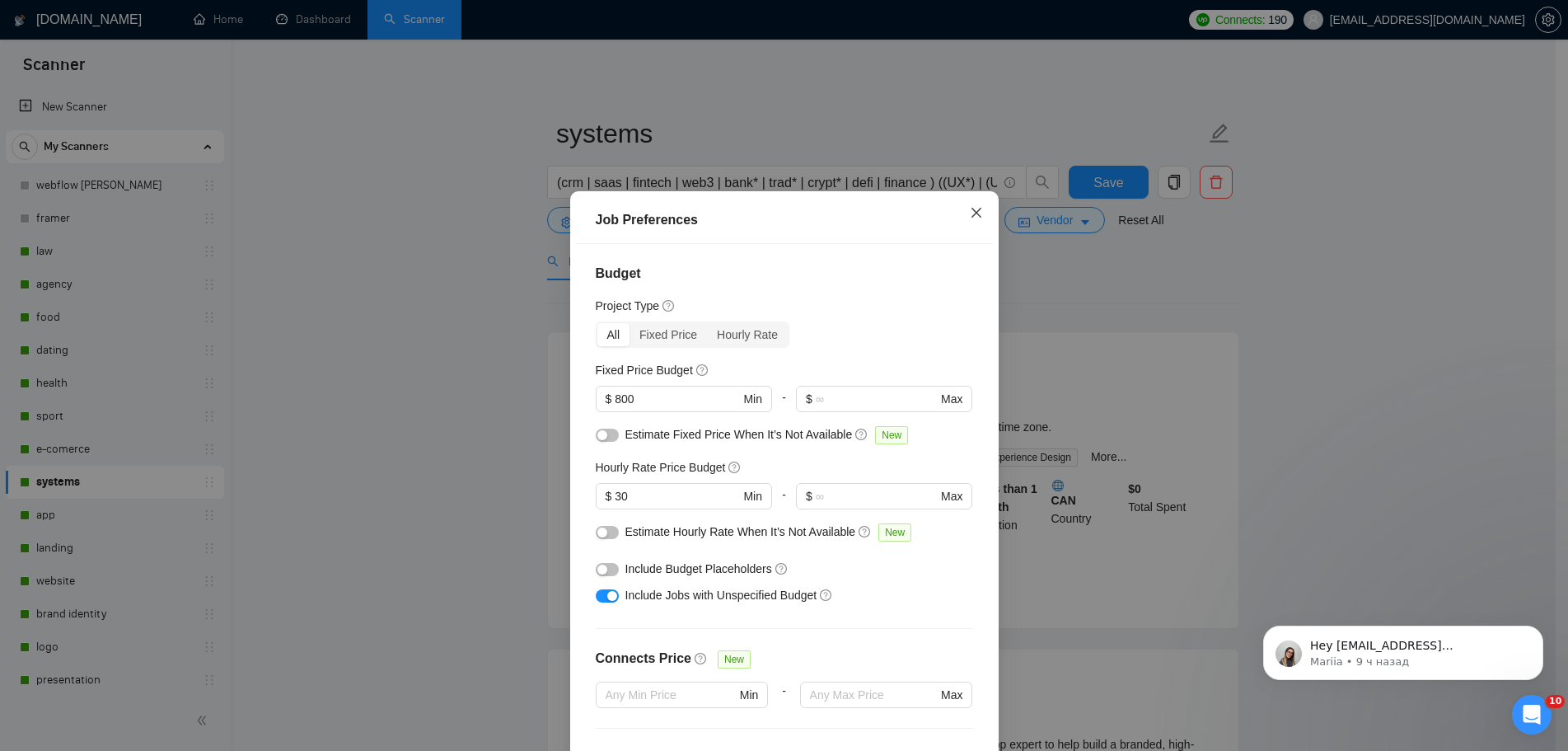
click at [979, 207] on icon "close" at bounding box center [976, 212] width 10 height 10
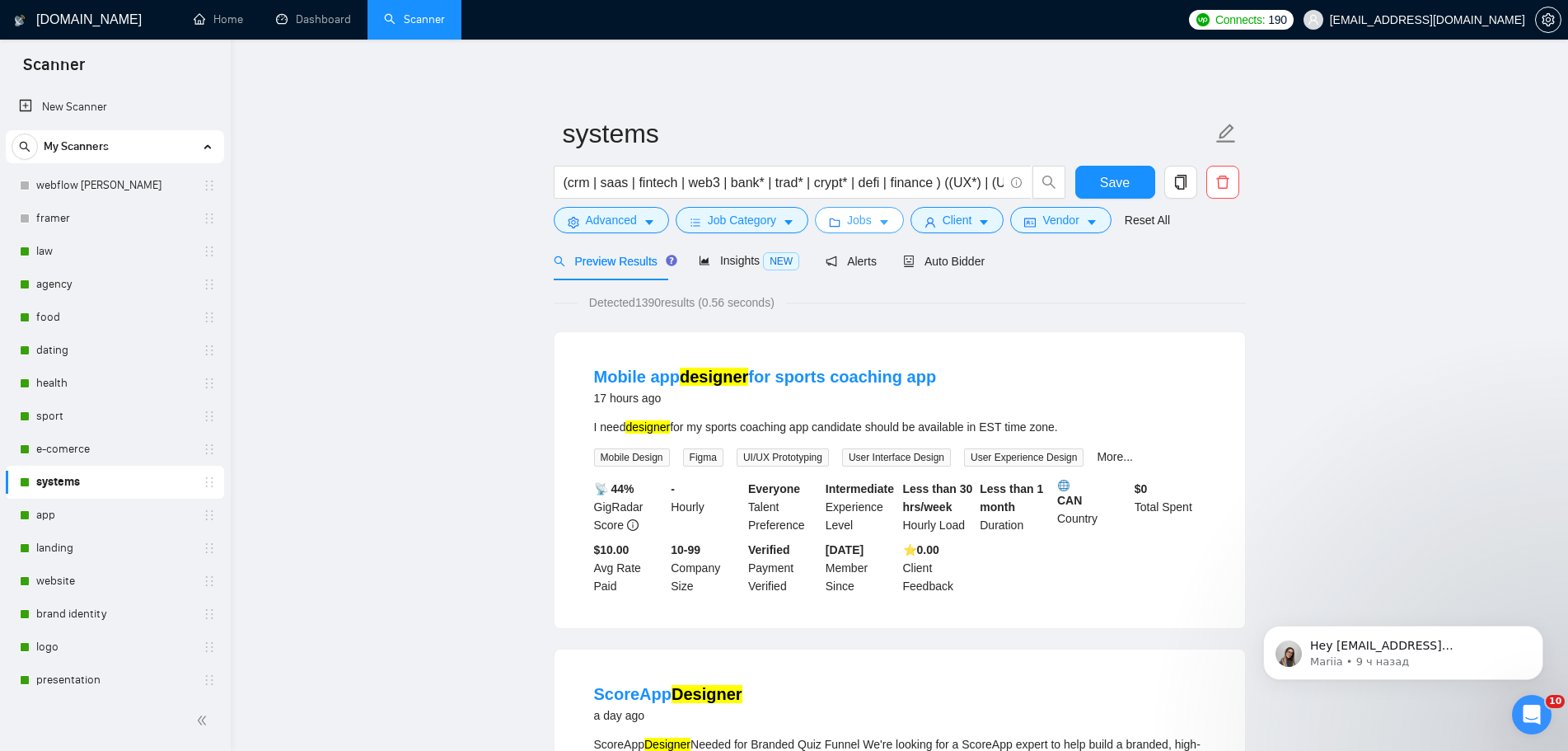
click at [883, 225] on icon "caret-down" at bounding box center [884, 222] width 12 height 12
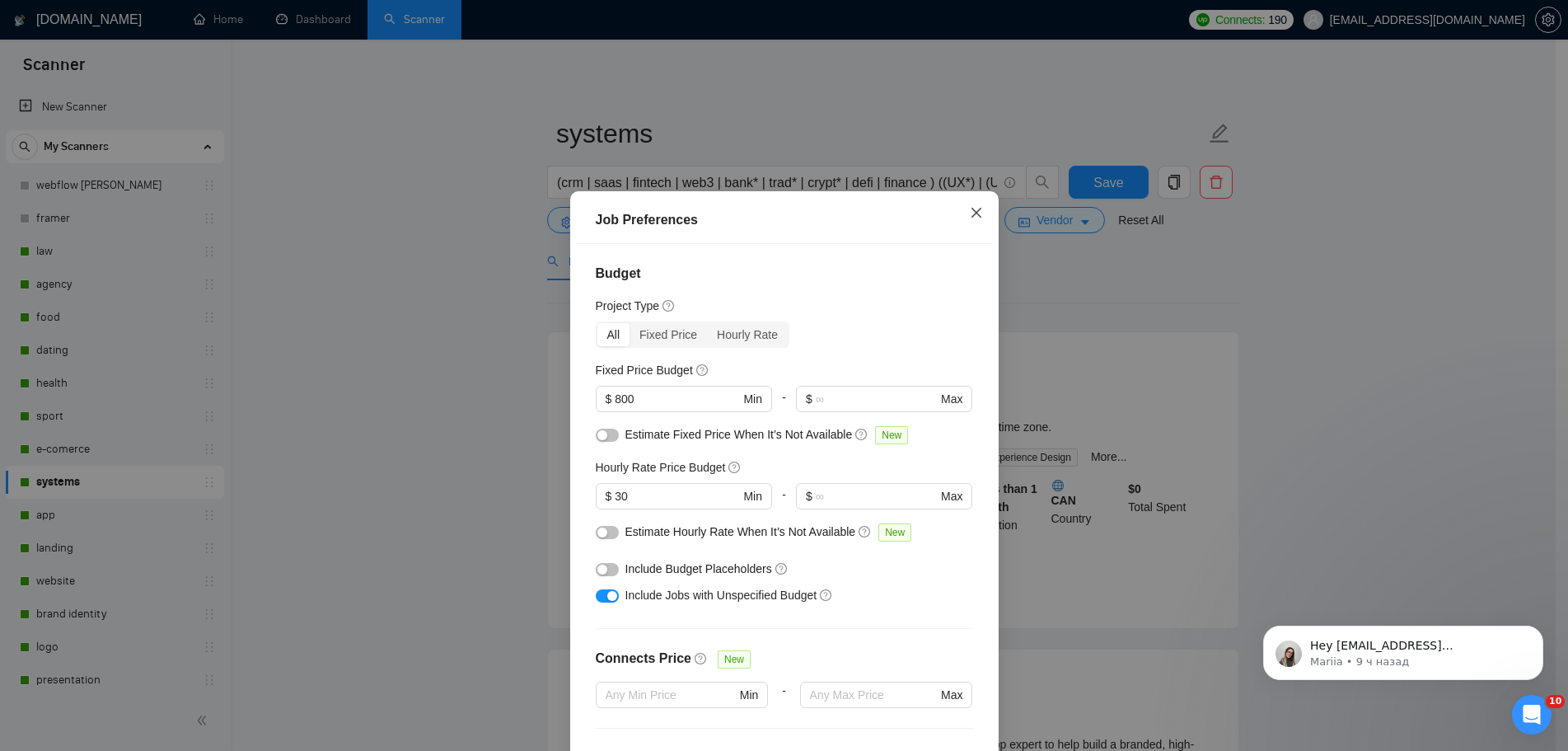
click at [983, 191] on span "Close" at bounding box center [976, 213] width 45 height 45
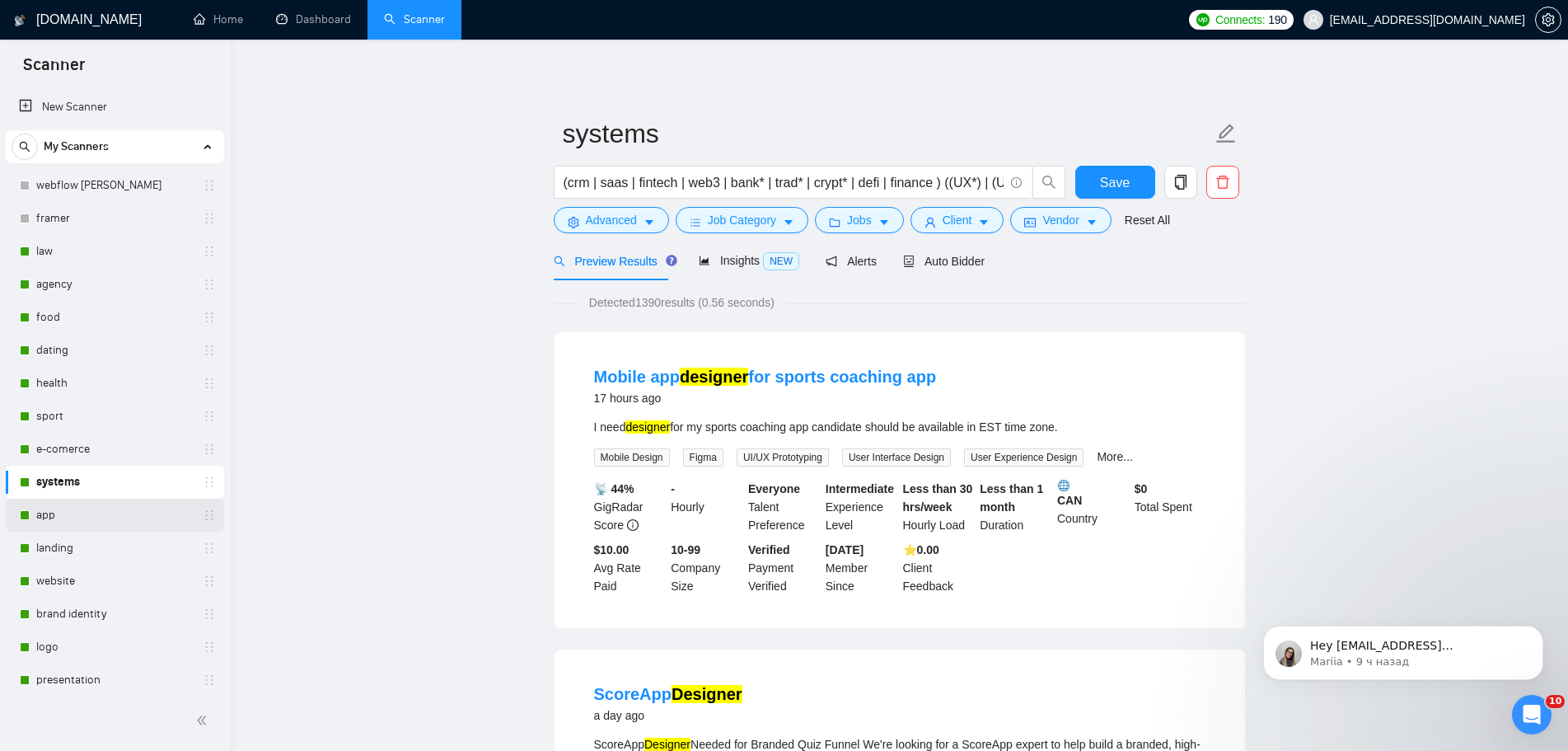
click at [91, 512] on link "app" at bounding box center [114, 515] width 156 height 33
click at [1091, 189] on button "Save" at bounding box center [1115, 182] width 79 height 33
click at [89, 518] on link "app" at bounding box center [114, 515] width 156 height 33
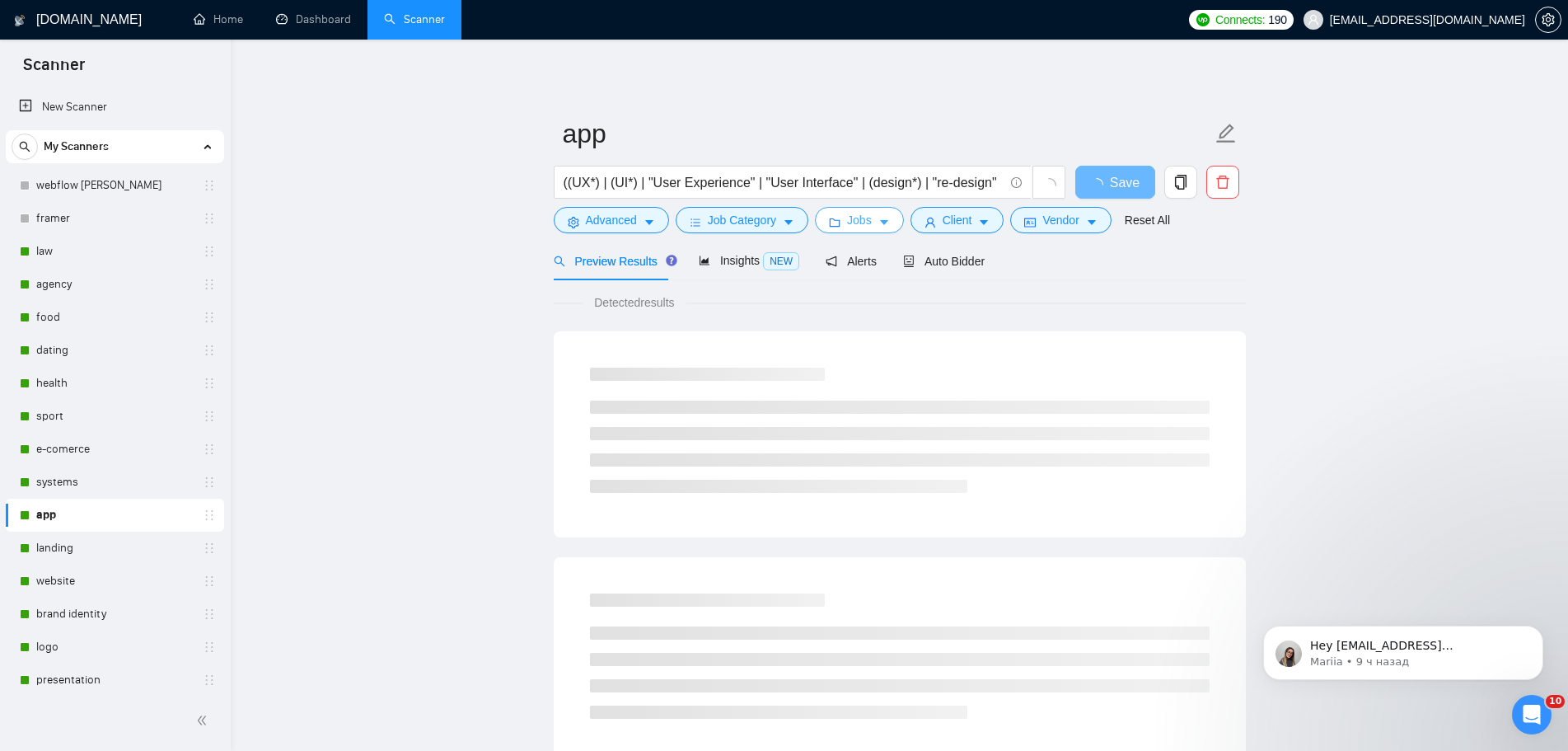
click at [880, 222] on icon "caret-down" at bounding box center [884, 223] width 8 height 5
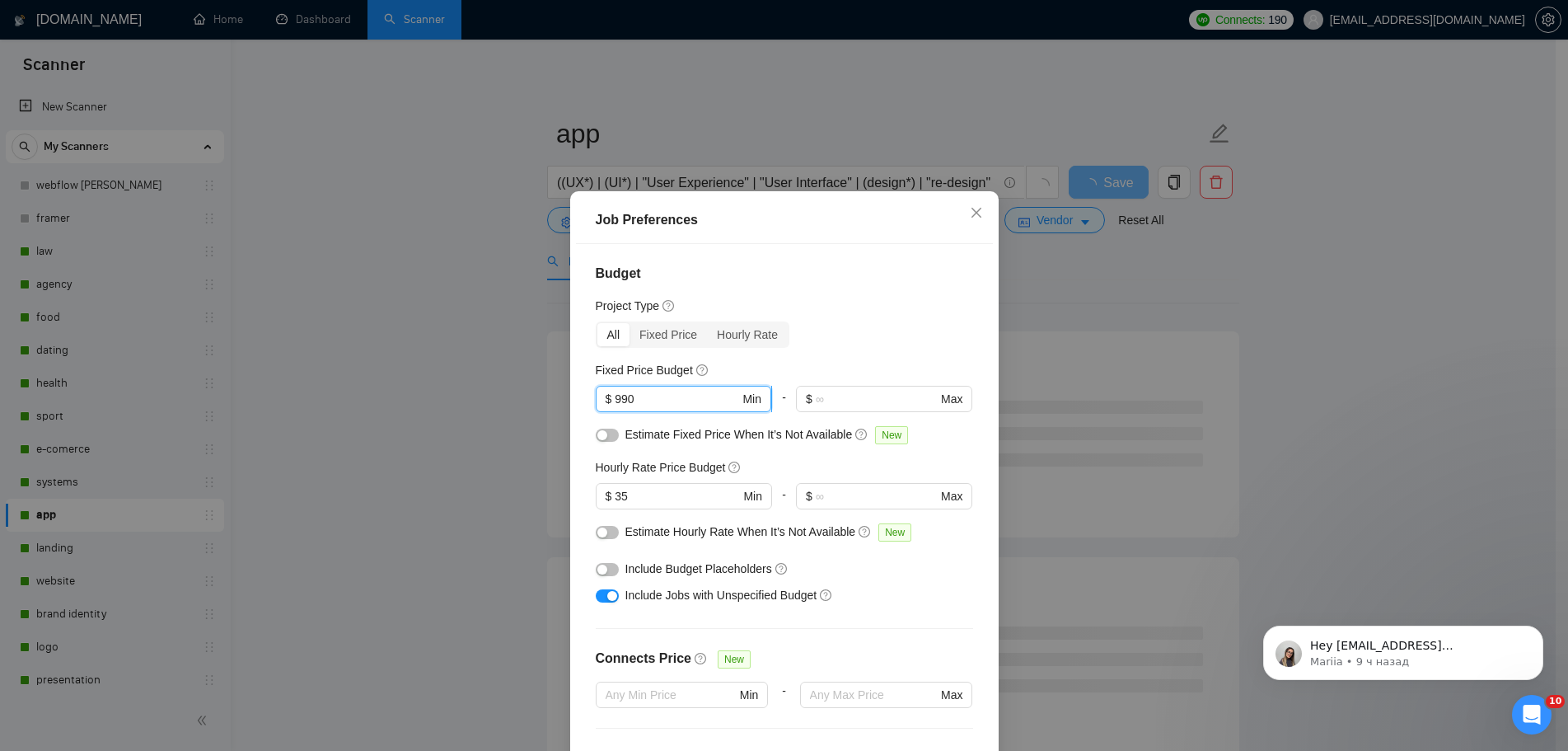
drag, startPoint x: 646, startPoint y: 299, endPoint x: 602, endPoint y: 300, distance: 44.0
click at [605, 386] on span "$ 990 Min" at bounding box center [683, 398] width 175 height 26
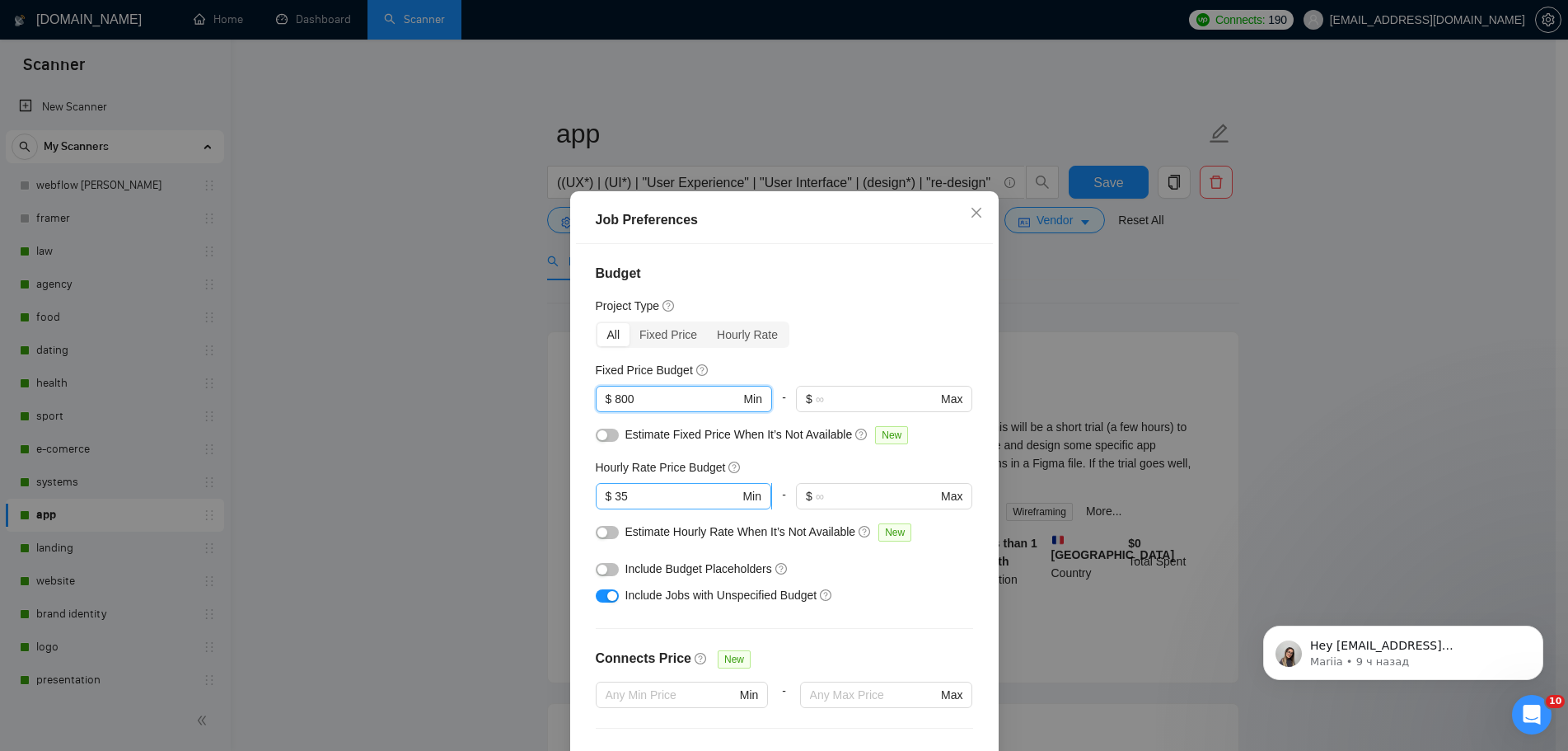
type input "800"
drag, startPoint x: 630, startPoint y: 393, endPoint x: 590, endPoint y: 395, distance: 40.0
click at [592, 396] on div "Budget Project Type All Fixed Price Hourly Rate Fixed Price Budget $ 800 Min - …" at bounding box center [784, 506] width 417 height 525
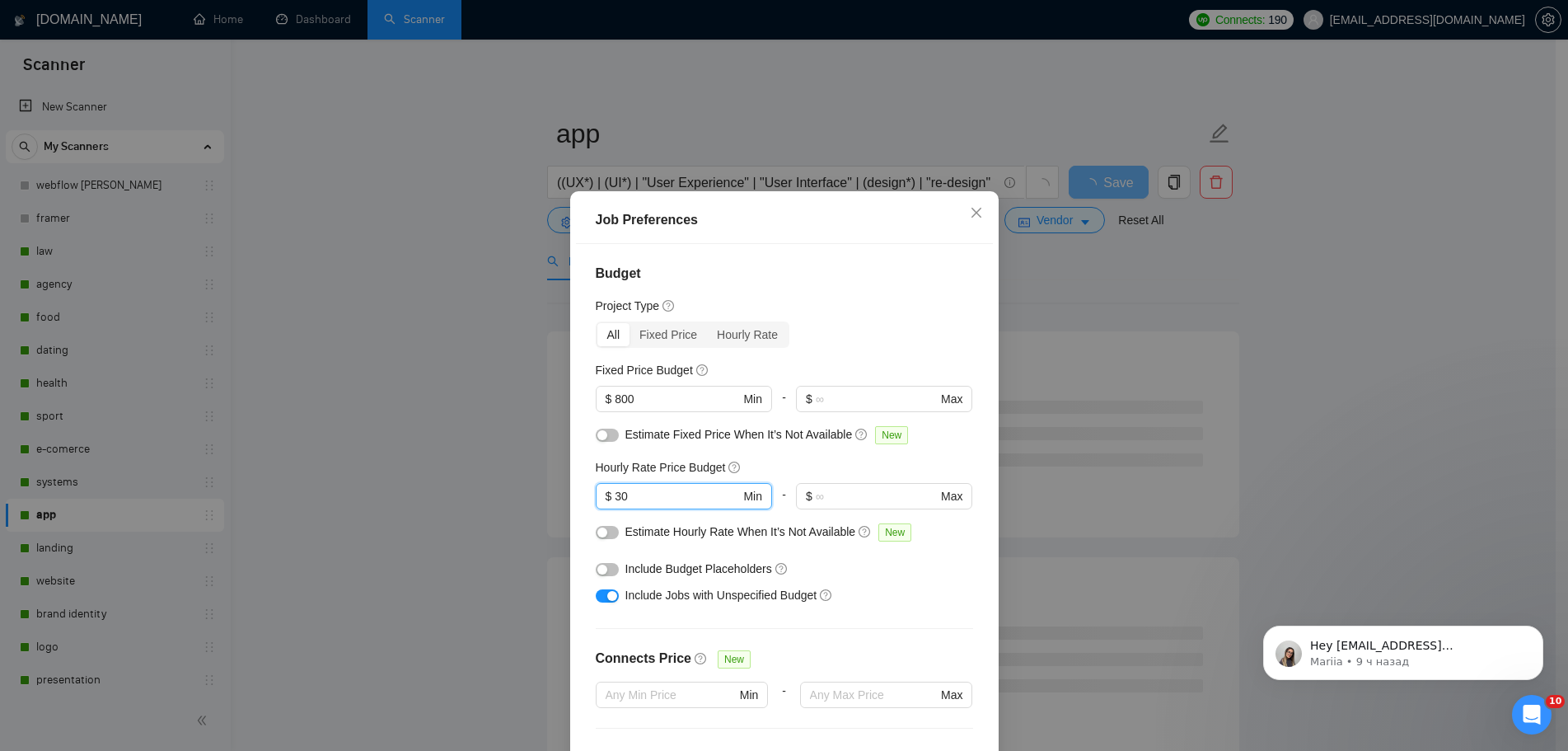
type input "30"
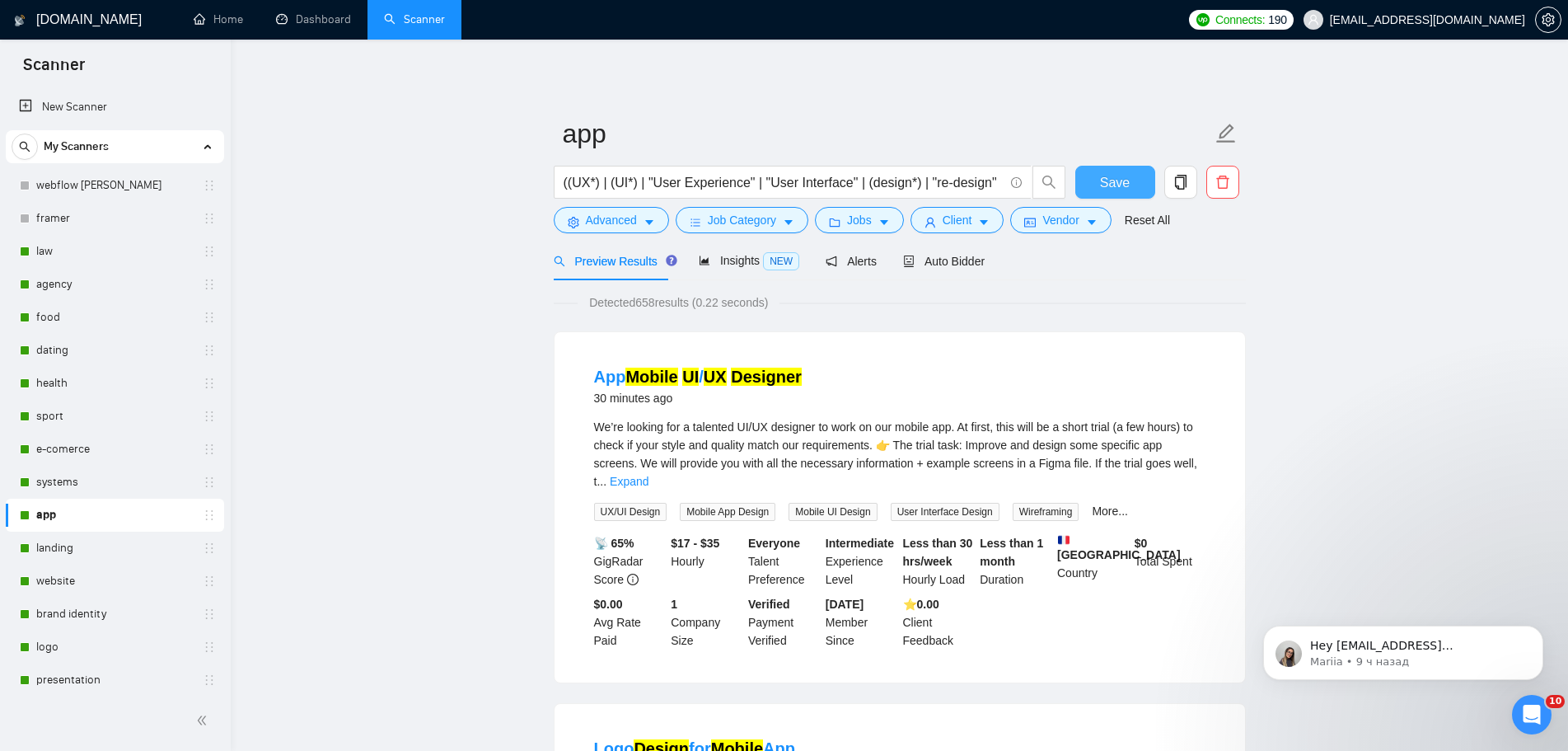
click at [1134, 185] on button "Save" at bounding box center [1115, 182] width 79 height 33
click at [115, 540] on link "landing" at bounding box center [114, 548] width 156 height 33
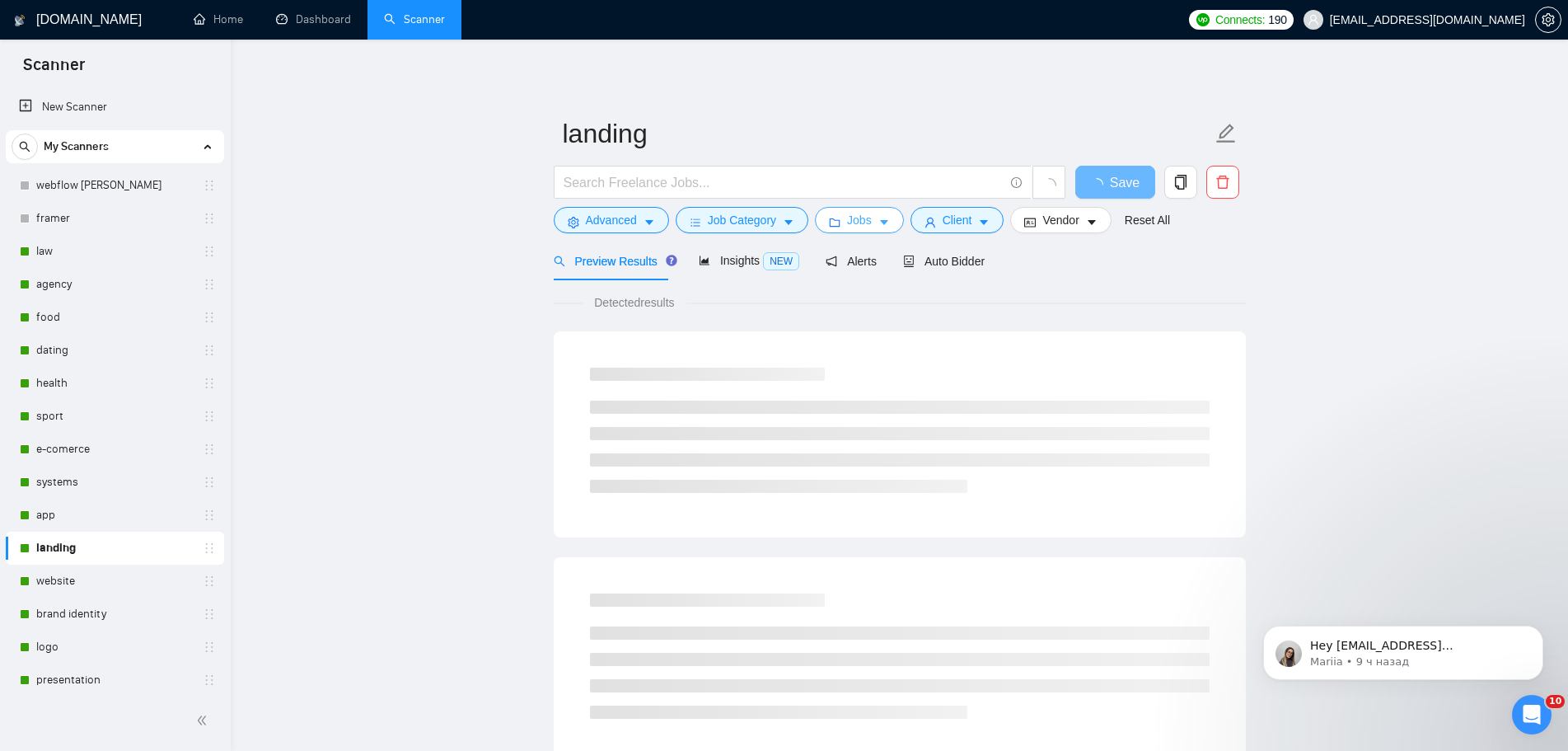
click at [865, 223] on span "Jobs" at bounding box center [859, 220] width 25 height 18
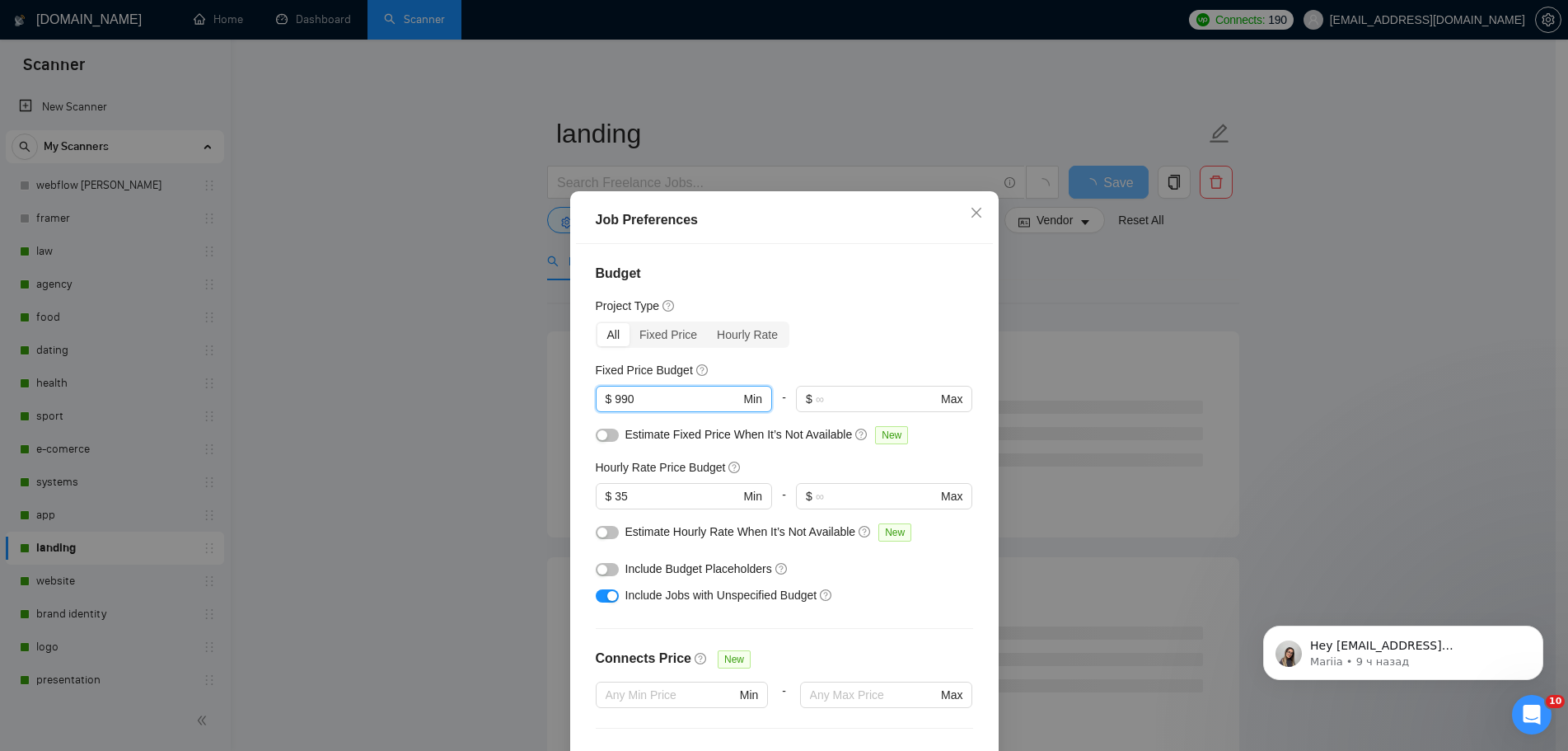
drag, startPoint x: 660, startPoint y: 303, endPoint x: 572, endPoint y: 301, distance: 88.0
click at [572, 301] on div "Job Preferences Budget Project Type All Fixed Price Hourly Rate Fixed Price Bud…" at bounding box center [784, 506] width 429 height 631
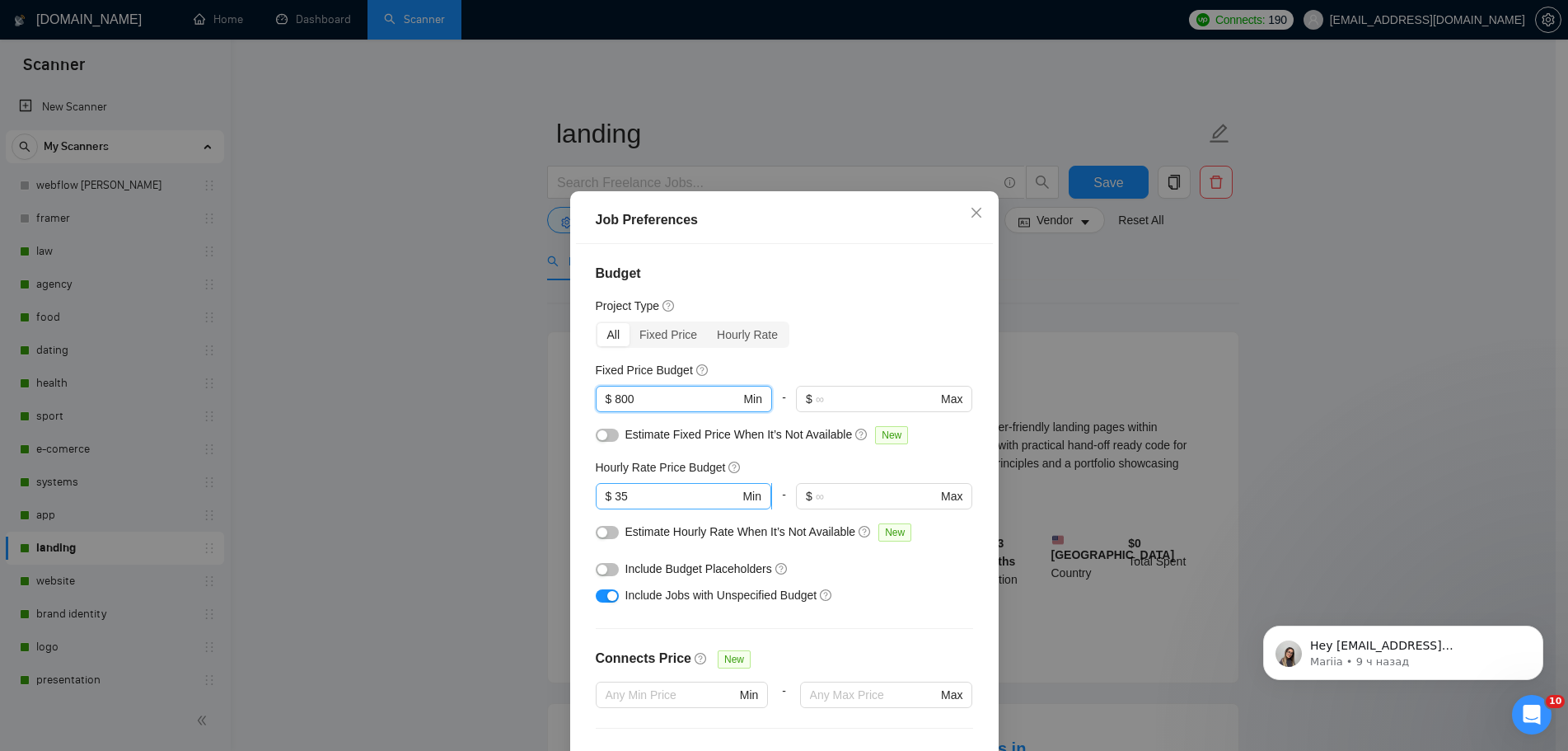
type input "800"
drag, startPoint x: 630, startPoint y: 399, endPoint x: 559, endPoint y: 398, distance: 71.0
click at [559, 398] on div "Job Preferences Budget Project Type All Fixed Price Hourly Rate Fixed Price Bud…" at bounding box center [784, 376] width 1568 height 751
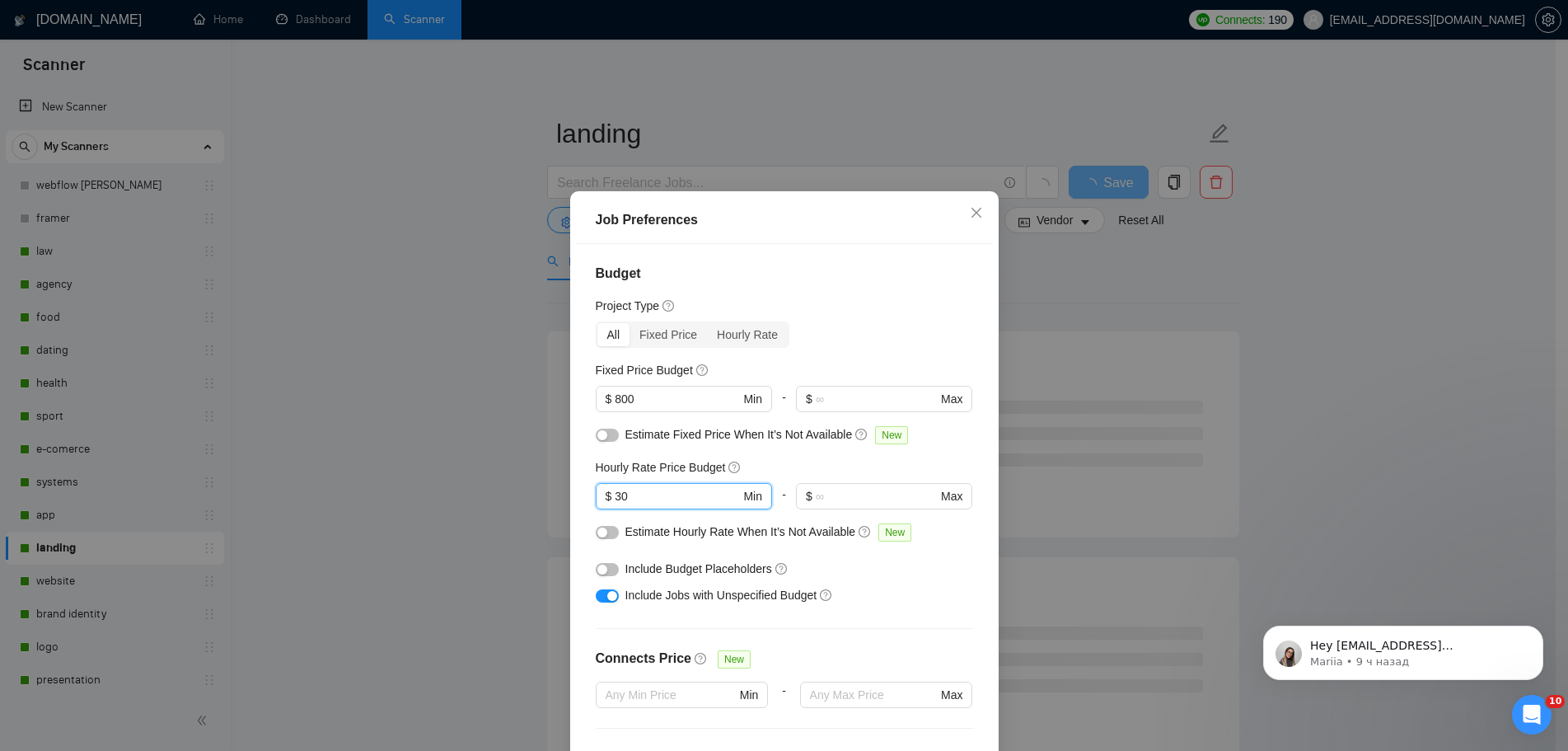
type input "30"
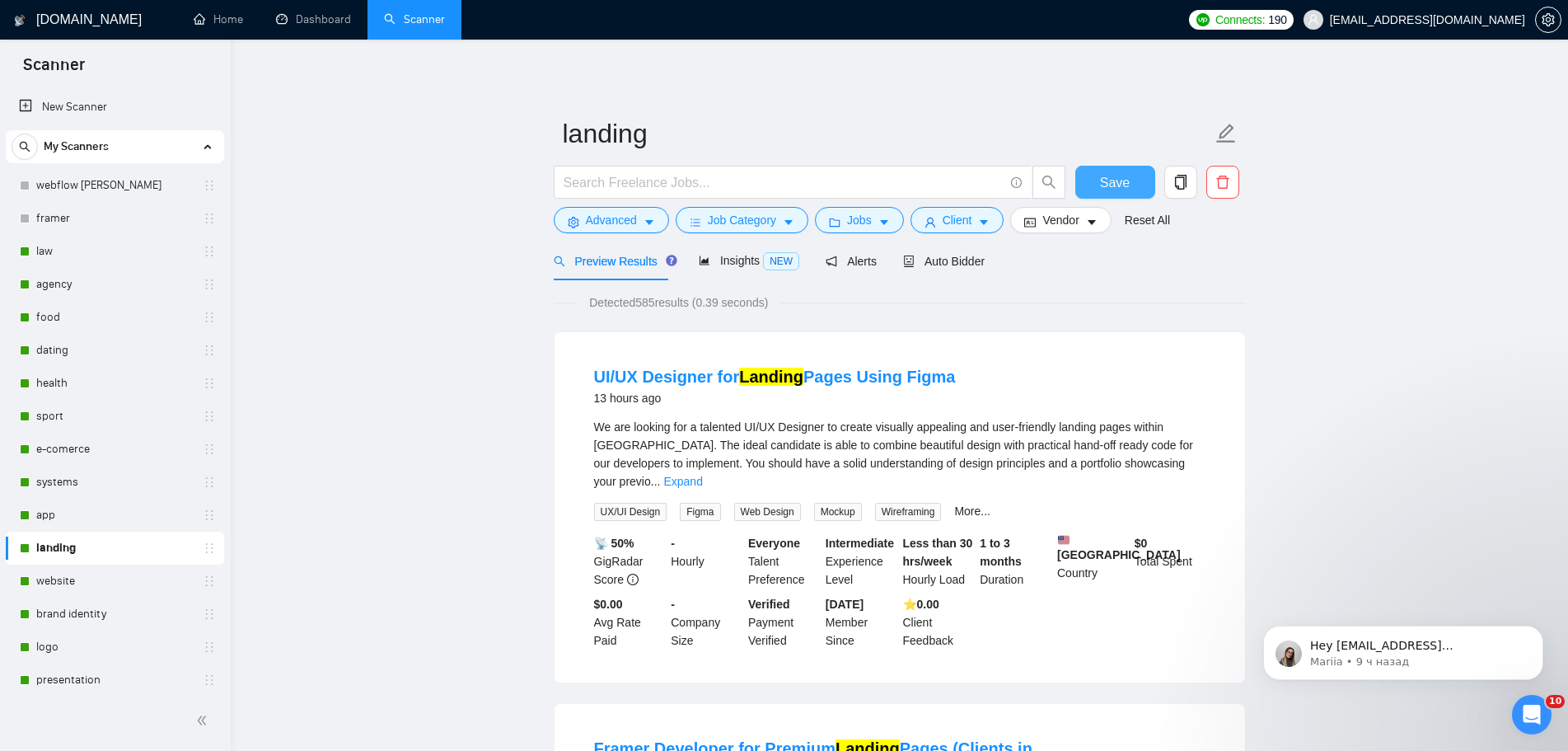
click at [1108, 181] on span "Save" at bounding box center [1115, 183] width 29 height 21
click at [82, 579] on link "website" at bounding box center [114, 581] width 156 height 33
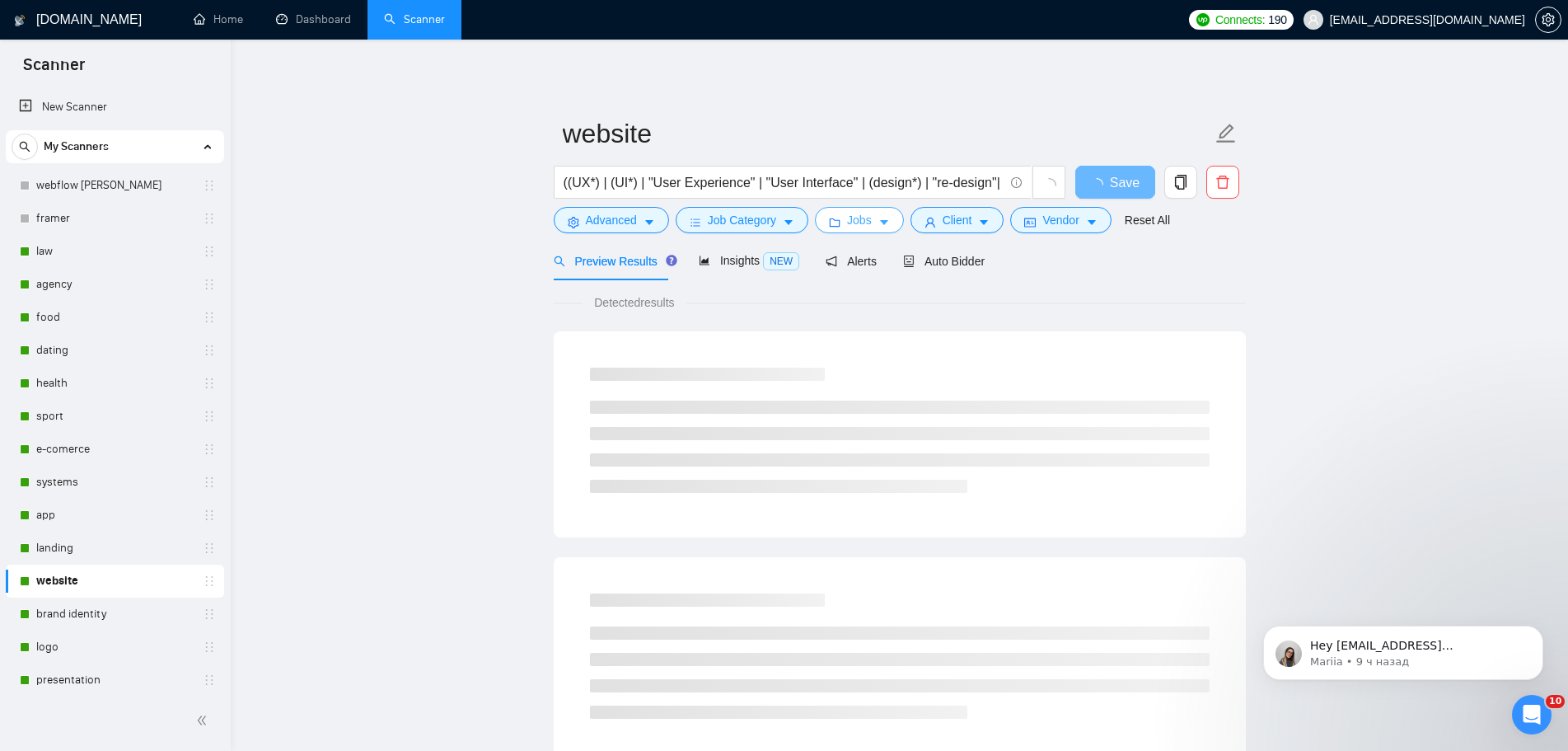
click at [853, 220] on span "Jobs" at bounding box center [859, 220] width 25 height 18
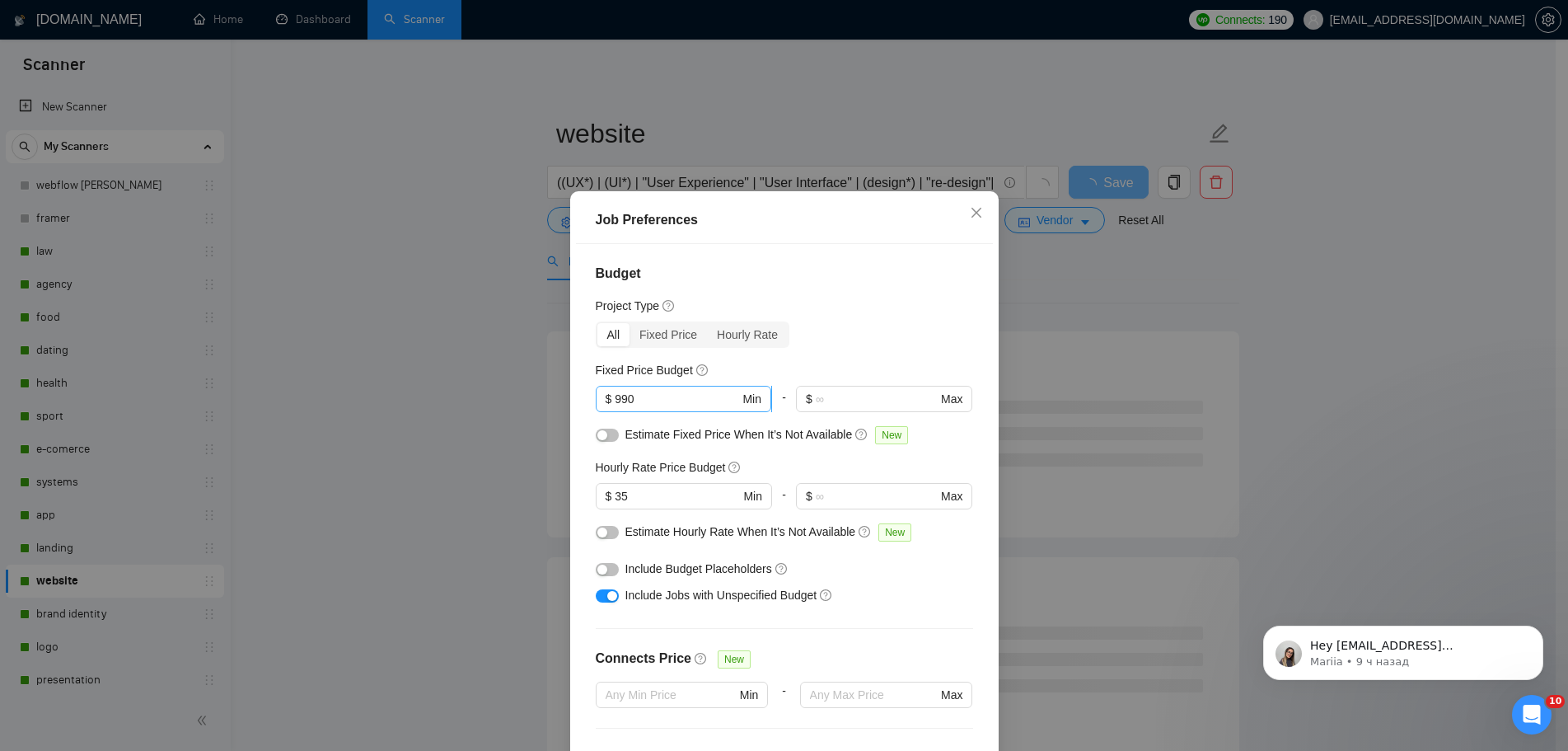
click at [655, 361] on div "Fixed Price Budget $ 990 Min - $ Max" at bounding box center [784, 393] width 377 height 64
click at [639, 297] on body "Scanner New Scanner My Scanners webflow [PERSON_NAME] framer law agency food da…" at bounding box center [778, 376] width 1556 height 751
click at [699, 390] on input "990" at bounding box center [677, 399] width 124 height 18
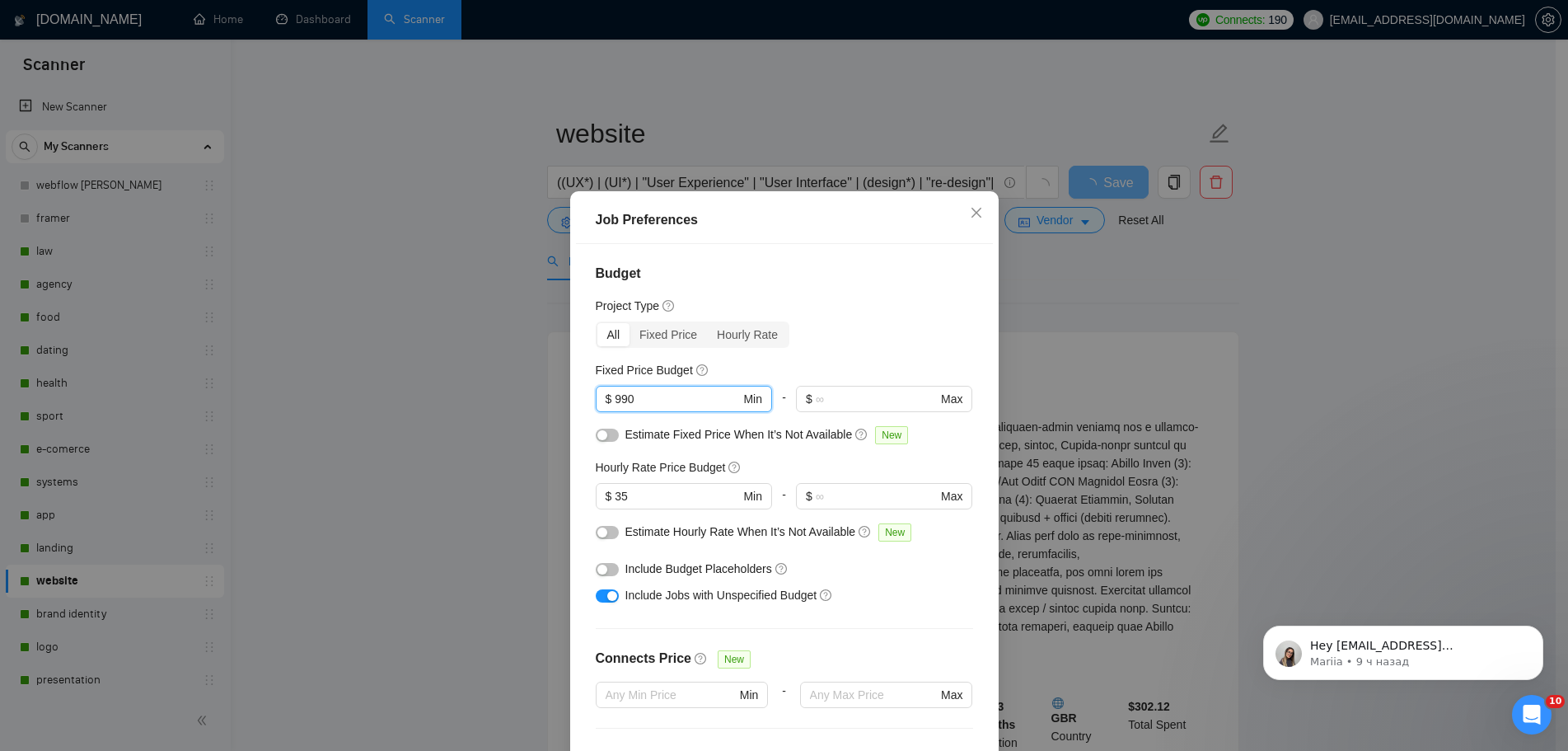
drag, startPoint x: 694, startPoint y: 303, endPoint x: 564, endPoint y: 300, distance: 130.0
click at [565, 301] on div "Job Preferences Budget Project Type All Fixed Price Hourly Rate Fixed Price Bud…" at bounding box center [784, 376] width 1568 height 751
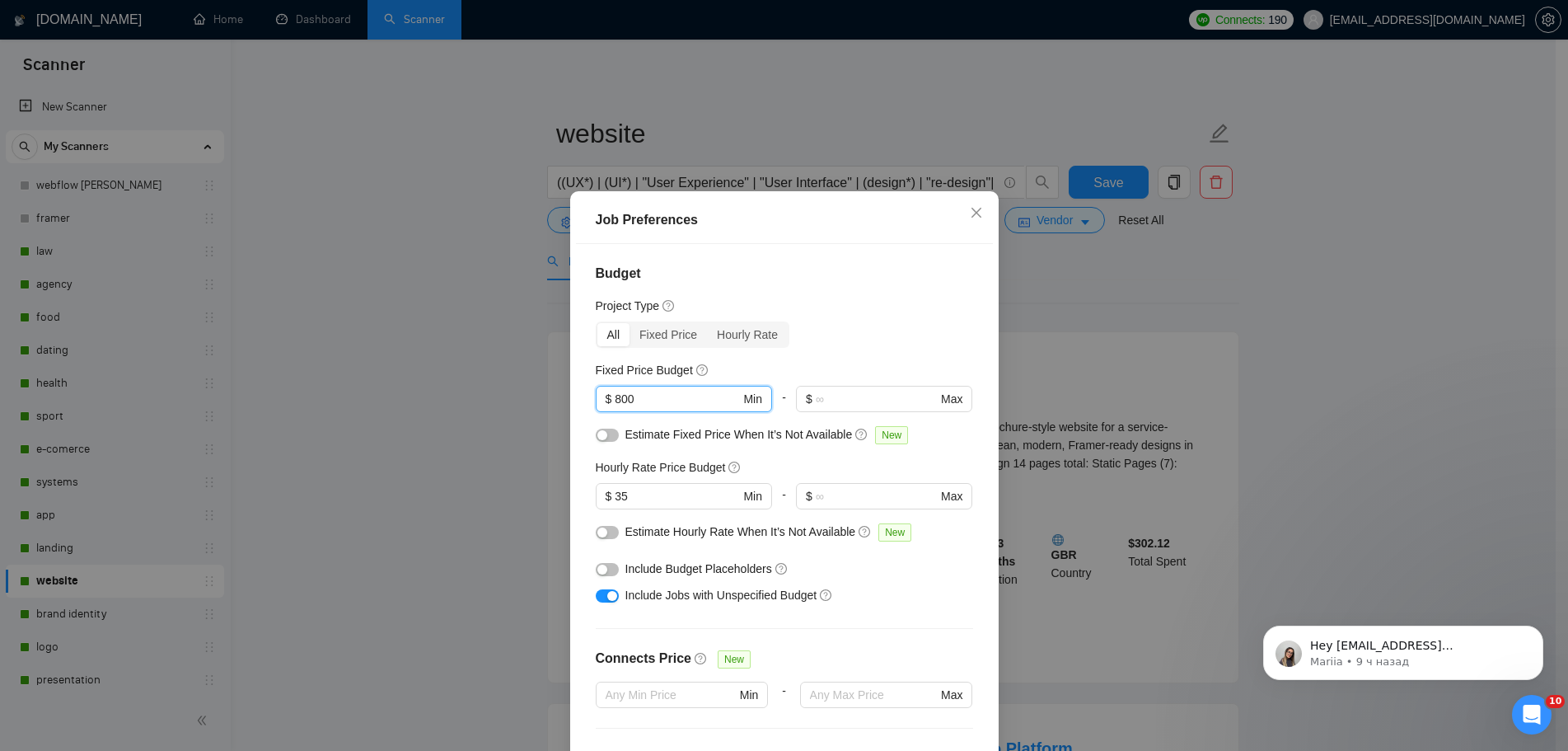
type input "800"
drag, startPoint x: 584, startPoint y: 399, endPoint x: 573, endPoint y: 399, distance: 11.0
click at [575, 399] on div "Job Preferences Budget Project Type All Fixed Price Hourly Rate Fixed Price Bud…" at bounding box center [784, 506] width 429 height 631
type input "30"
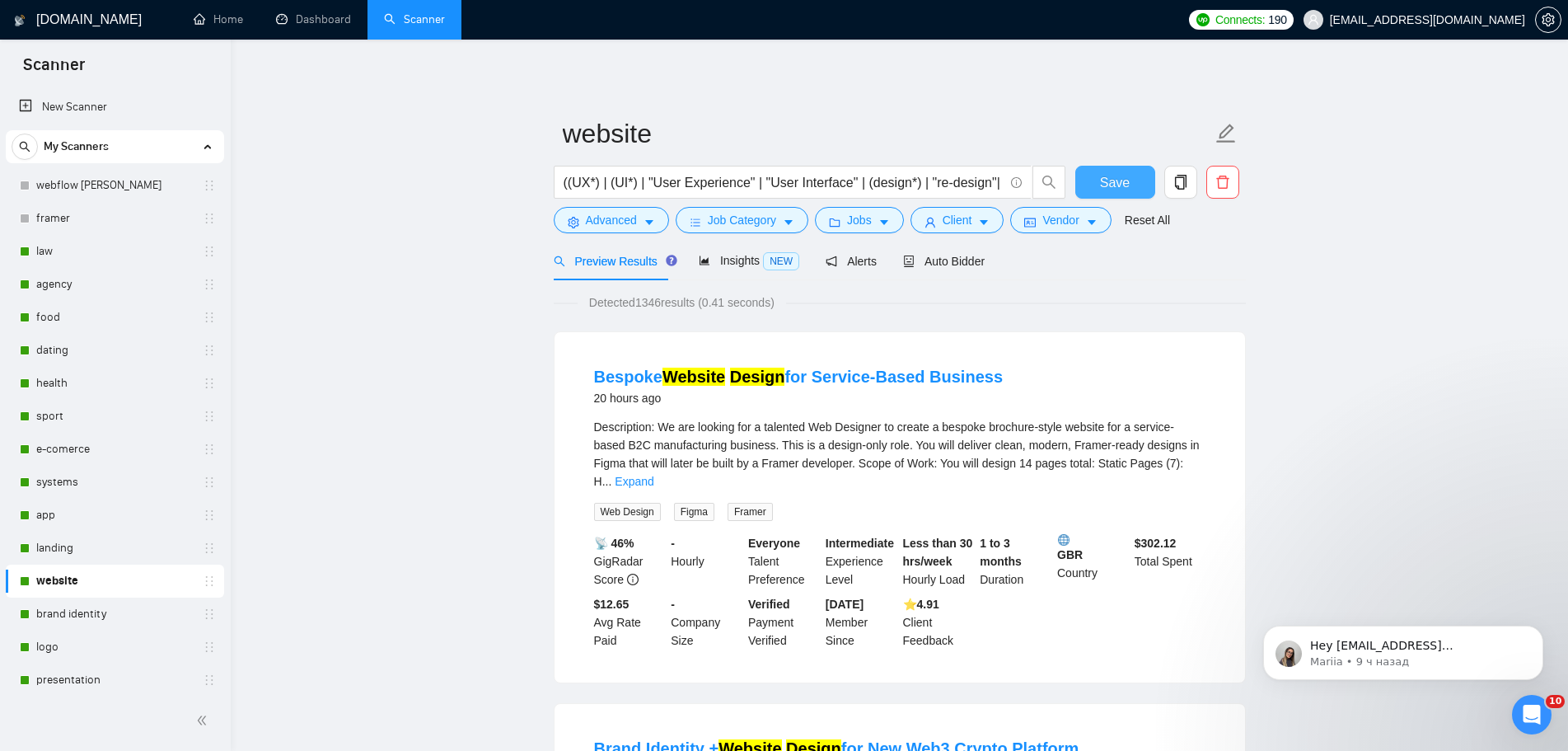
click at [1129, 181] on button "Save" at bounding box center [1115, 182] width 79 height 33
click at [144, 609] on link "brand identity" at bounding box center [114, 614] width 156 height 33
click at [1113, 179] on span "Save" at bounding box center [1115, 183] width 29 height 21
click at [832, 217] on icon "folder" at bounding box center [834, 222] width 12 height 12
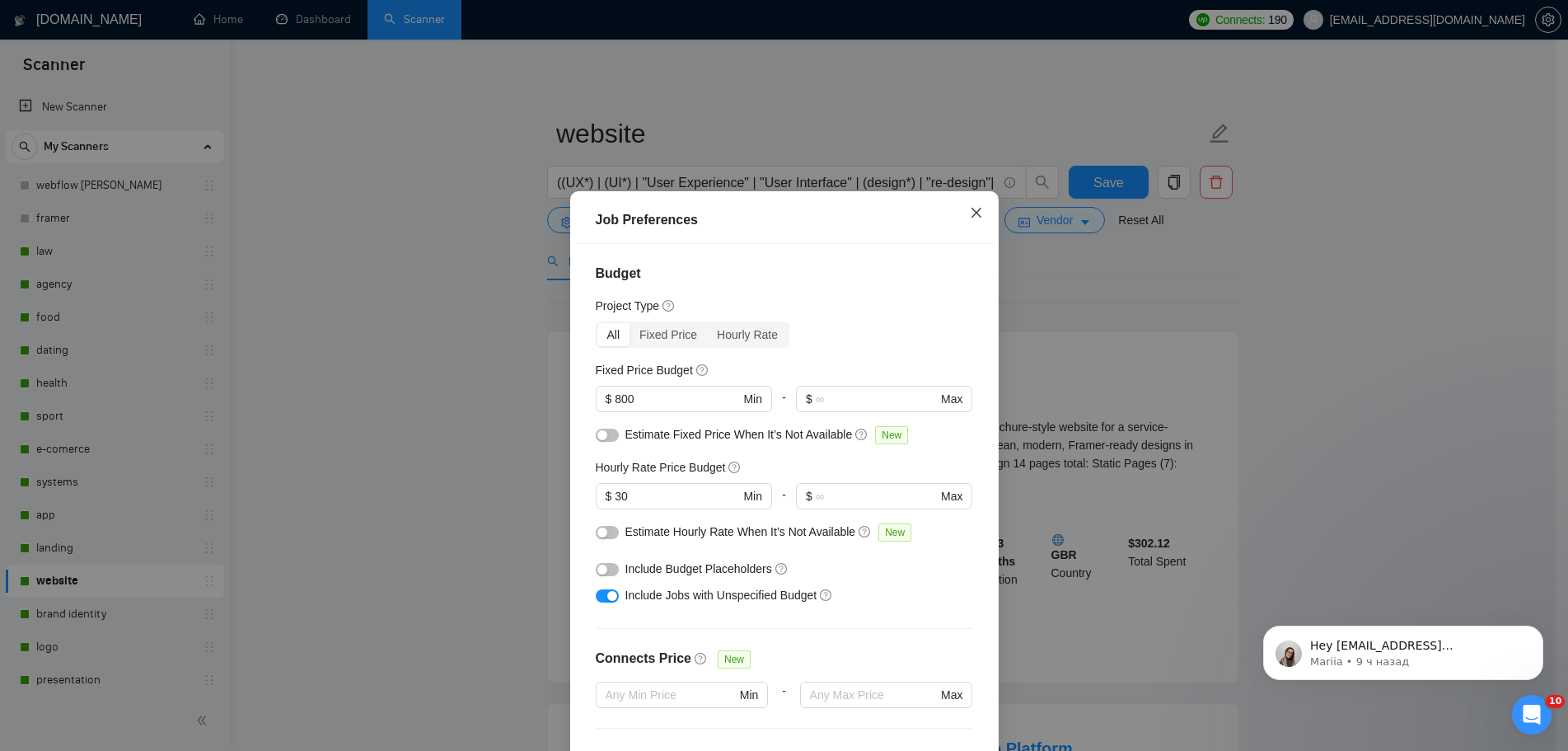
click at [979, 207] on icon "close" at bounding box center [976, 212] width 10 height 10
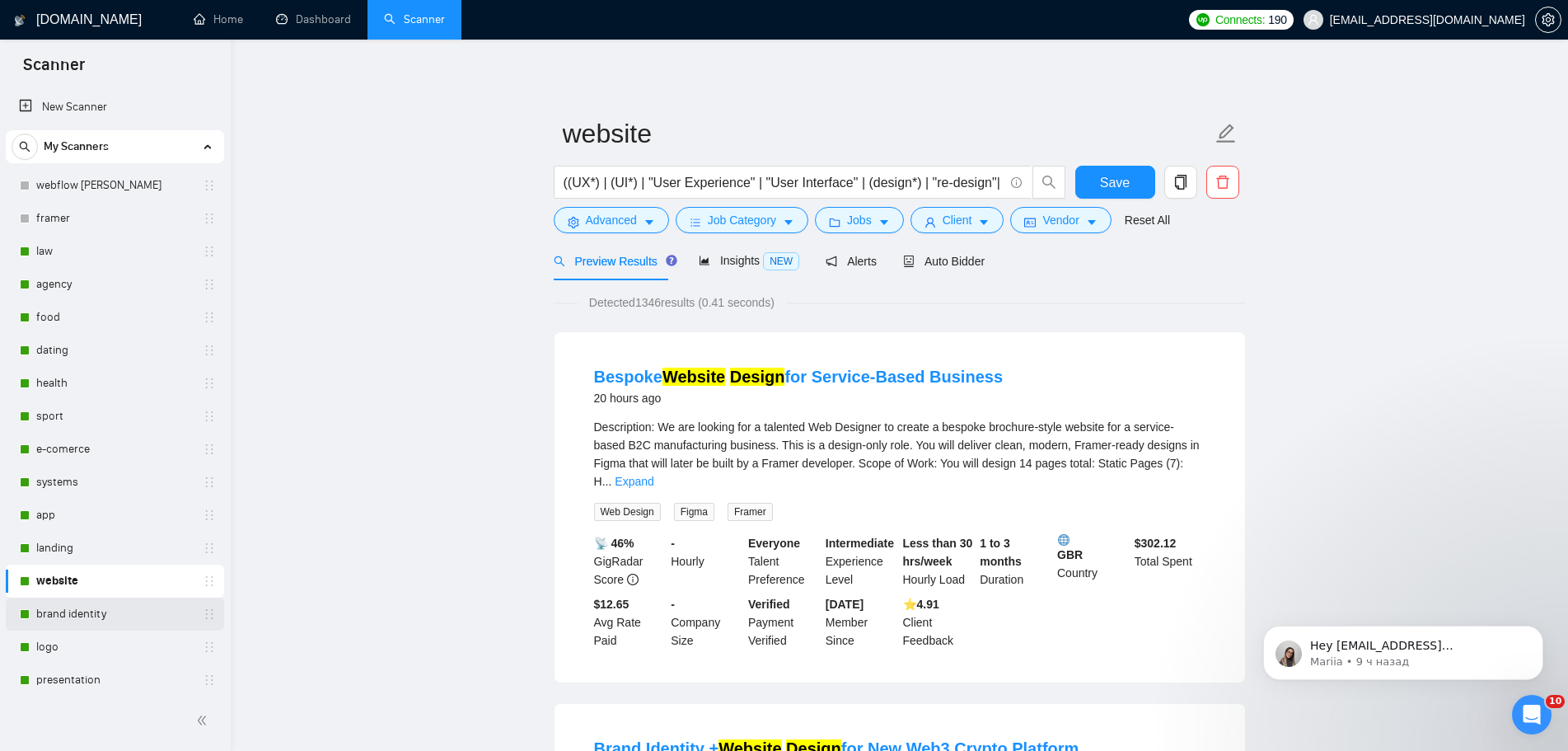
click at [84, 623] on link "brand identity" at bounding box center [114, 614] width 156 height 33
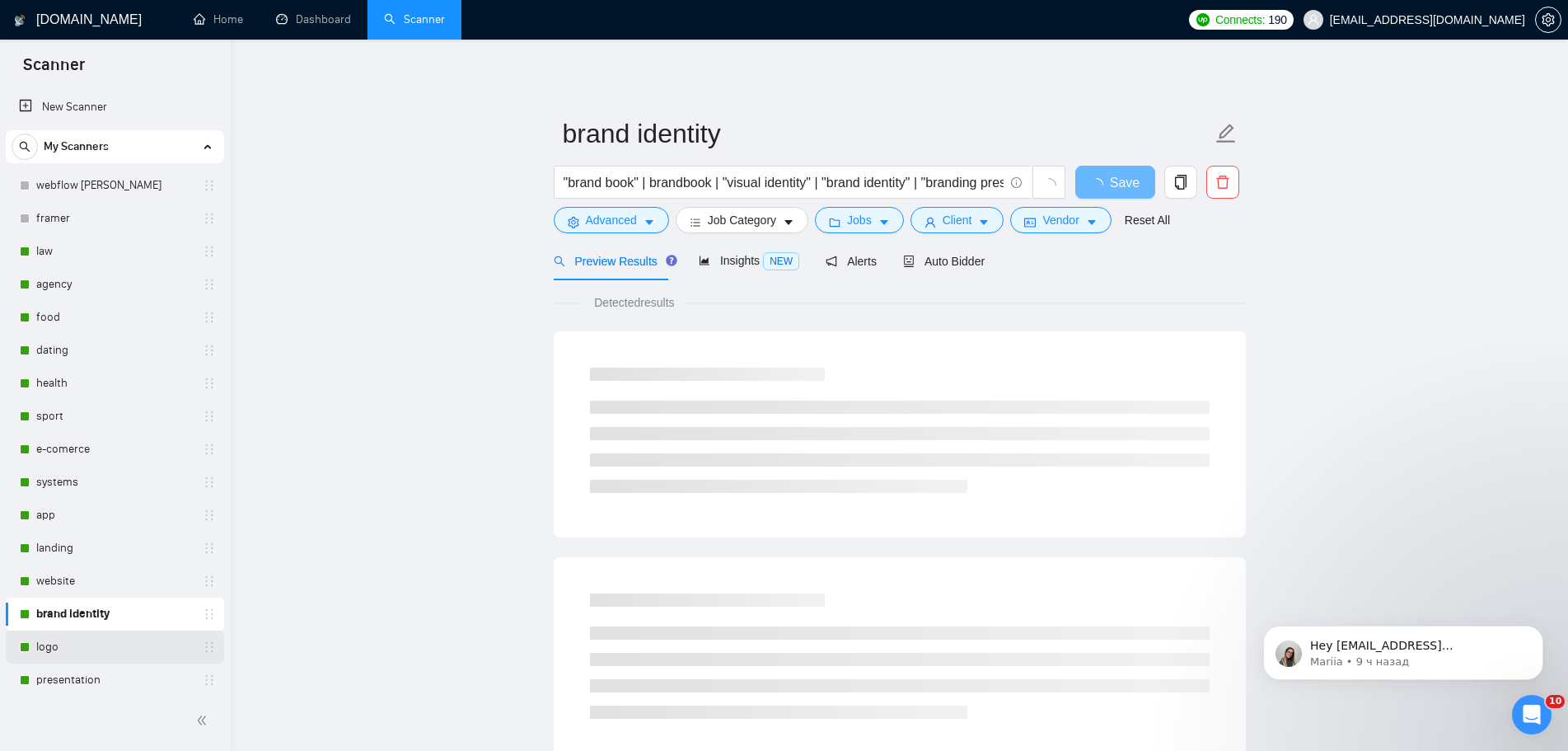
scroll to position [164, 0]
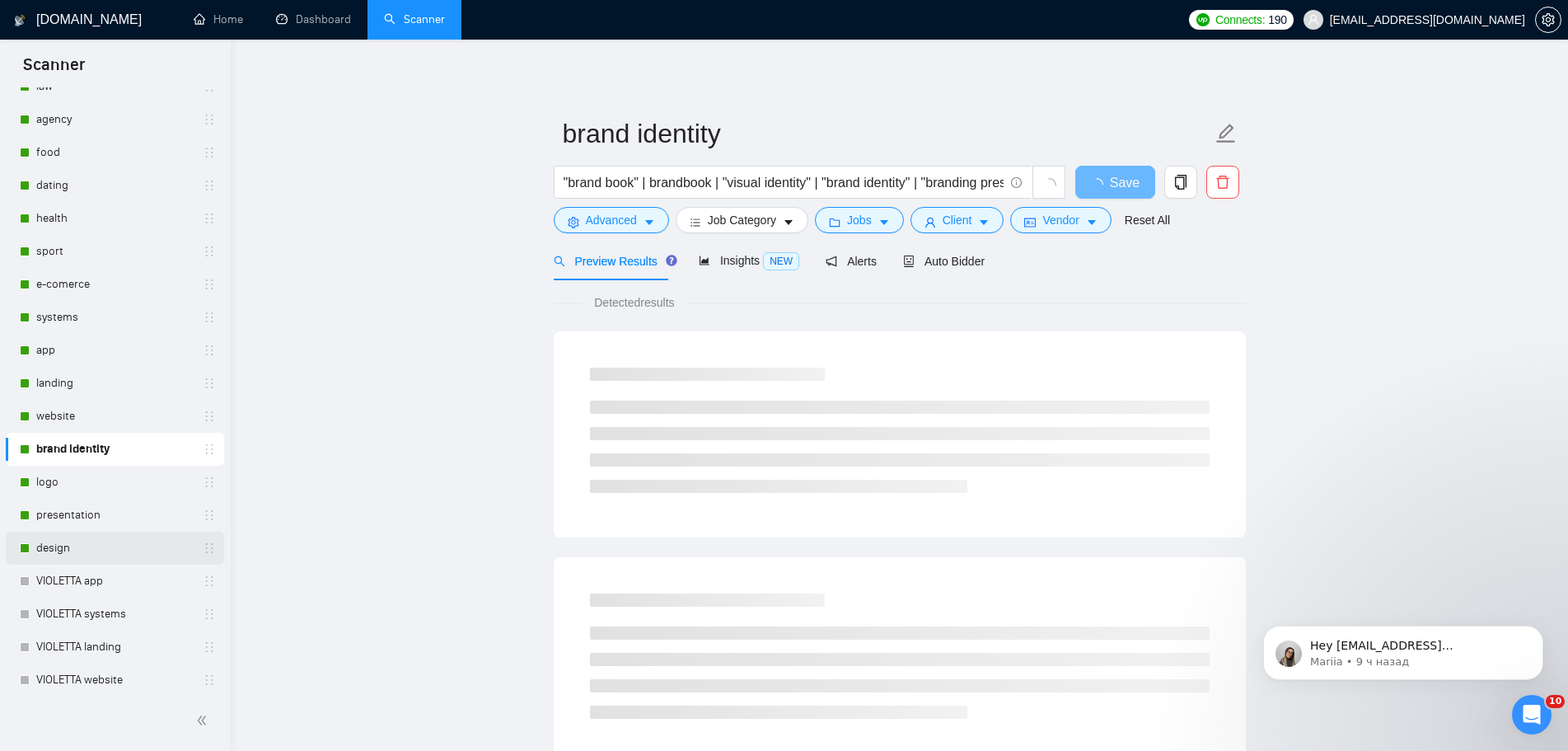
click at [60, 533] on link "design" at bounding box center [114, 548] width 156 height 33
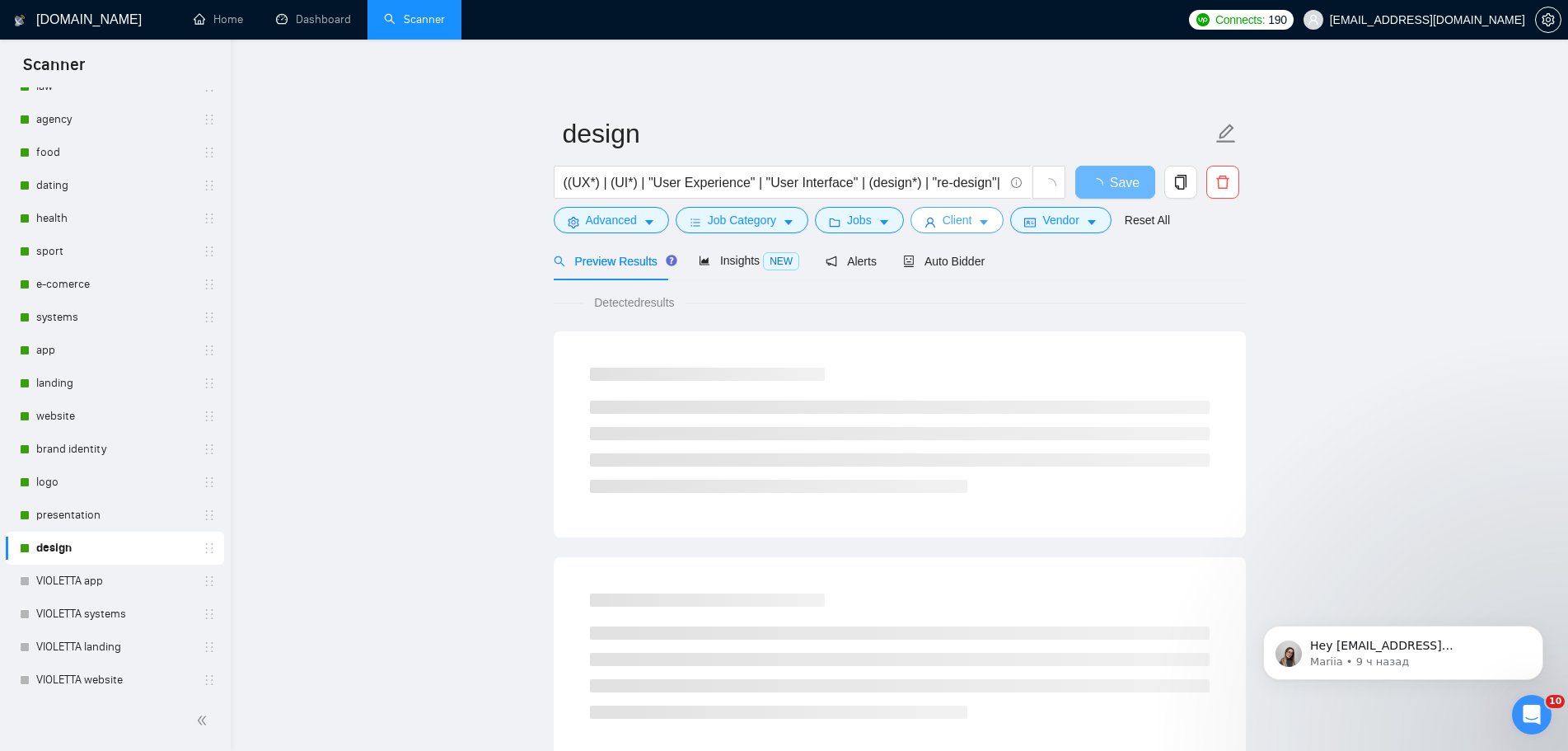
click at [960, 221] on span "Client" at bounding box center [958, 220] width 29 height 18
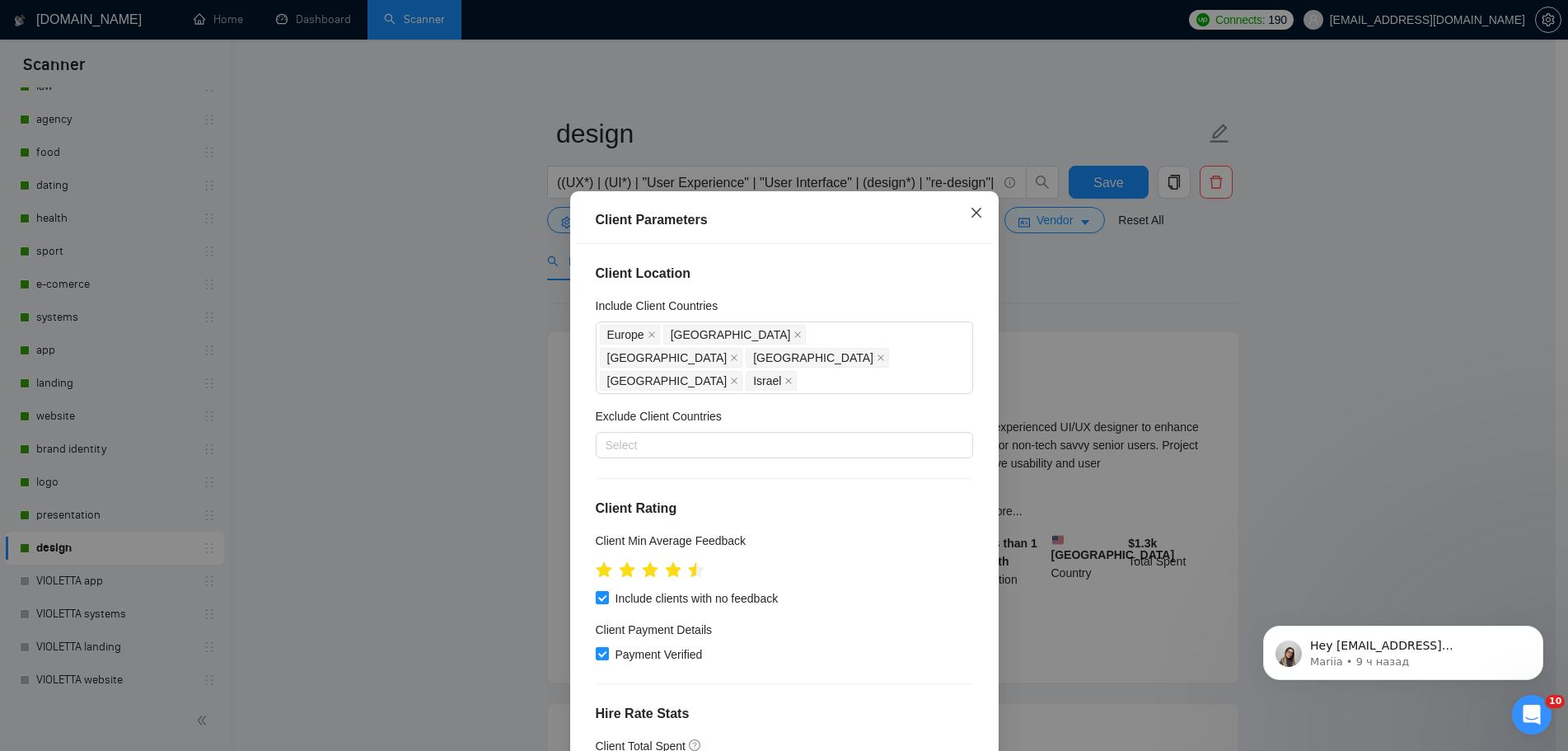
click at [988, 191] on span "Close" at bounding box center [976, 213] width 45 height 45
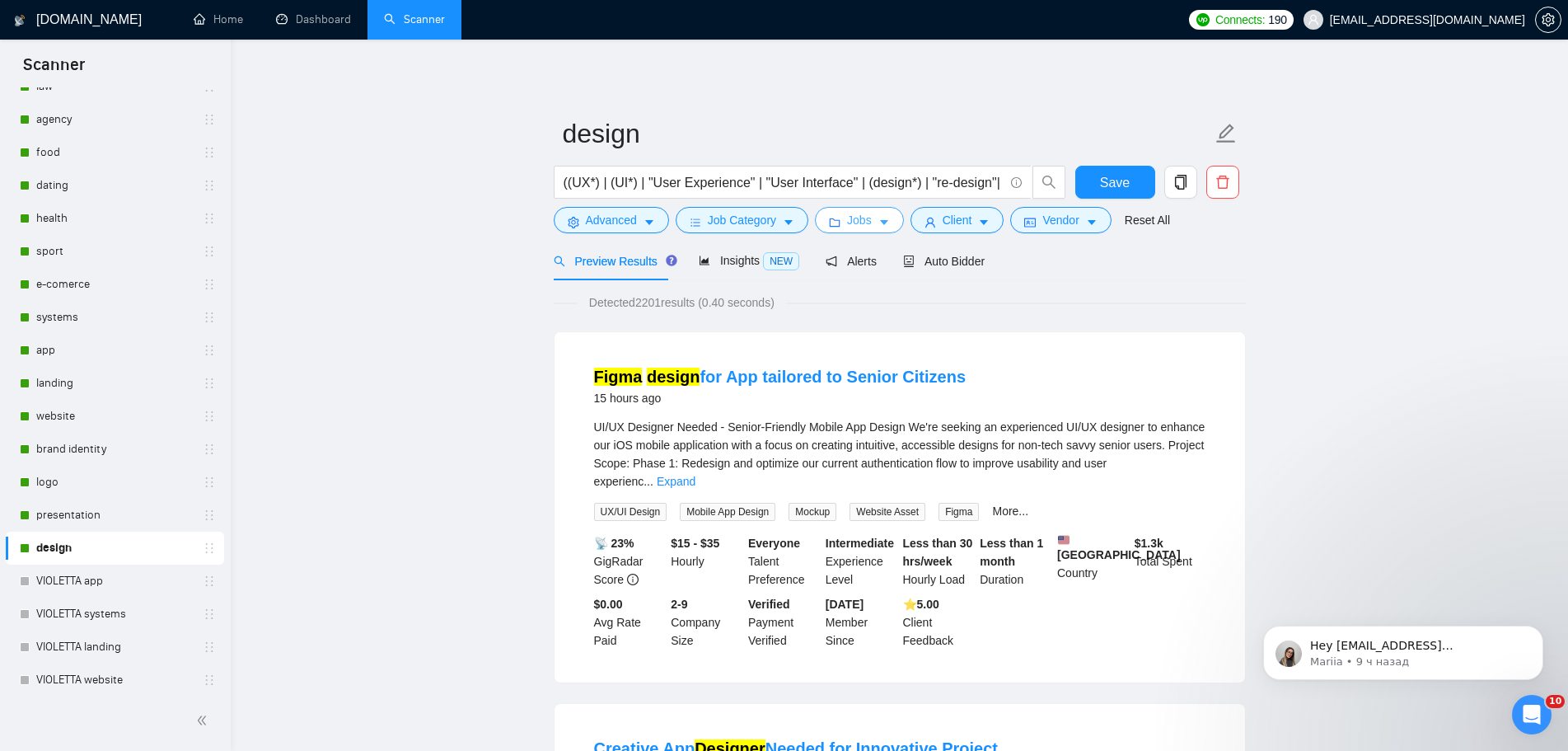
click at [849, 215] on span "Jobs" at bounding box center [859, 220] width 25 height 18
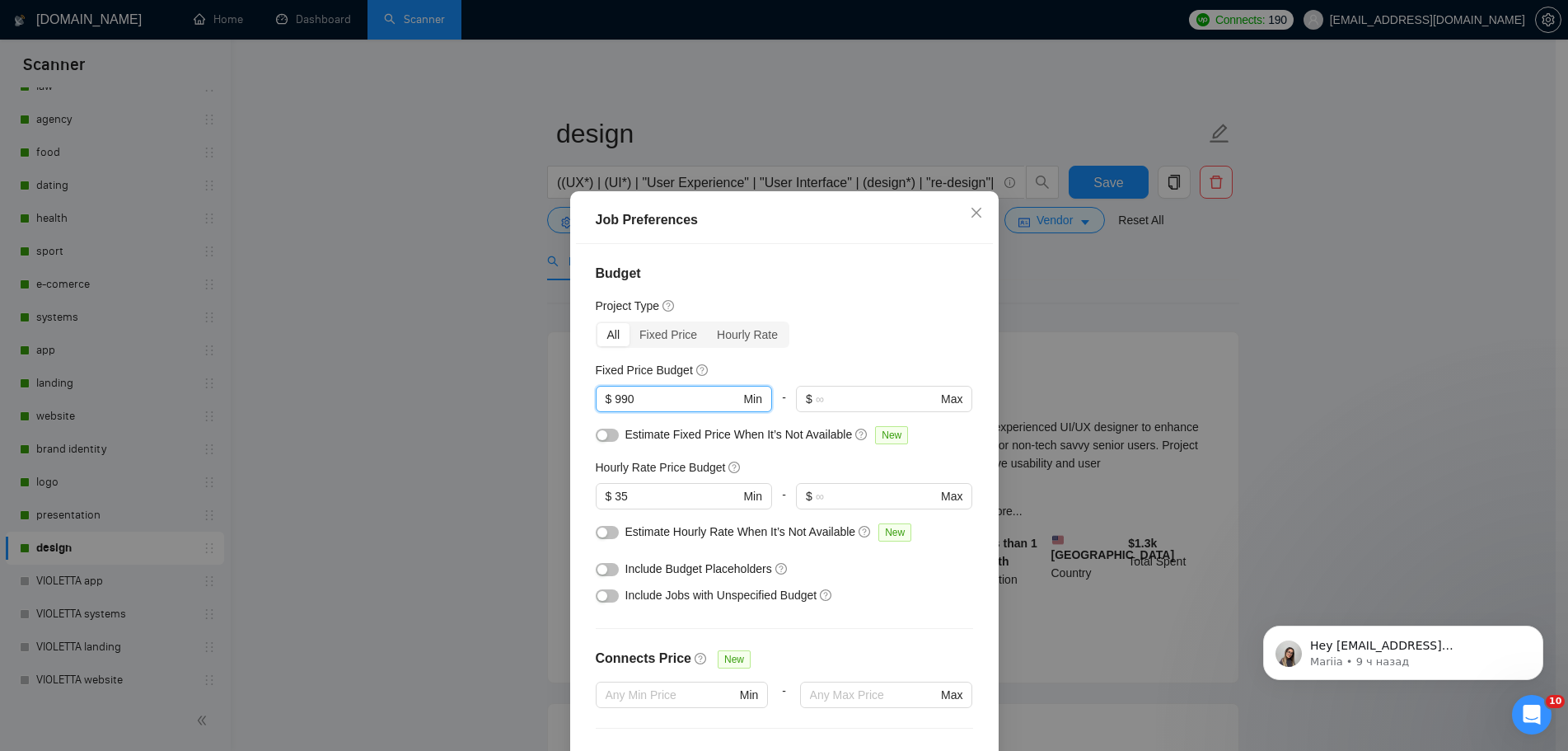
drag, startPoint x: 643, startPoint y: 301, endPoint x: 514, endPoint y: 298, distance: 129.0
click at [514, 299] on div "Job Preferences Budget Project Type All Fixed Price Hourly Rate Fixed Price Bud…" at bounding box center [784, 376] width 1568 height 751
type input "800"
drag, startPoint x: 616, startPoint y: 395, endPoint x: 567, endPoint y: 400, distance: 49.3
click at [570, 400] on div "Job Preferences Budget Project Type All Fixed Price Hourly Rate Fixed Price Bud…" at bounding box center [784, 506] width 429 height 631
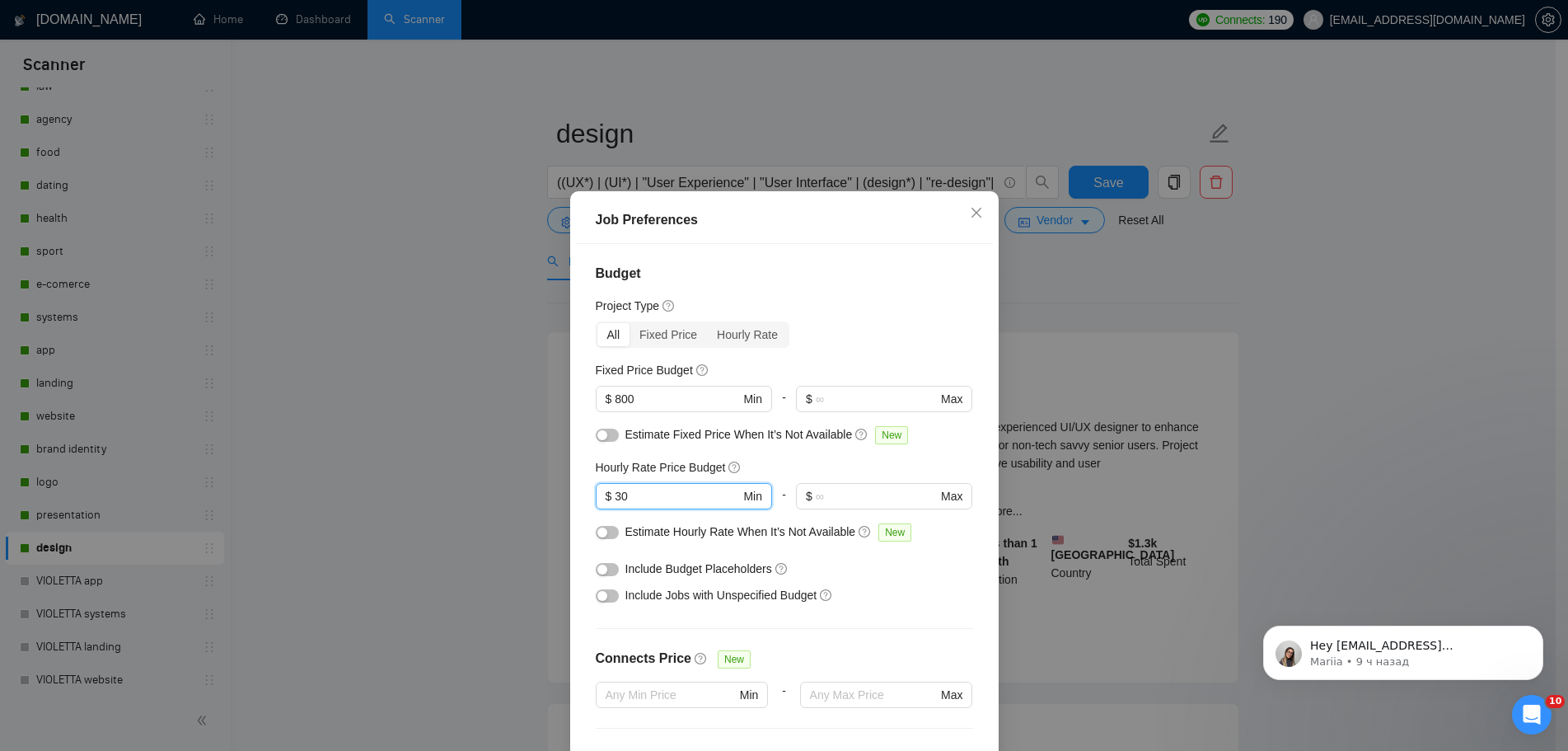
type input "30"
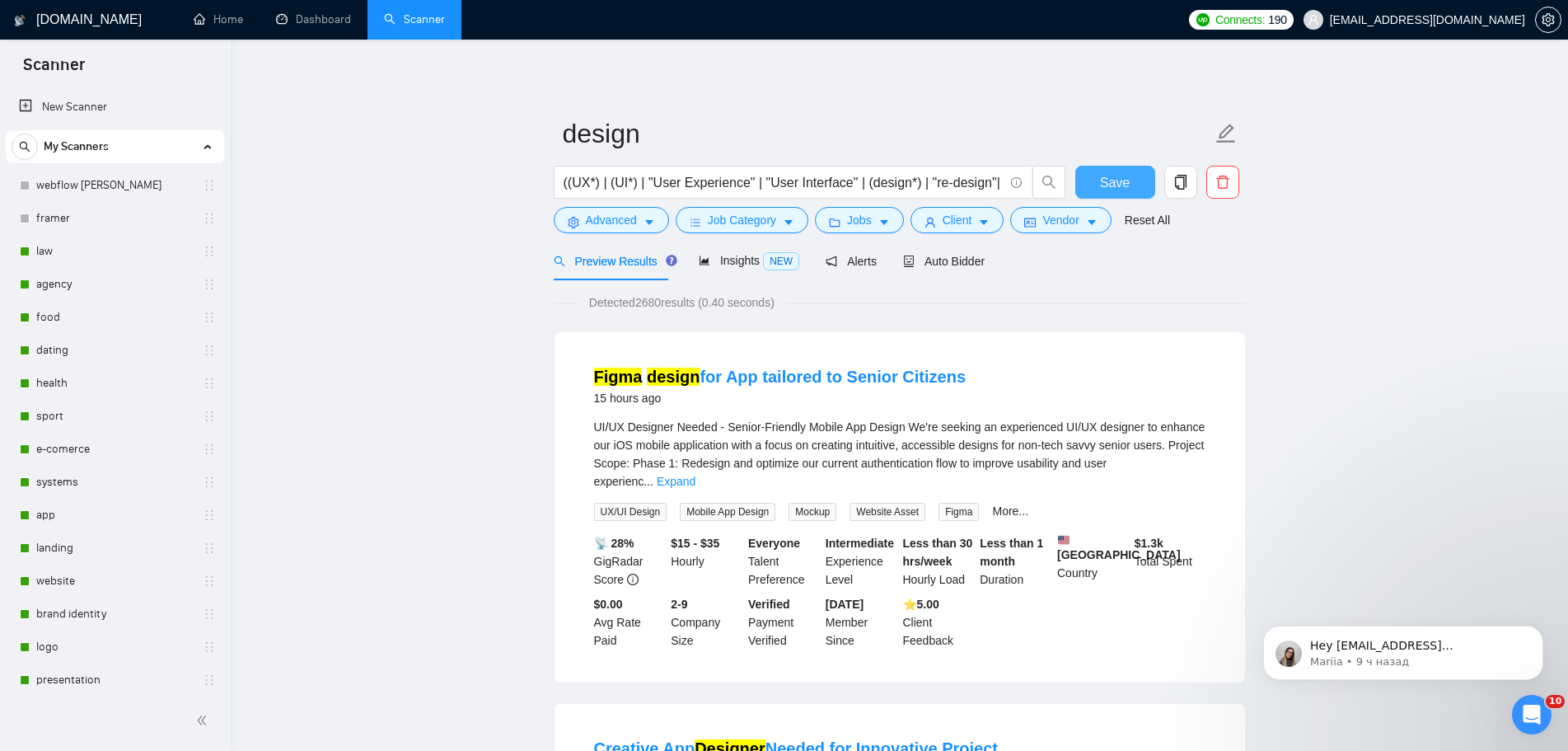
click at [1113, 183] on span "Save" at bounding box center [1115, 183] width 29 height 21
click at [94, 249] on link "law" at bounding box center [114, 251] width 156 height 33
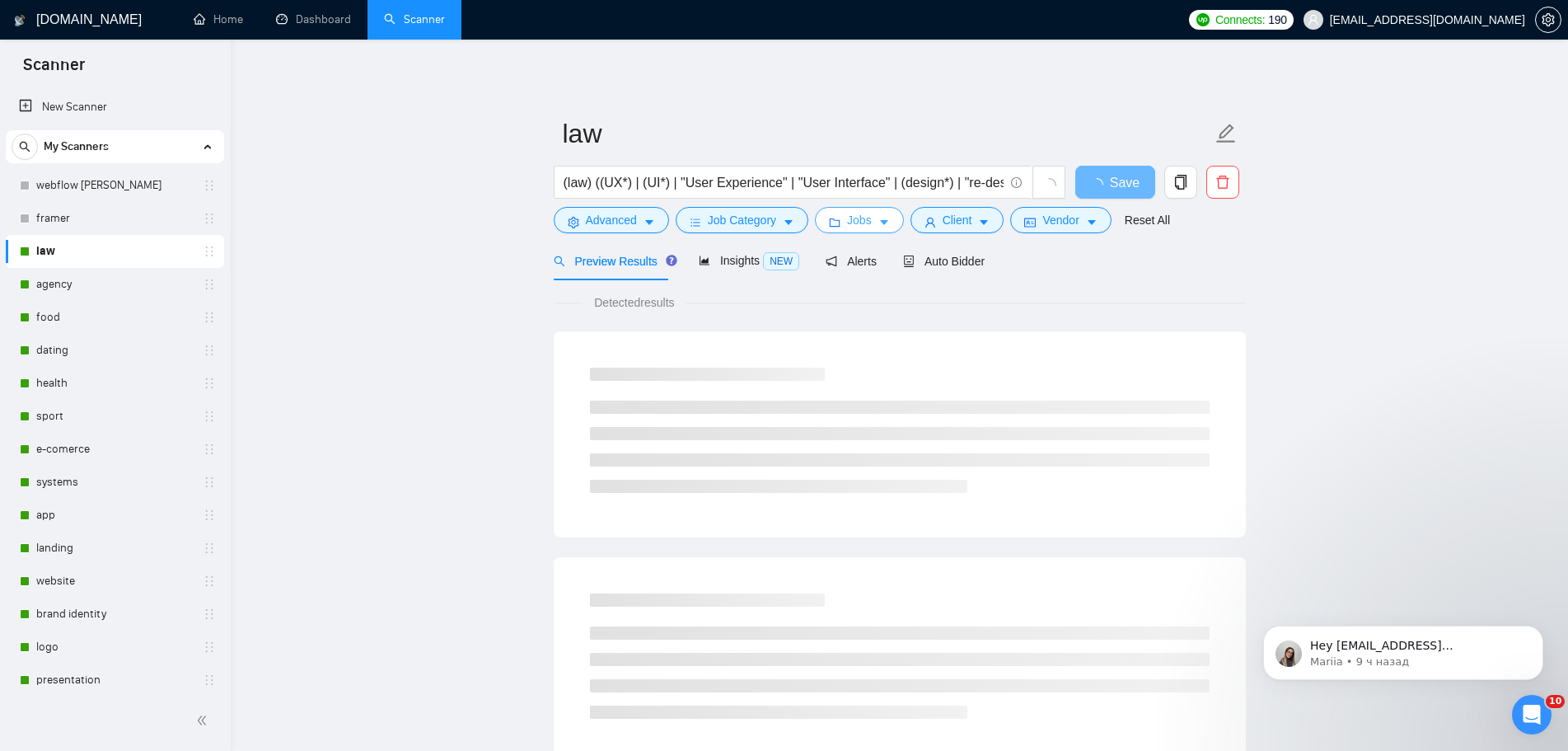
click at [842, 225] on button "Jobs" at bounding box center [859, 219] width 89 height 26
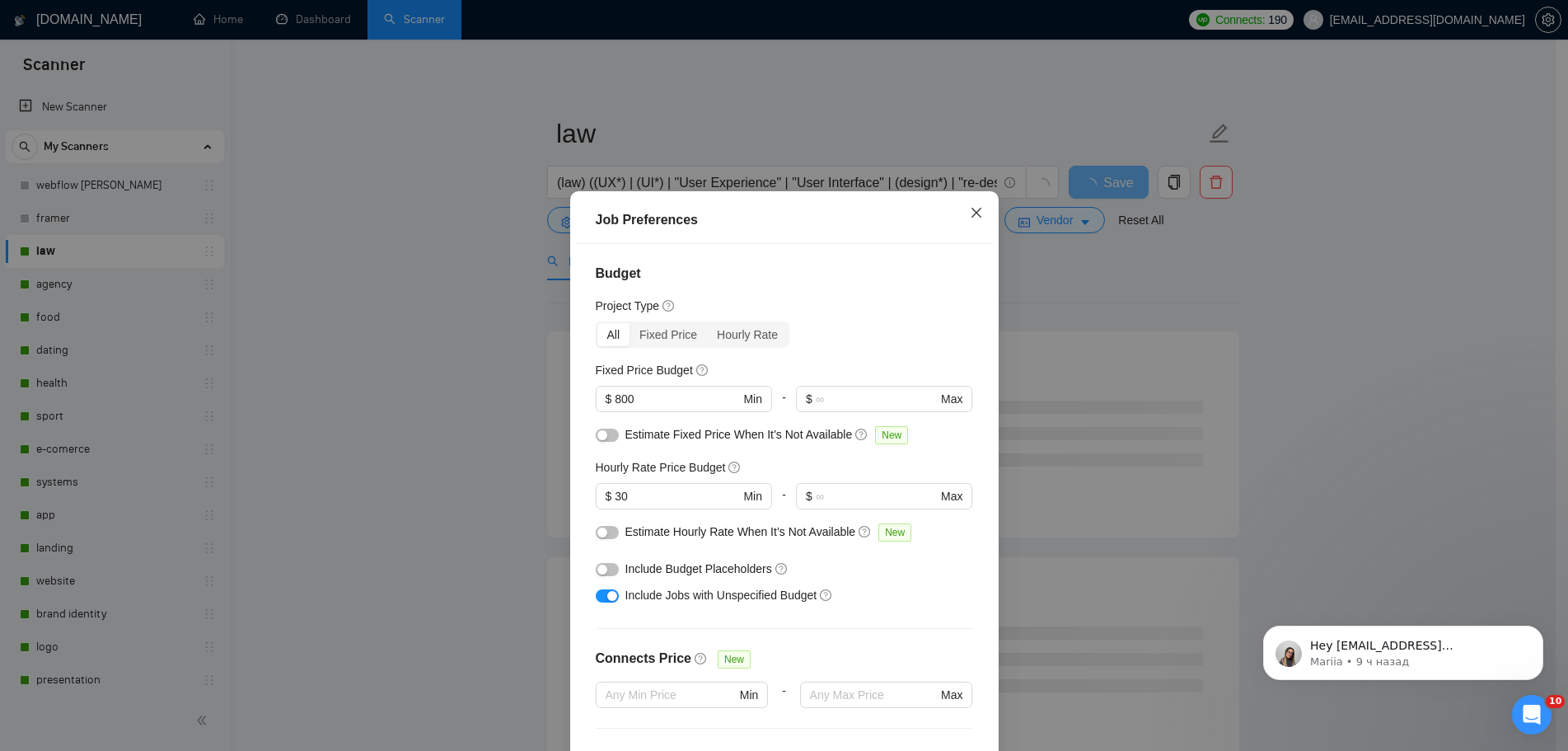
click at [991, 191] on span "Close" at bounding box center [976, 213] width 45 height 45
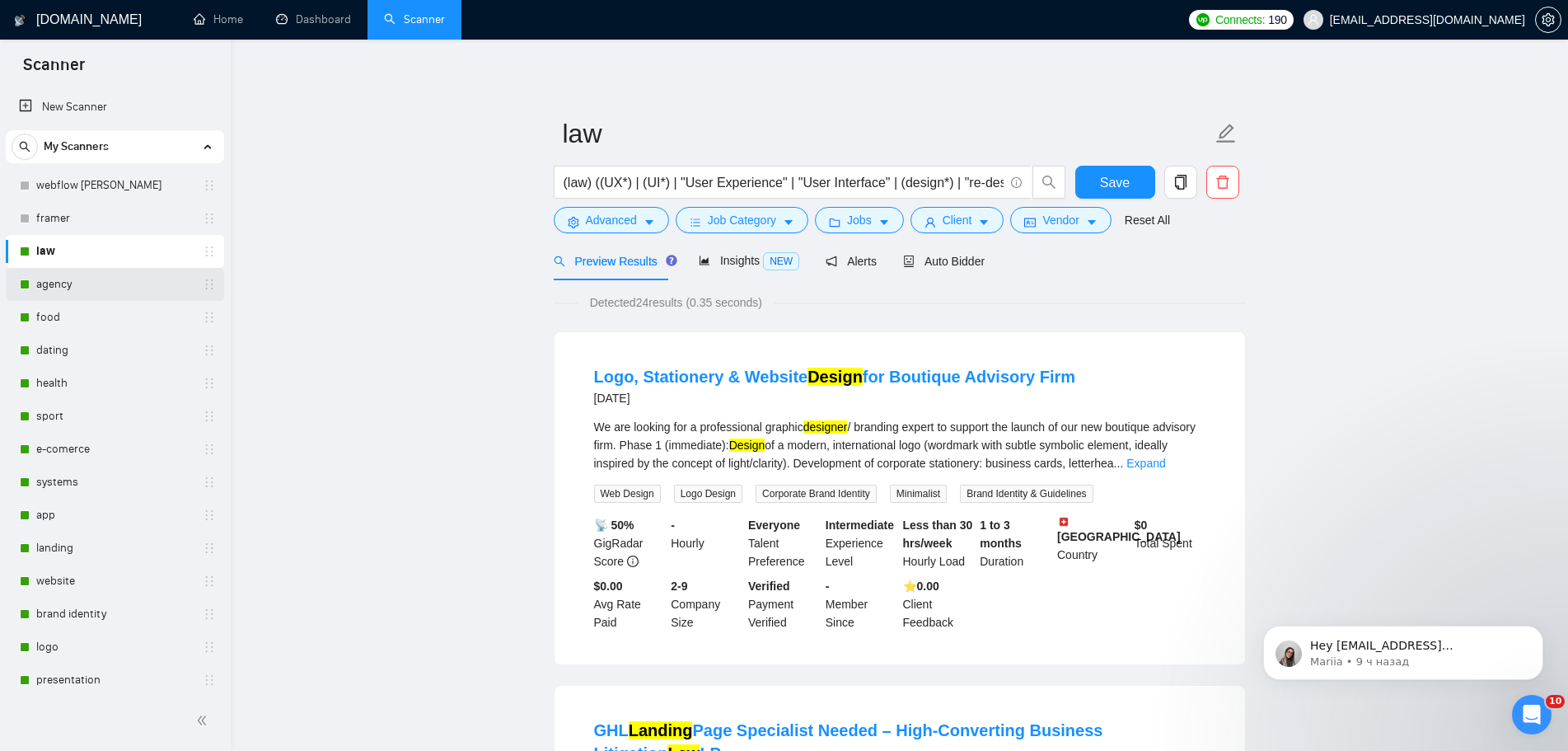
click at [84, 280] on link "agency" at bounding box center [114, 284] width 156 height 33
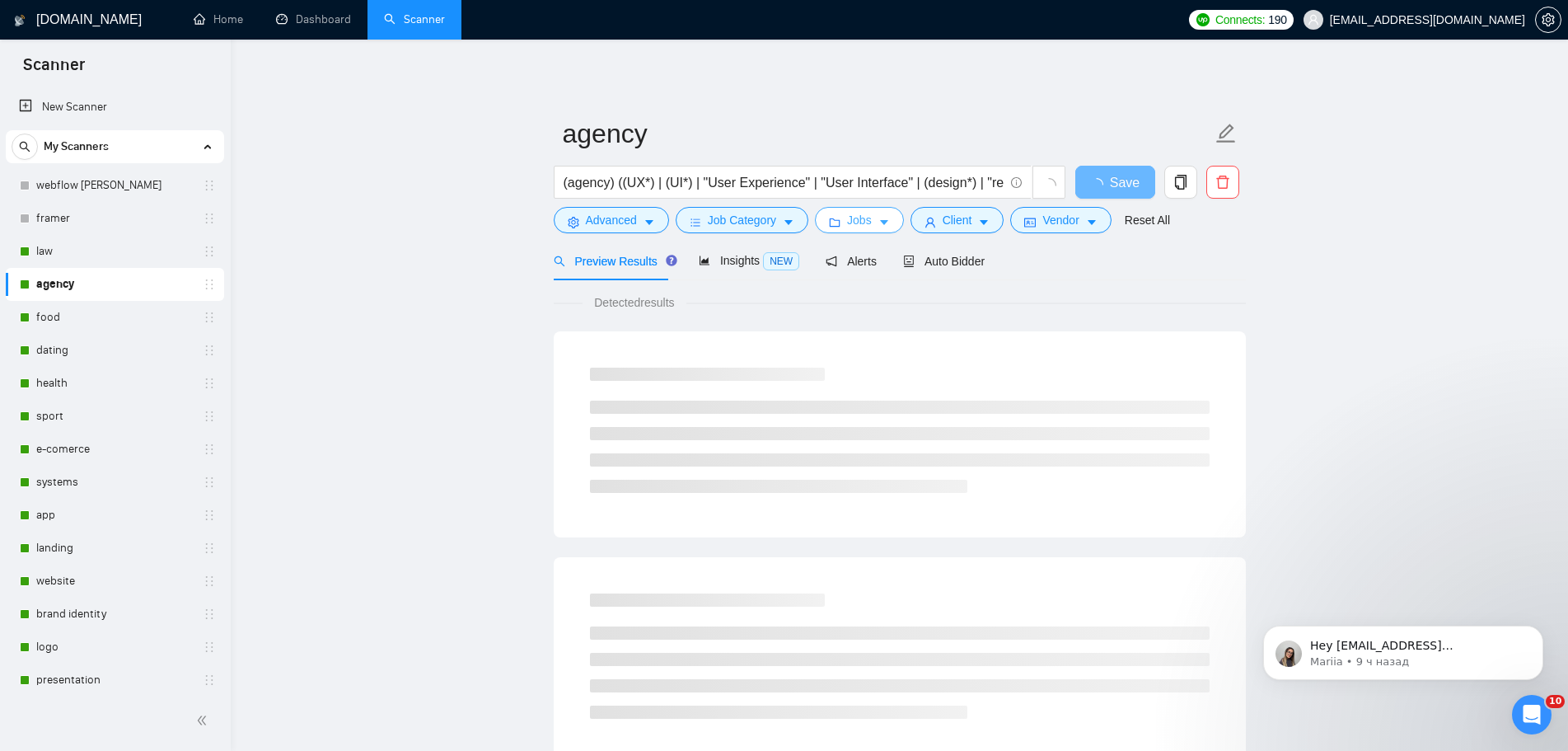
click at [880, 223] on icon "caret-down" at bounding box center [884, 223] width 8 height 5
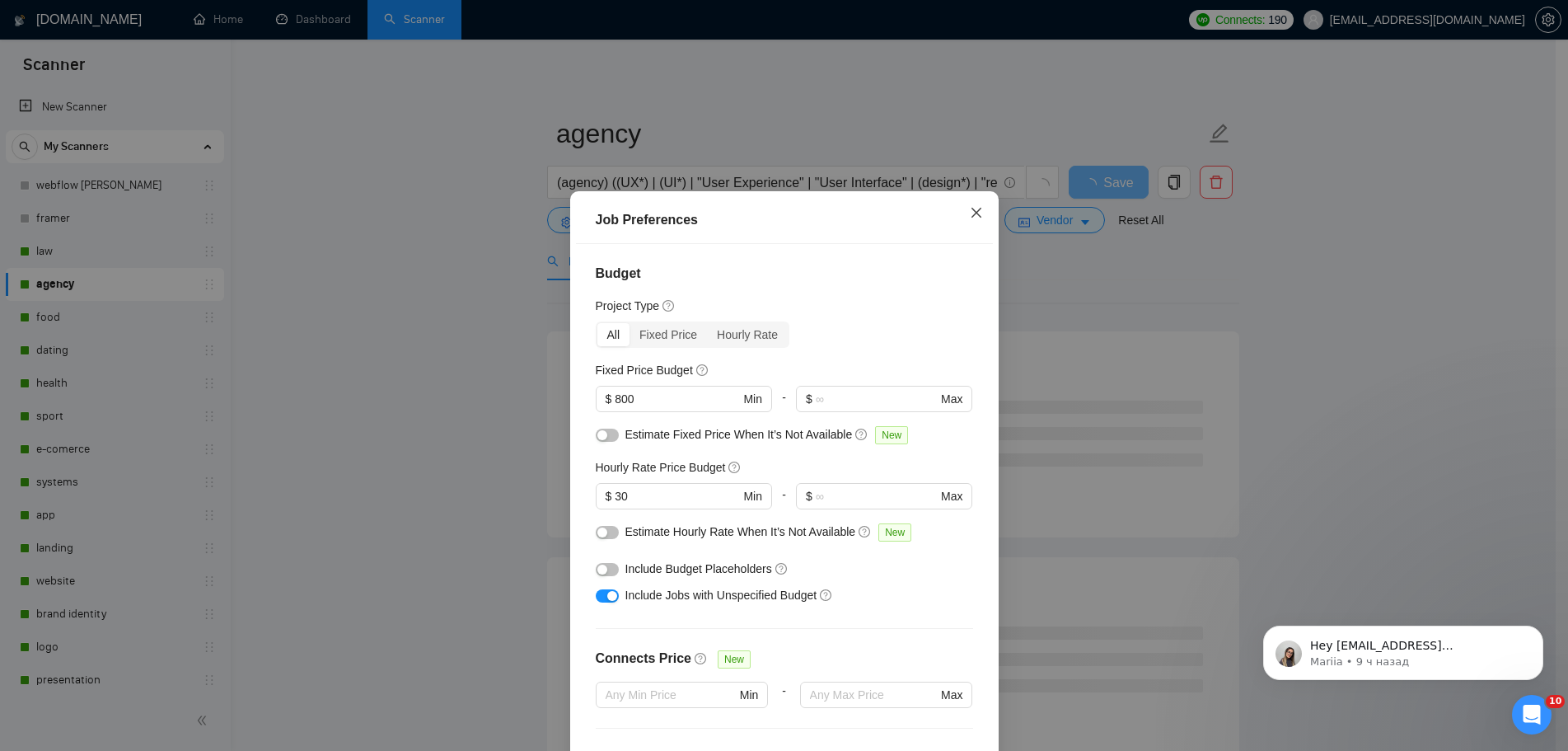
click at [986, 191] on span "Close" at bounding box center [976, 213] width 45 height 45
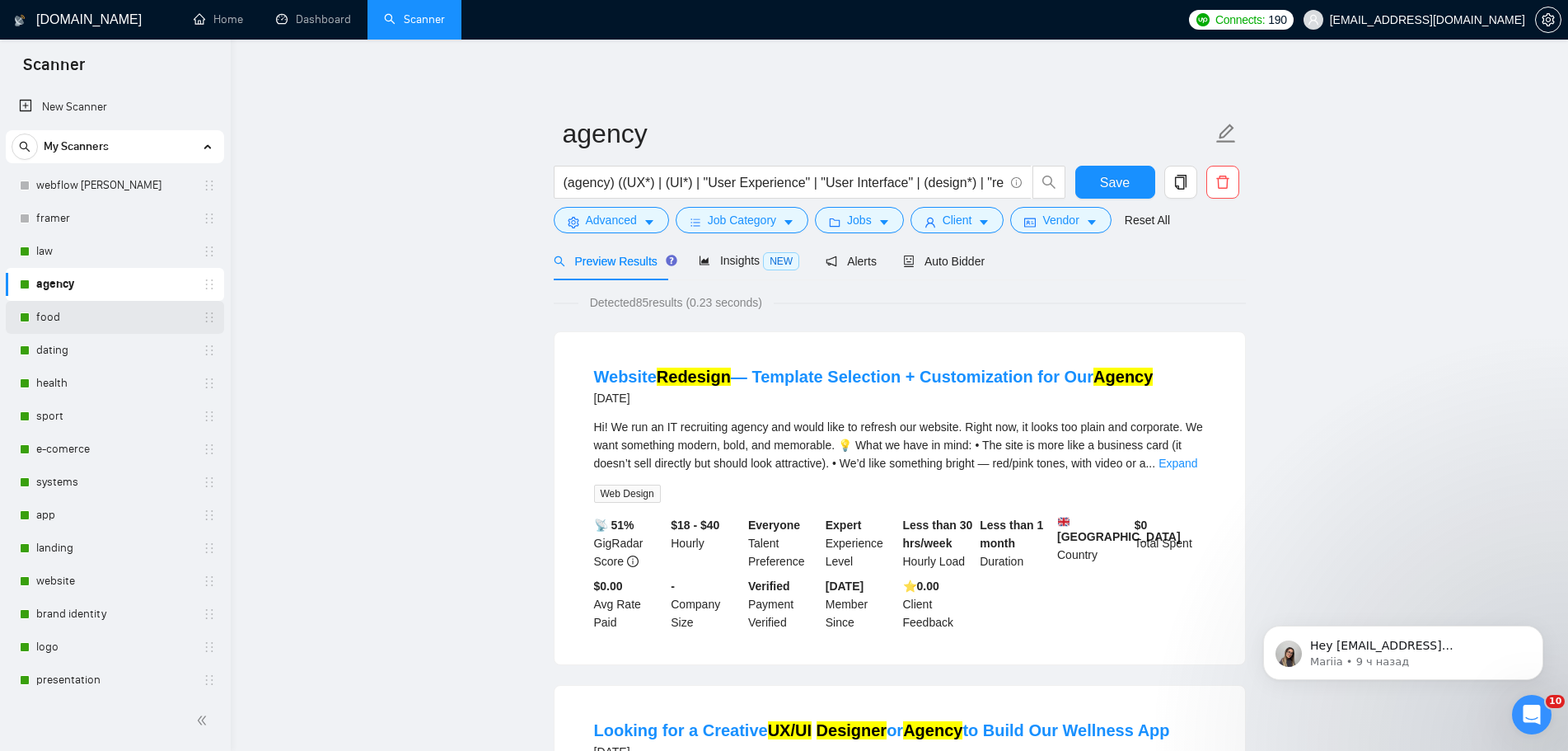
click at [84, 322] on link "food" at bounding box center [114, 317] width 156 height 33
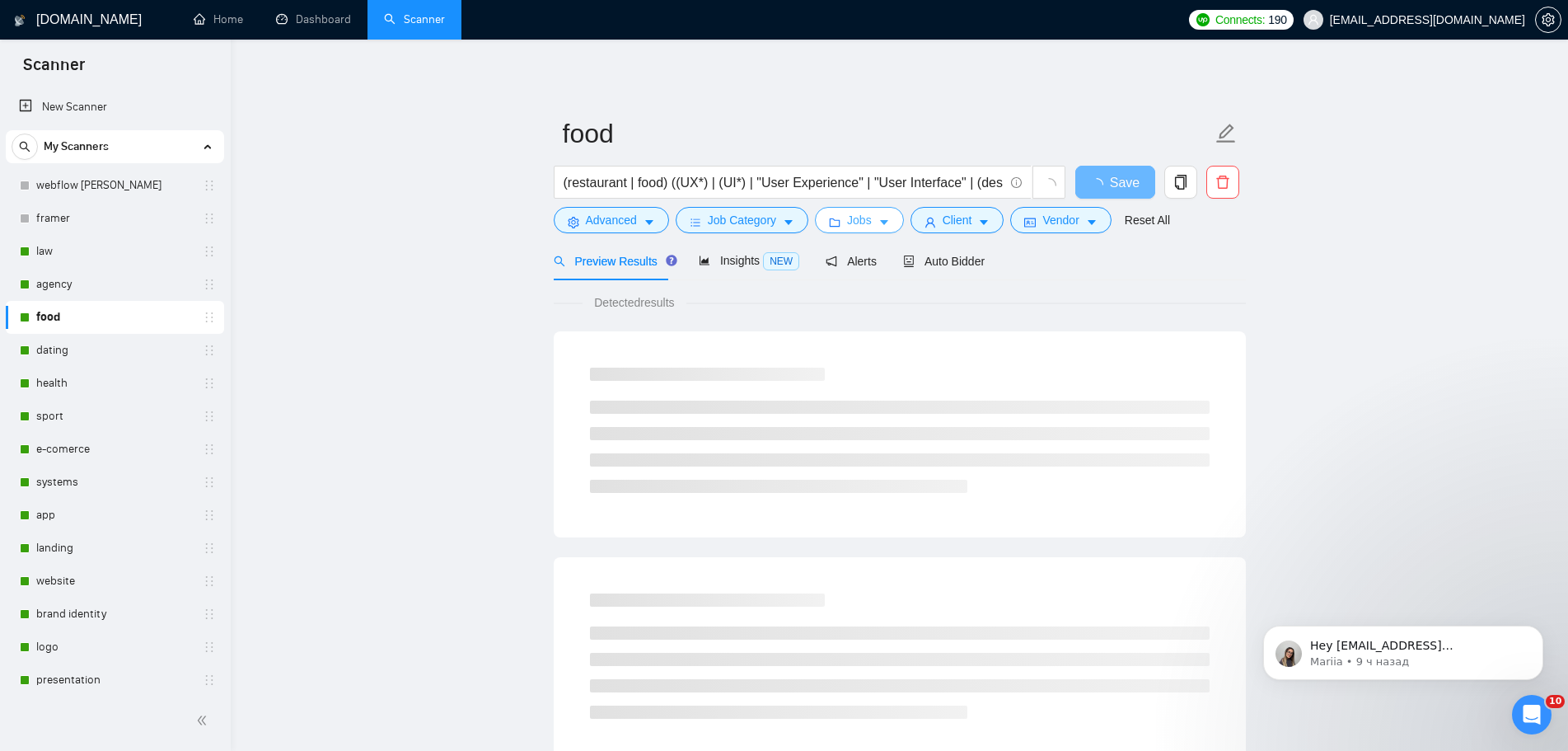
click at [880, 217] on icon "caret-down" at bounding box center [884, 222] width 12 height 12
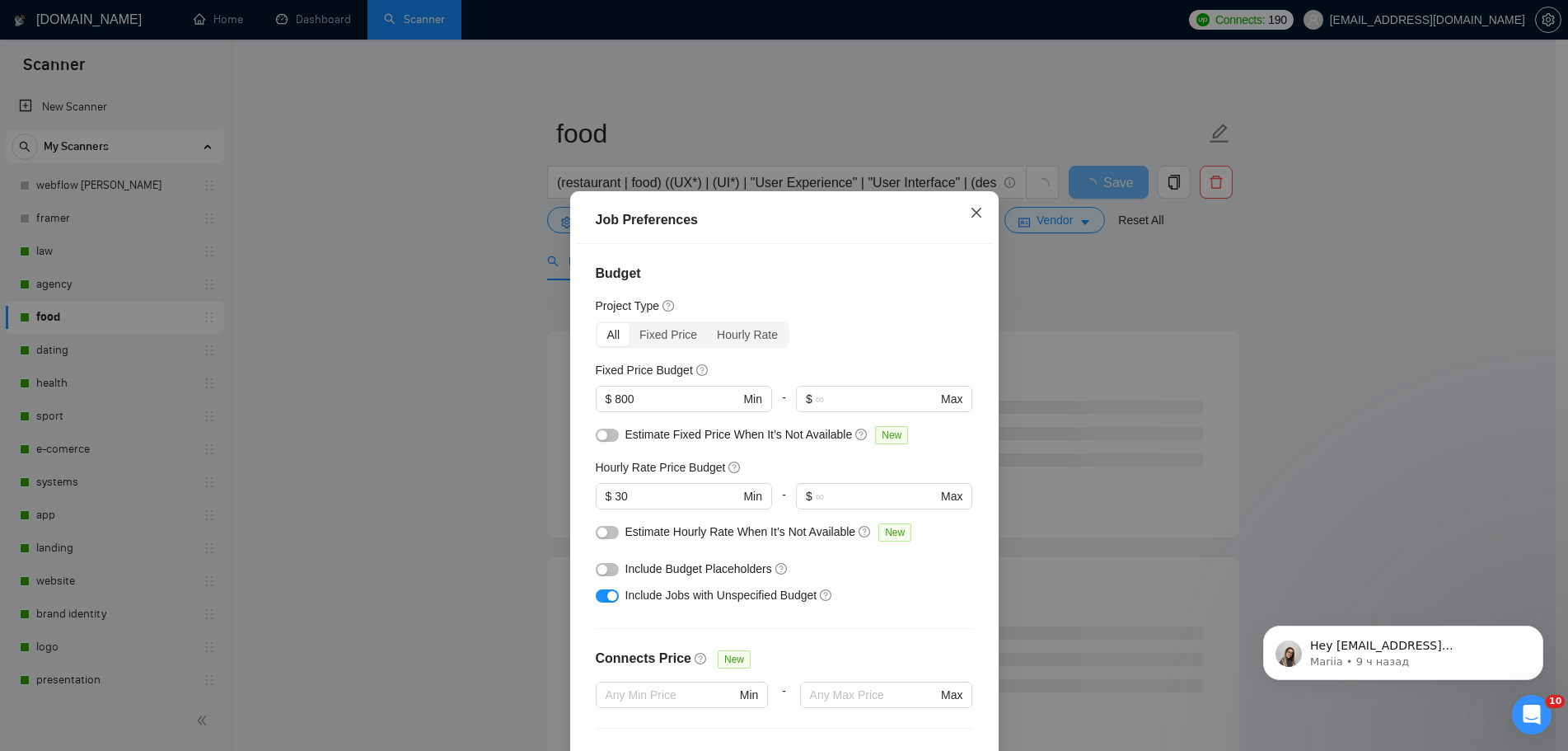
click at [983, 191] on span "Close" at bounding box center [976, 213] width 45 height 45
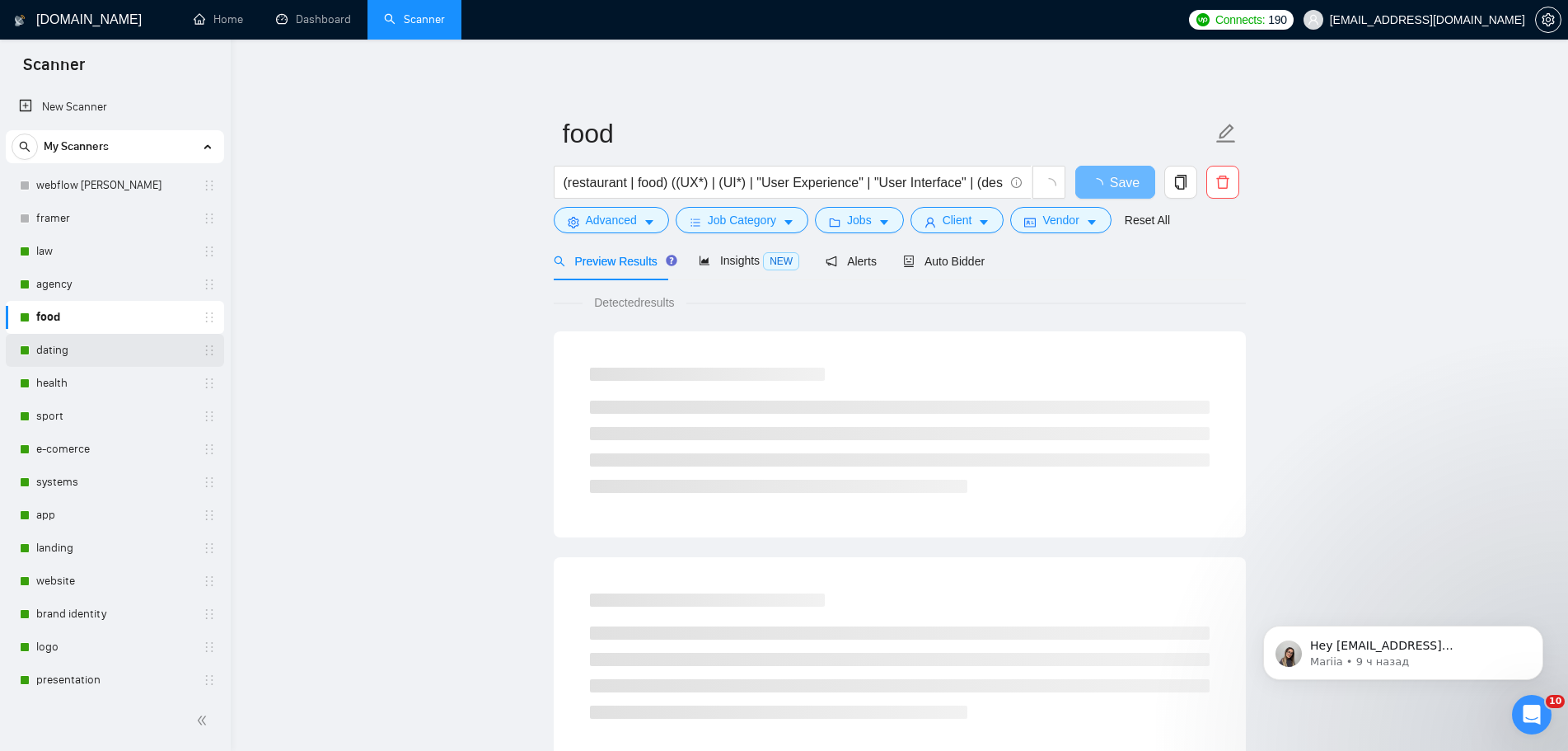
click at [56, 345] on link "dating" at bounding box center [114, 350] width 156 height 33
click at [884, 218] on icon "caret-down" at bounding box center [884, 222] width 12 height 12
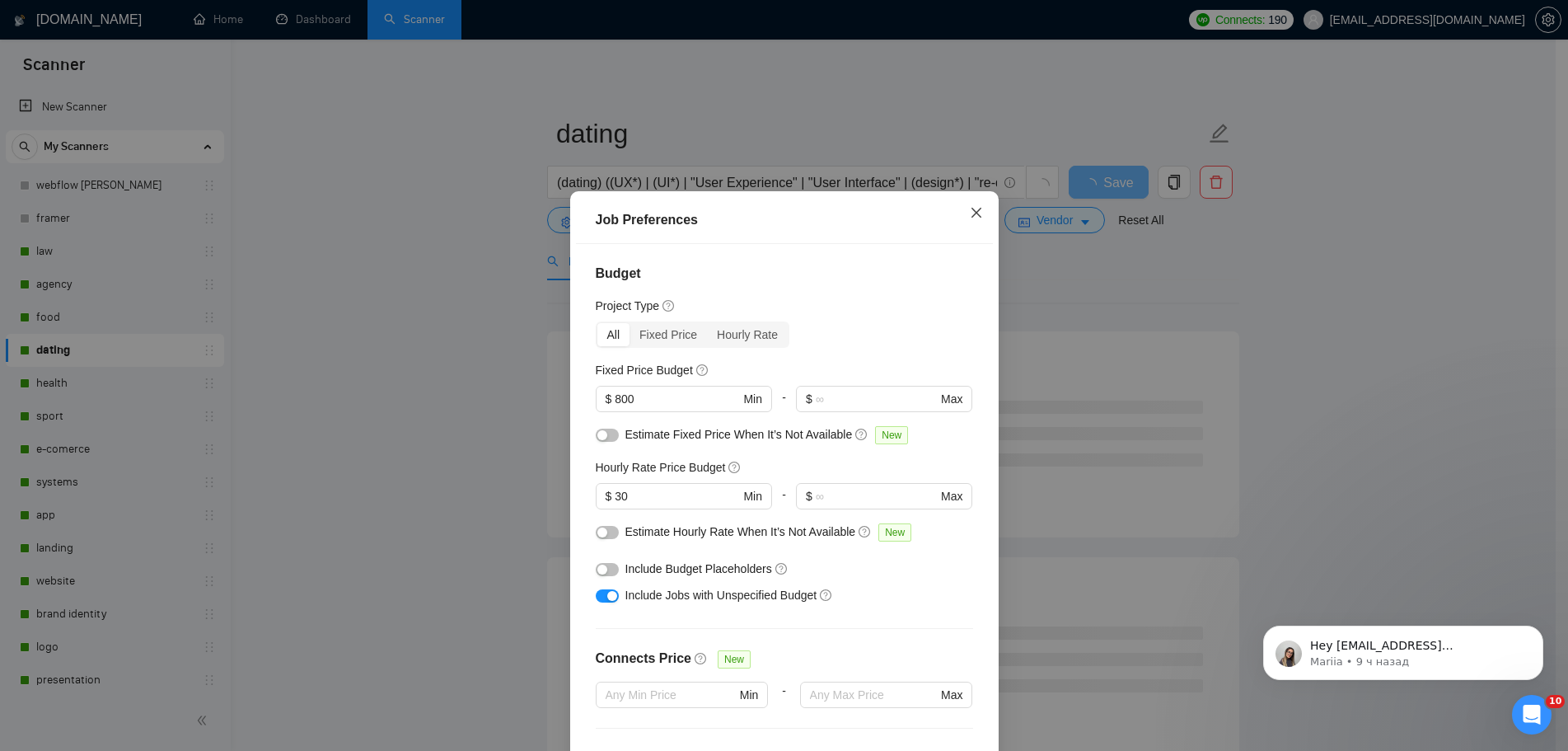
click at [970, 206] on icon "close" at bounding box center [977, 212] width 13 height 13
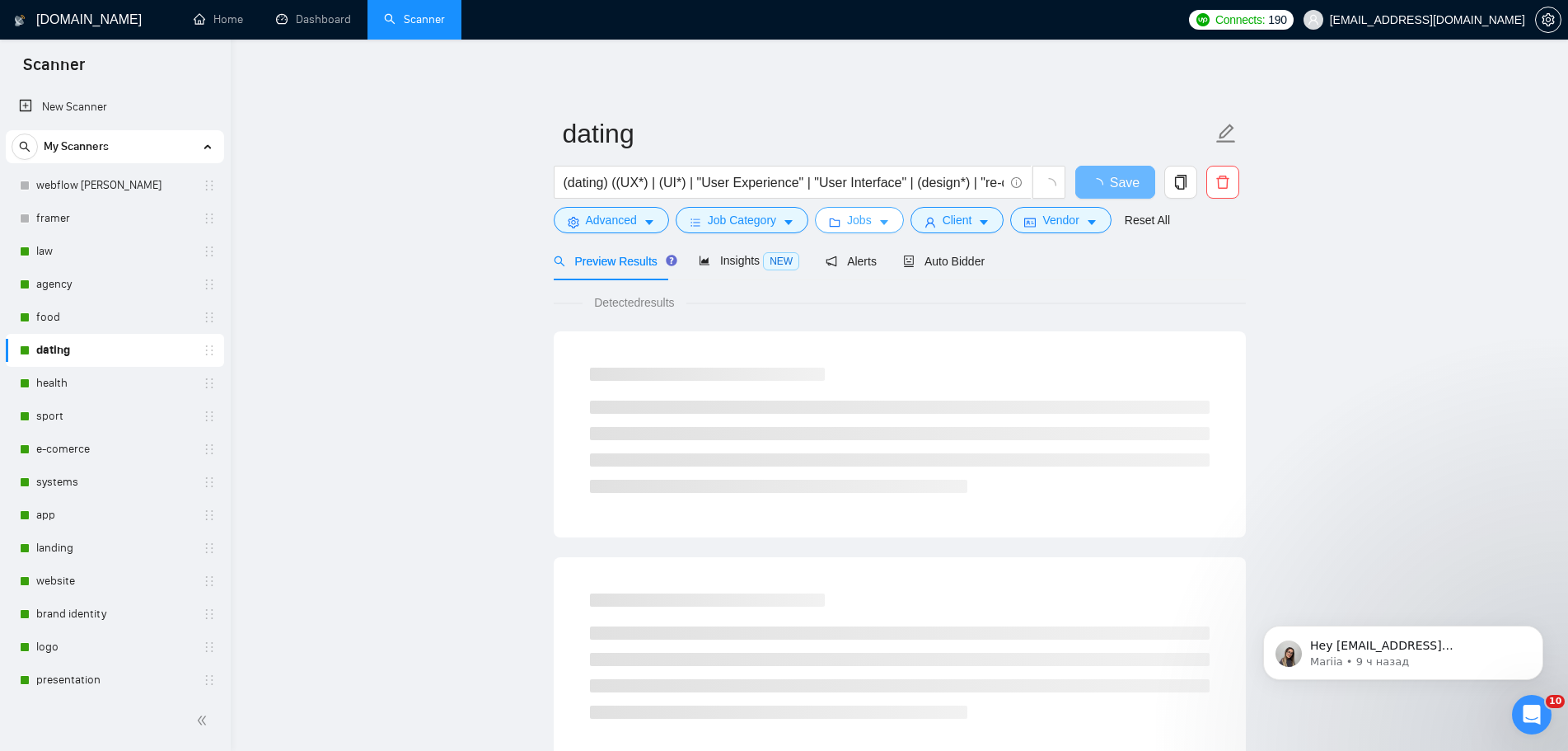
click at [878, 218] on icon "caret-down" at bounding box center [884, 222] width 12 height 12
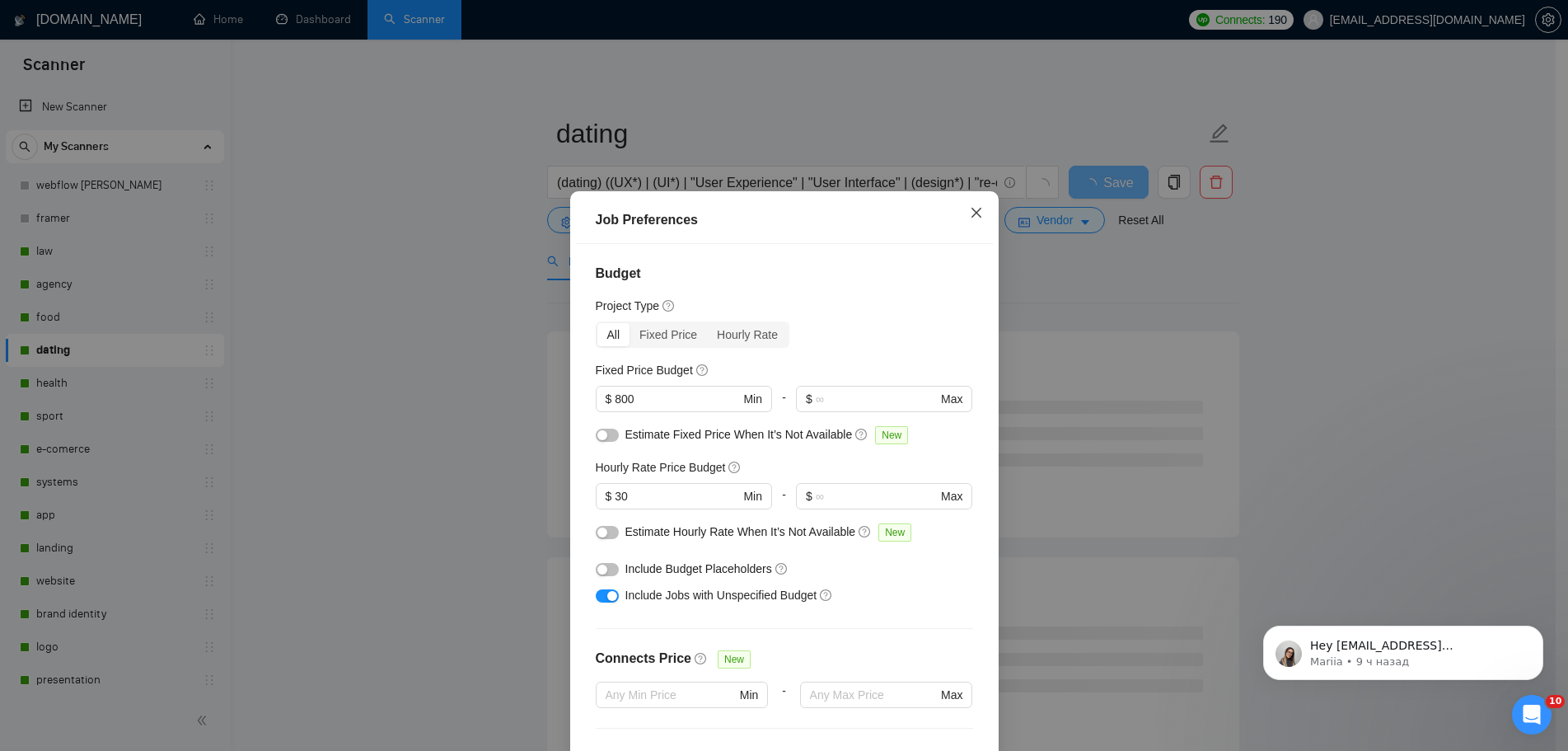
drag, startPoint x: 975, startPoint y: 115, endPoint x: 949, endPoint y: 137, distance: 34.1
click at [975, 206] on icon "close" at bounding box center [977, 212] width 13 height 13
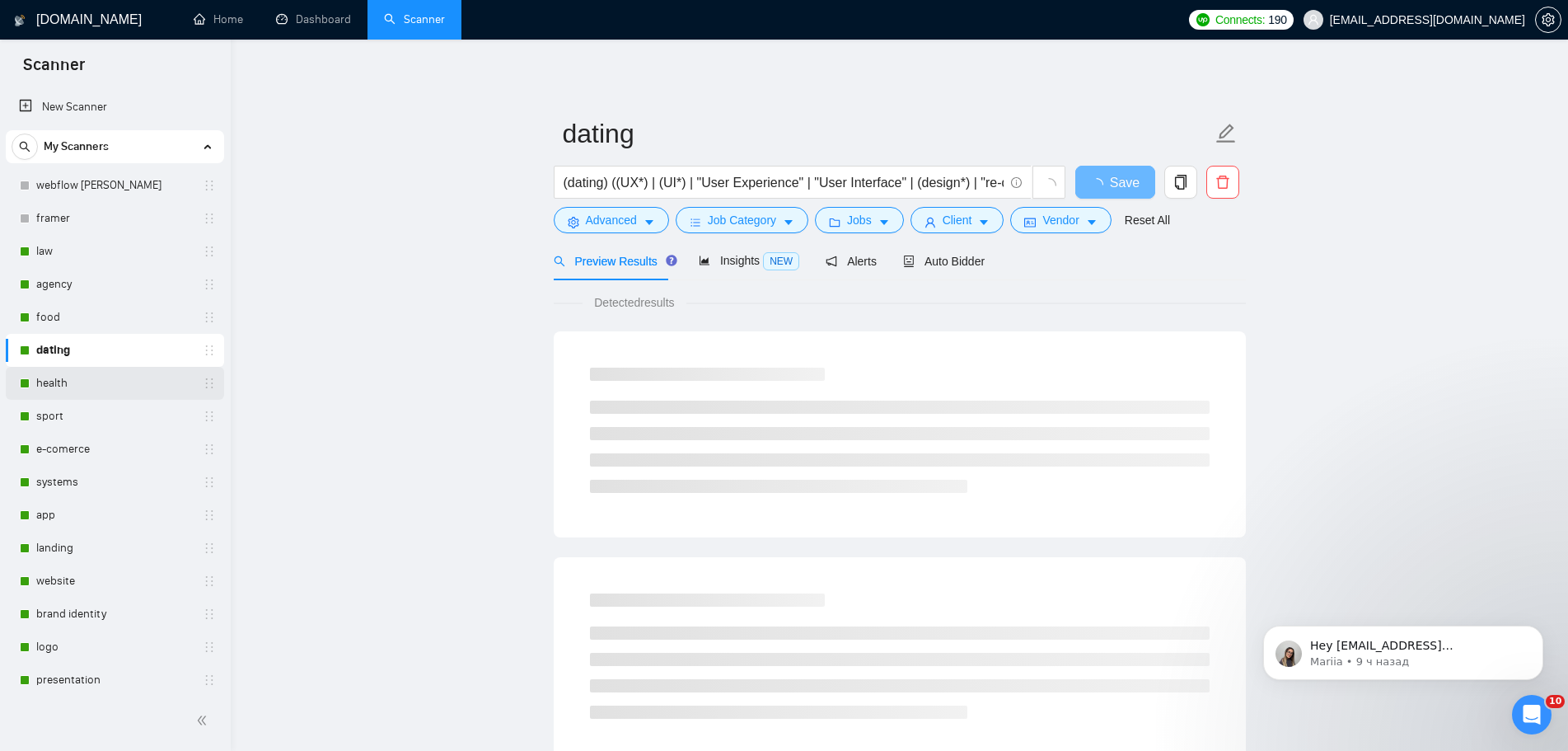
click at [126, 382] on link "health" at bounding box center [114, 383] width 156 height 33
click at [878, 226] on icon "caret-down" at bounding box center [884, 222] width 12 height 12
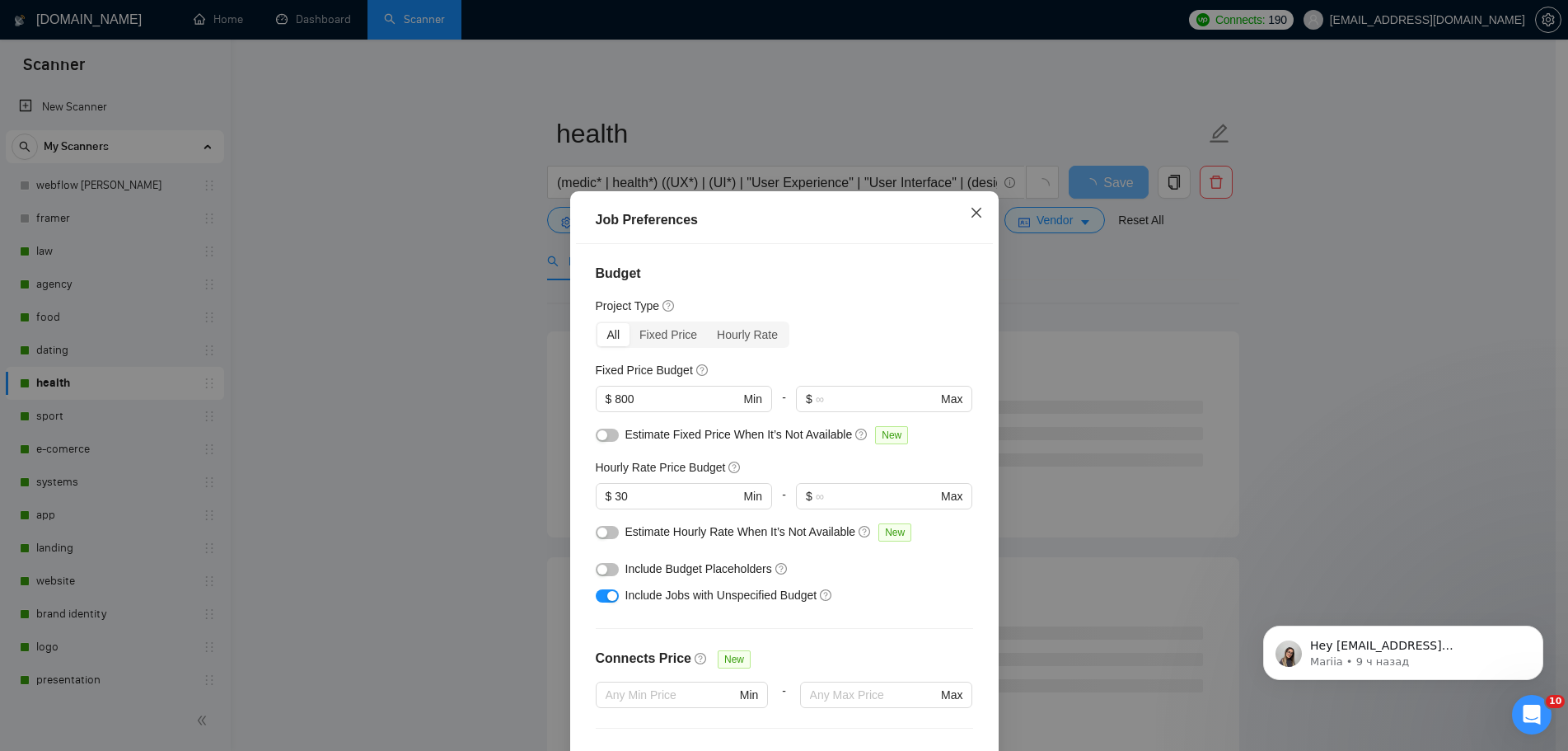
click at [980, 207] on icon "close" at bounding box center [976, 212] width 10 height 10
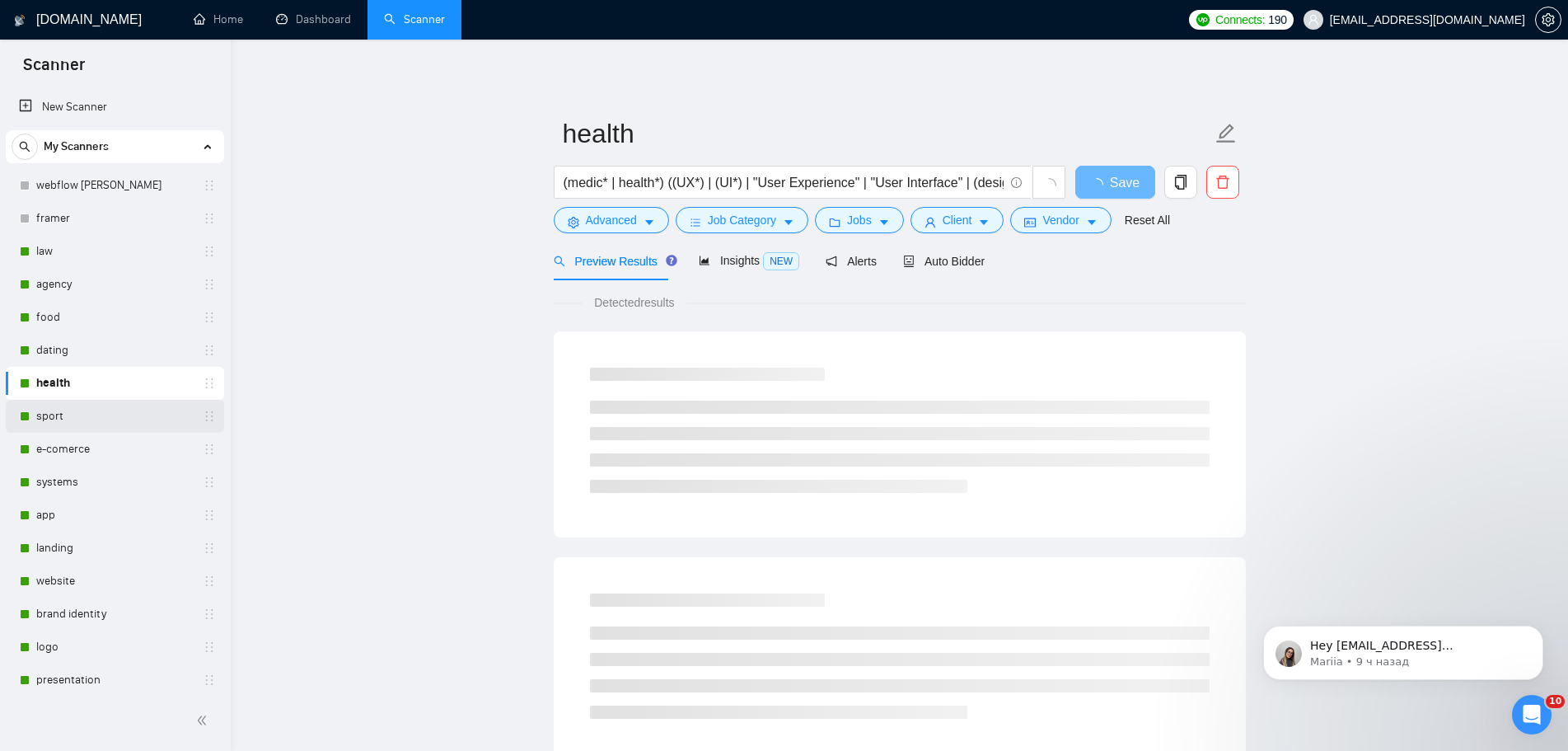
click at [111, 411] on link "sport" at bounding box center [114, 416] width 156 height 33
click at [854, 222] on span "Jobs" at bounding box center [859, 220] width 25 height 18
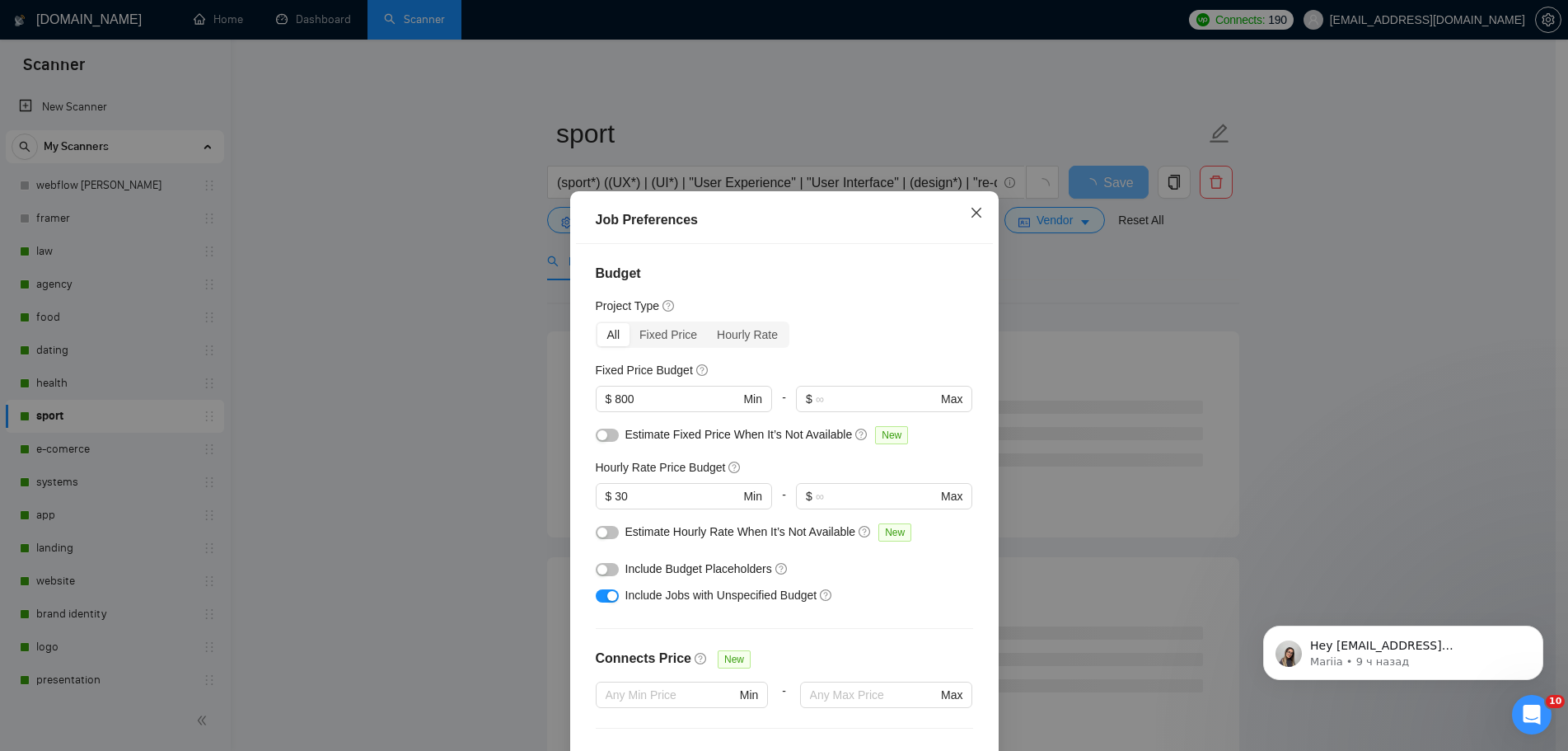
click at [979, 207] on icon "close" at bounding box center [976, 212] width 10 height 10
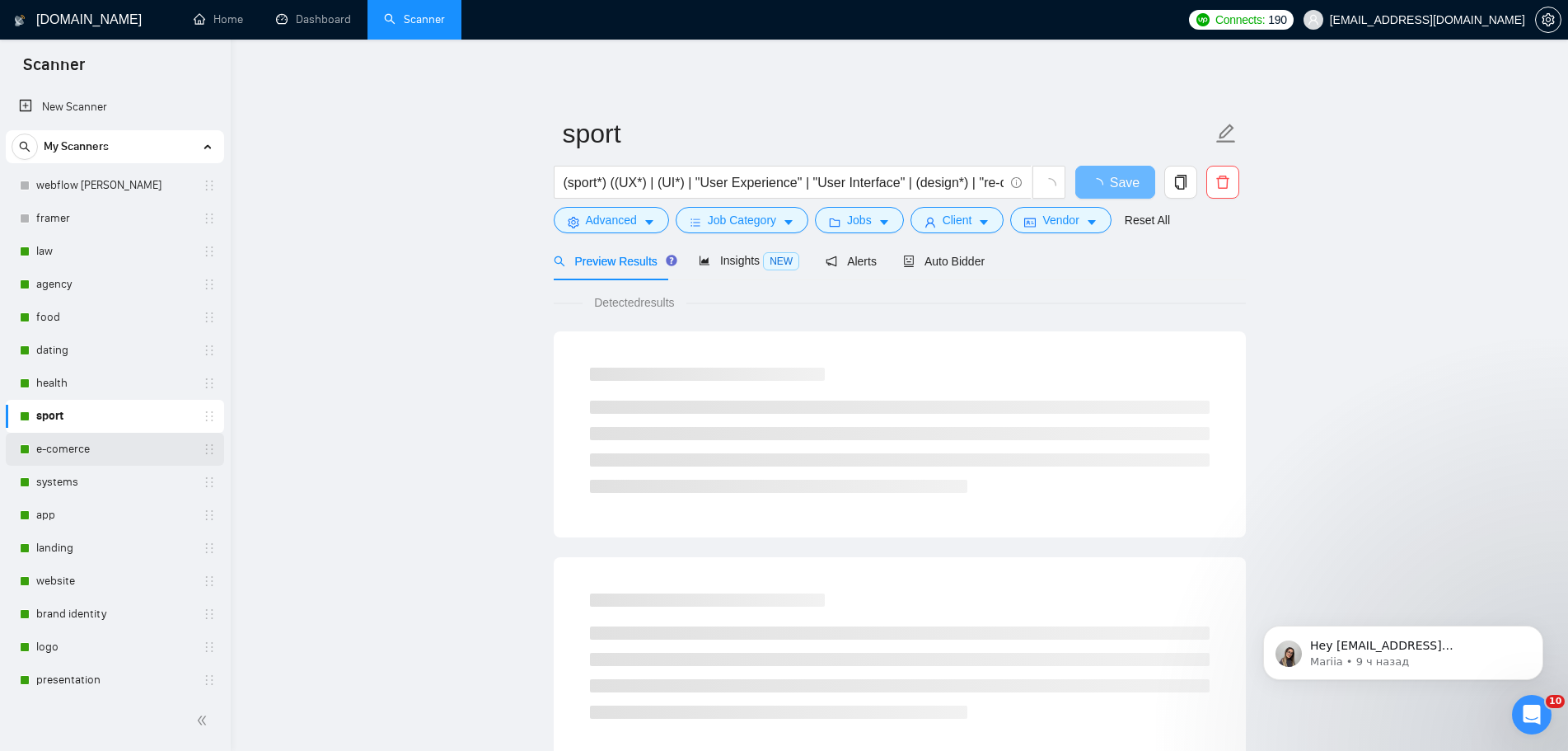
click at [102, 442] on link "e-comerce" at bounding box center [114, 450] width 156 height 33
click at [869, 227] on button "Jobs" at bounding box center [859, 219] width 89 height 26
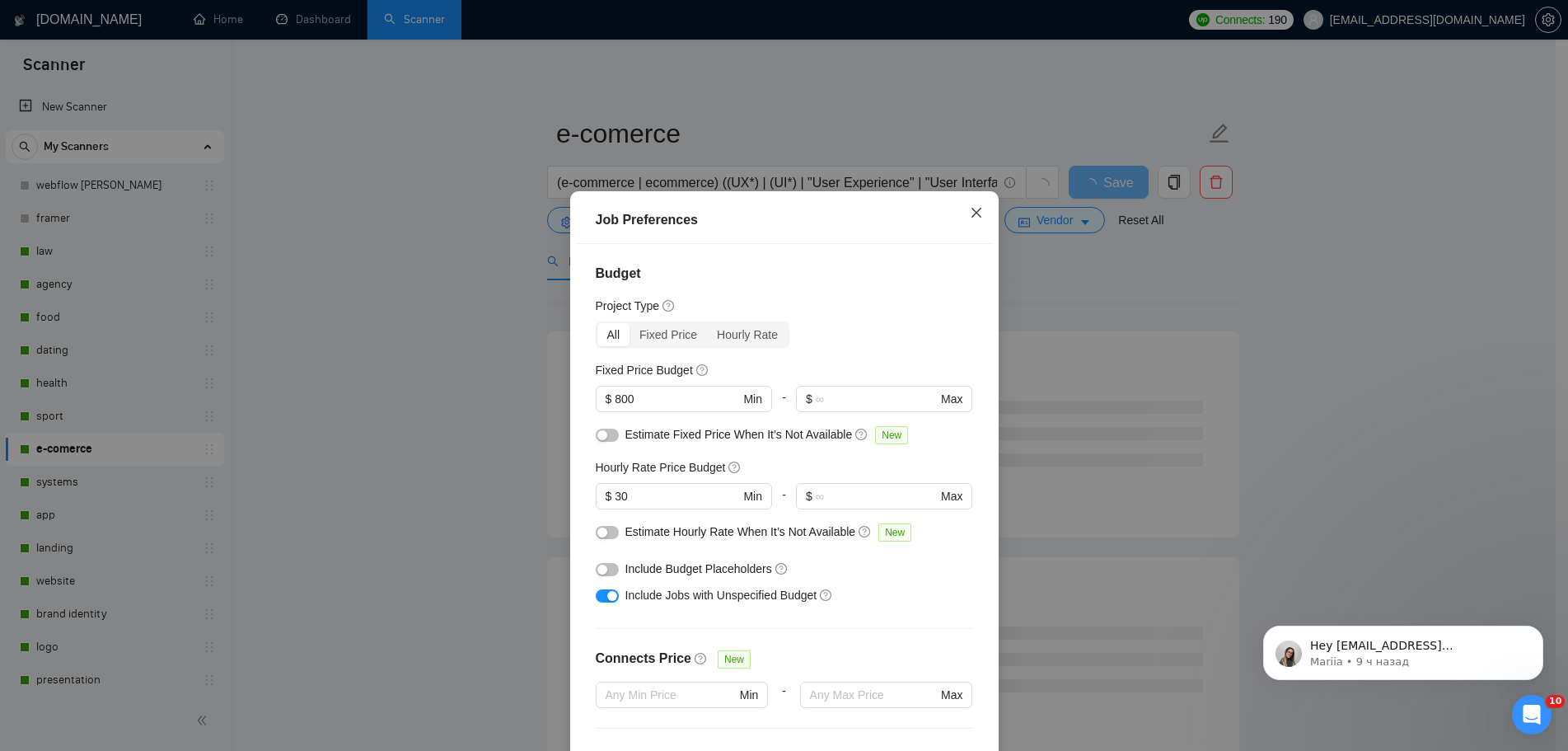
click at [989, 191] on span "Close" at bounding box center [976, 213] width 45 height 45
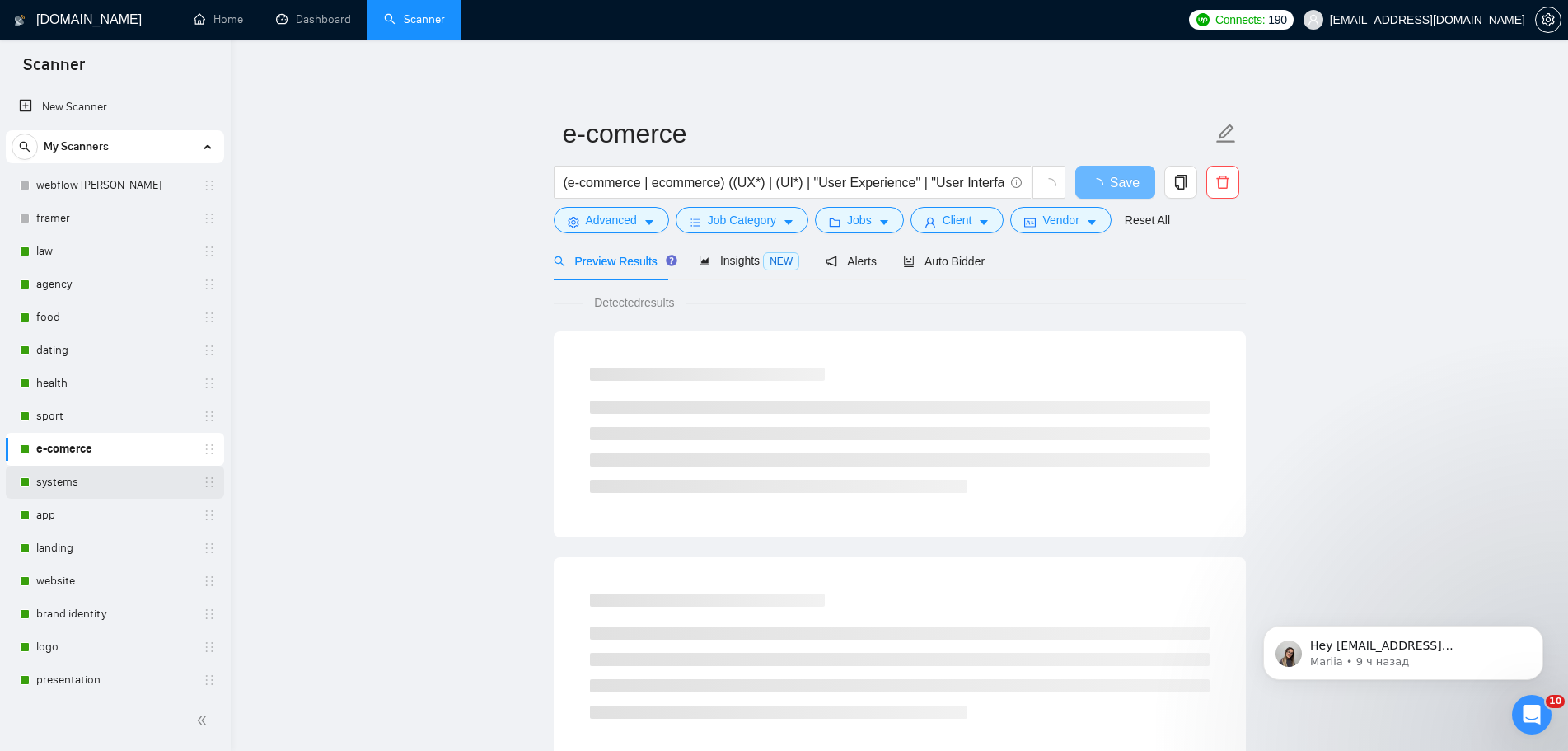
click at [79, 482] on link "systems" at bounding box center [114, 482] width 156 height 33
click at [859, 223] on span "Jobs" at bounding box center [859, 220] width 25 height 18
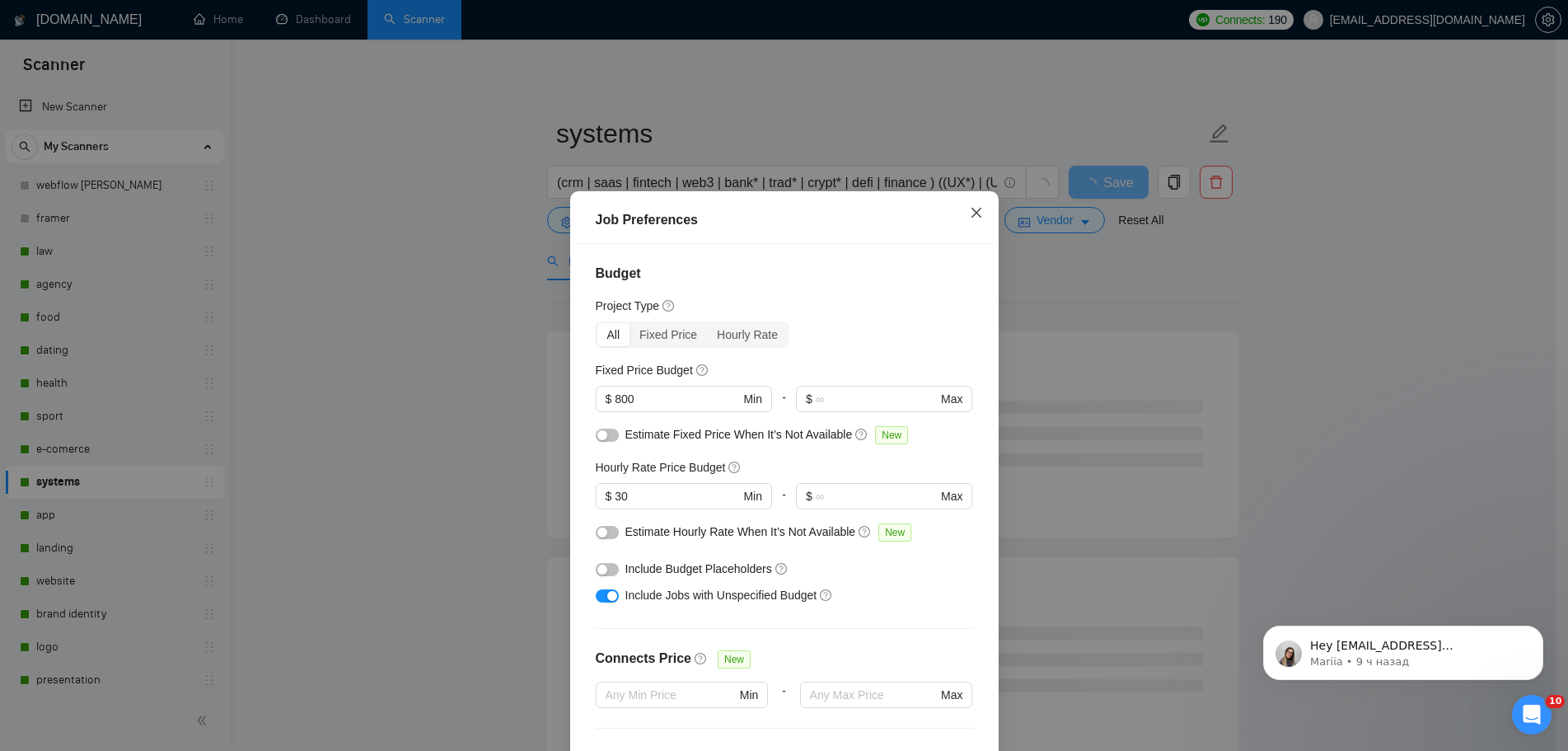
click at [981, 206] on icon "close" at bounding box center [977, 212] width 13 height 13
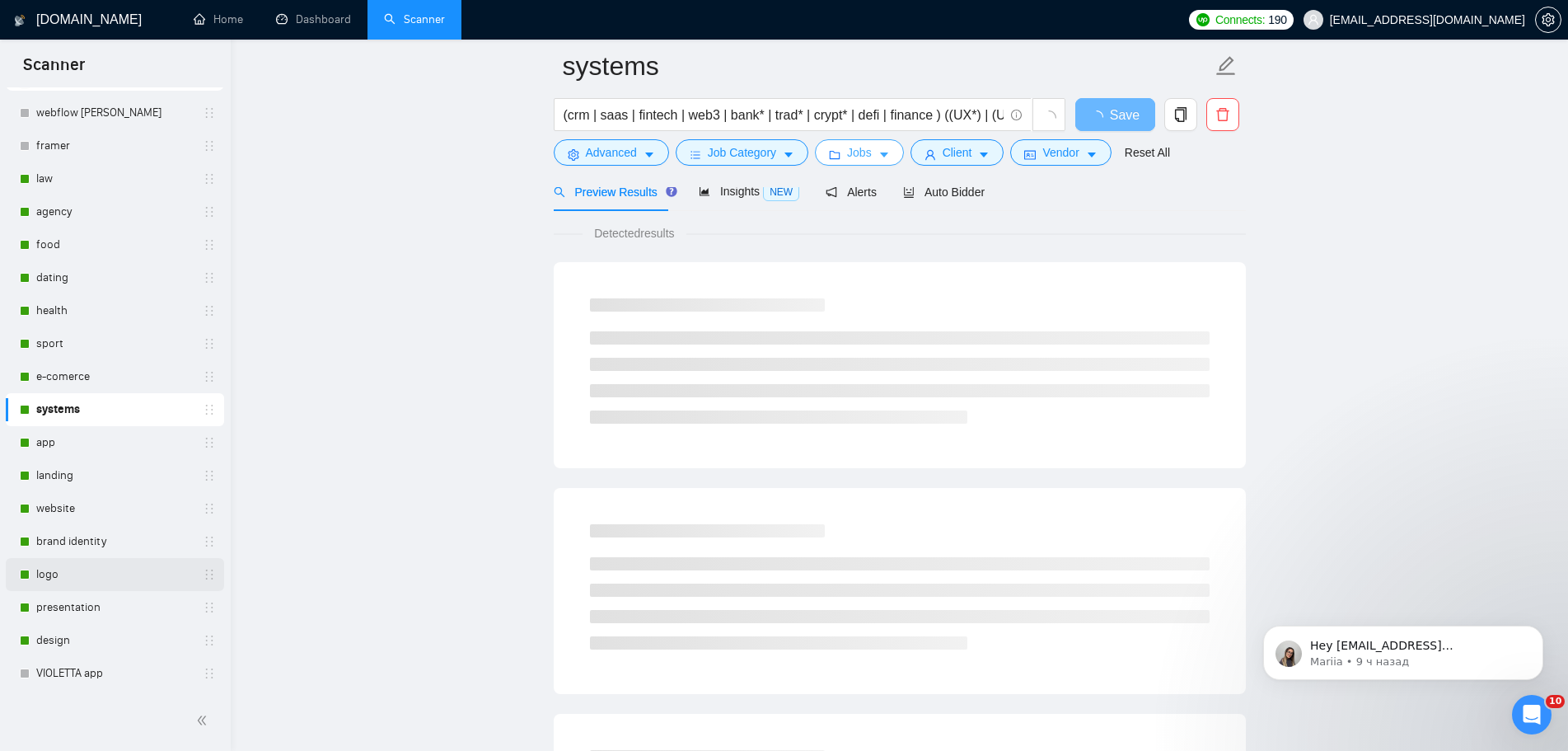
scroll to position [164, 0]
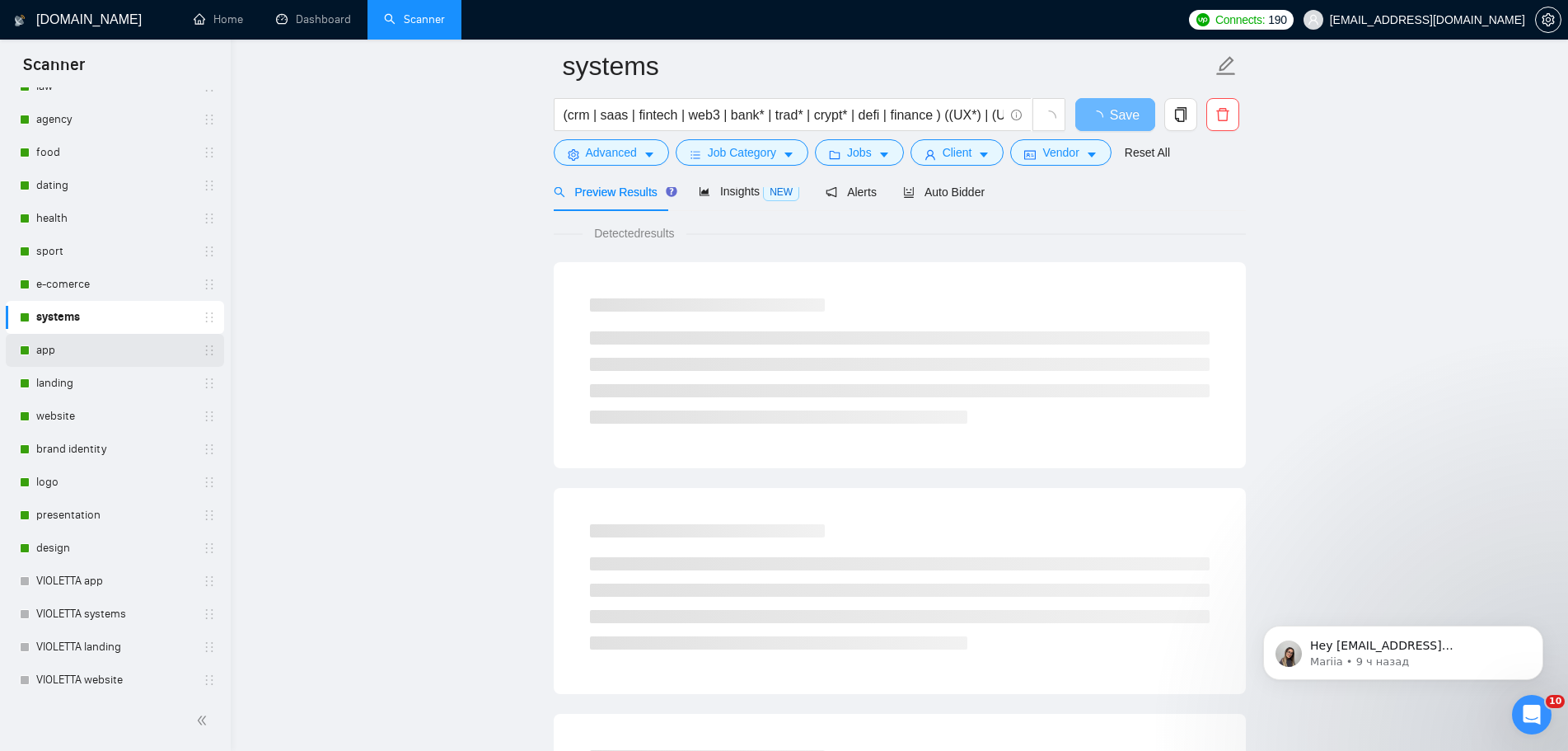
click at [93, 357] on link "app" at bounding box center [114, 350] width 156 height 33
click at [874, 147] on button "Jobs" at bounding box center [859, 152] width 89 height 26
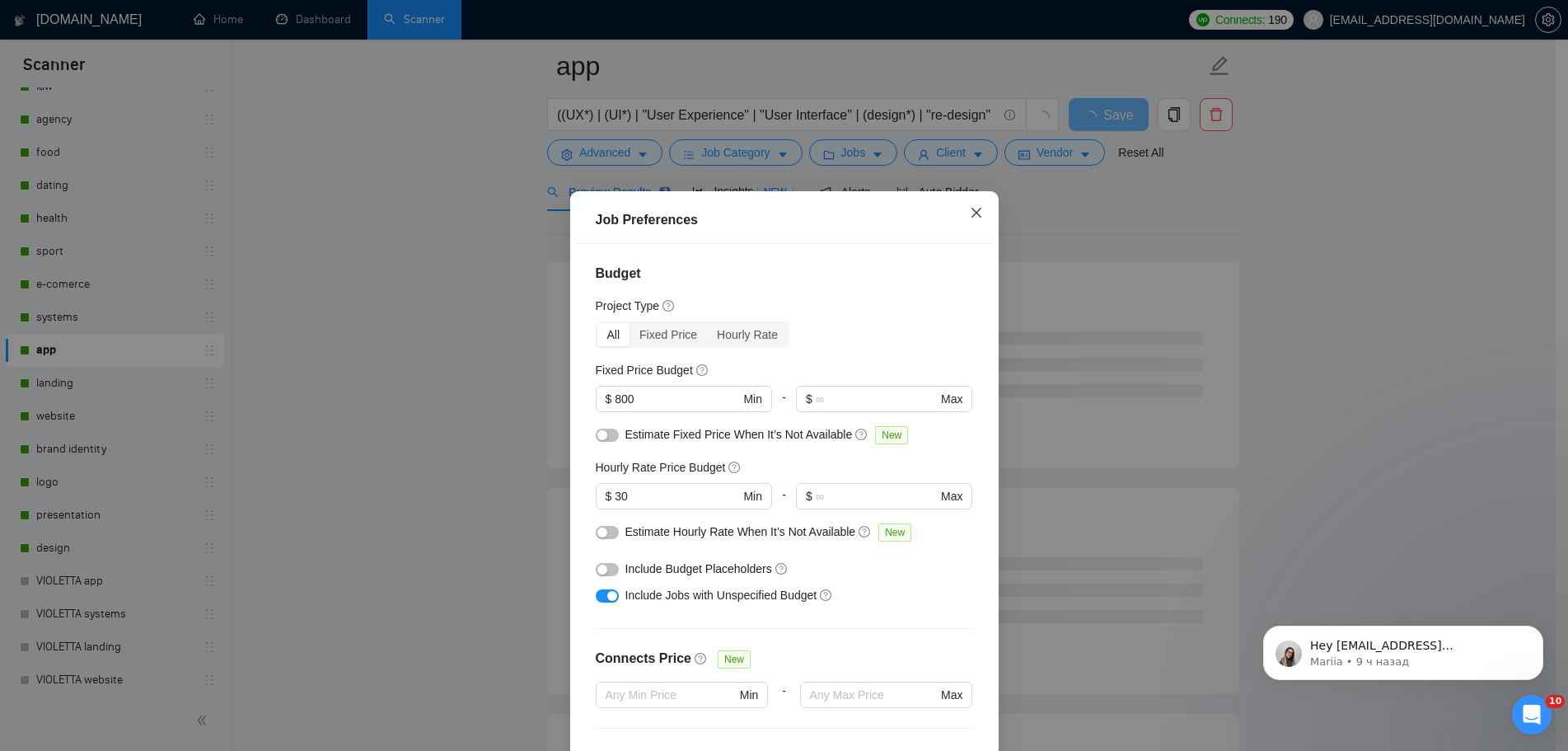
click at [970, 206] on icon "close" at bounding box center [977, 212] width 13 height 13
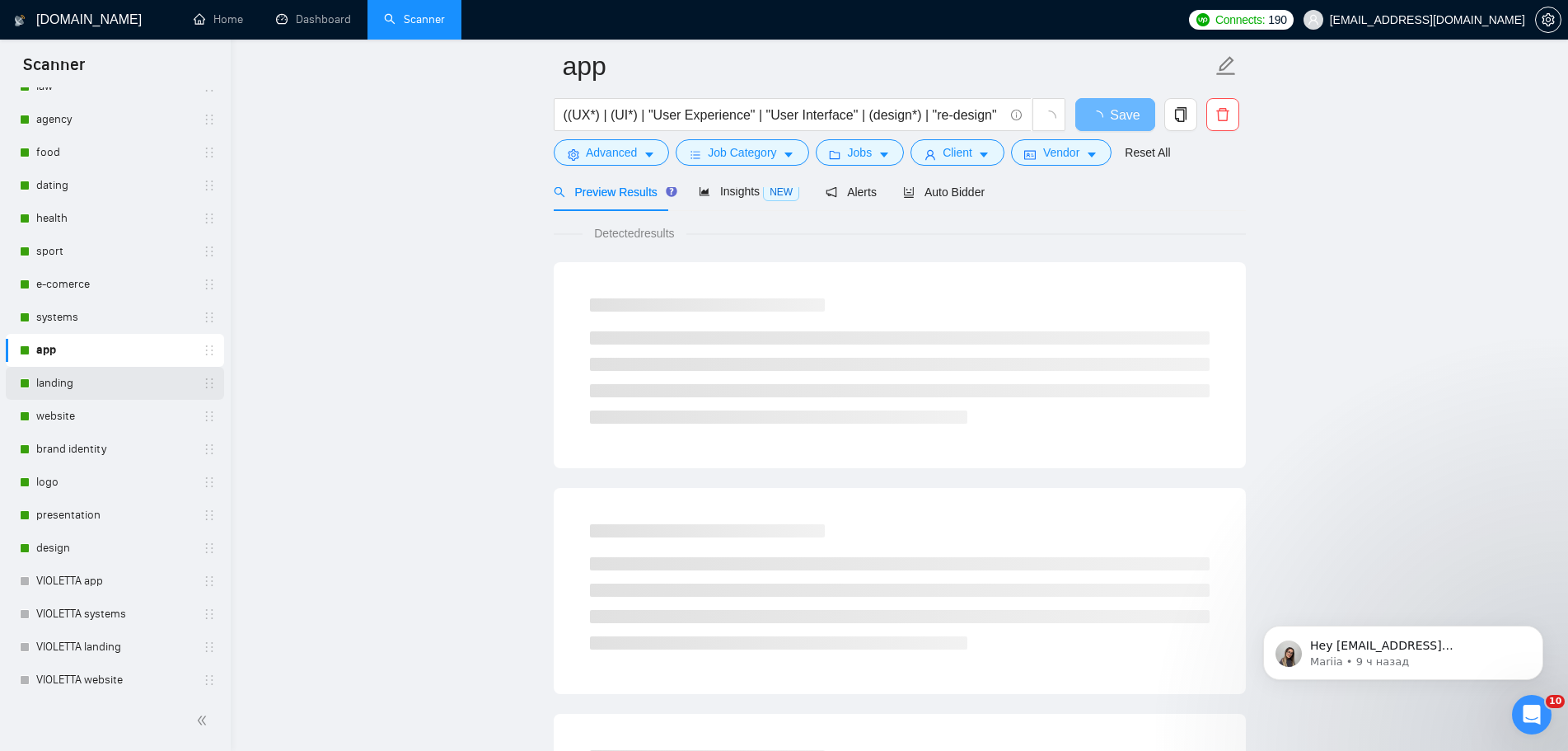
click at [52, 387] on link "landing" at bounding box center [114, 383] width 156 height 33
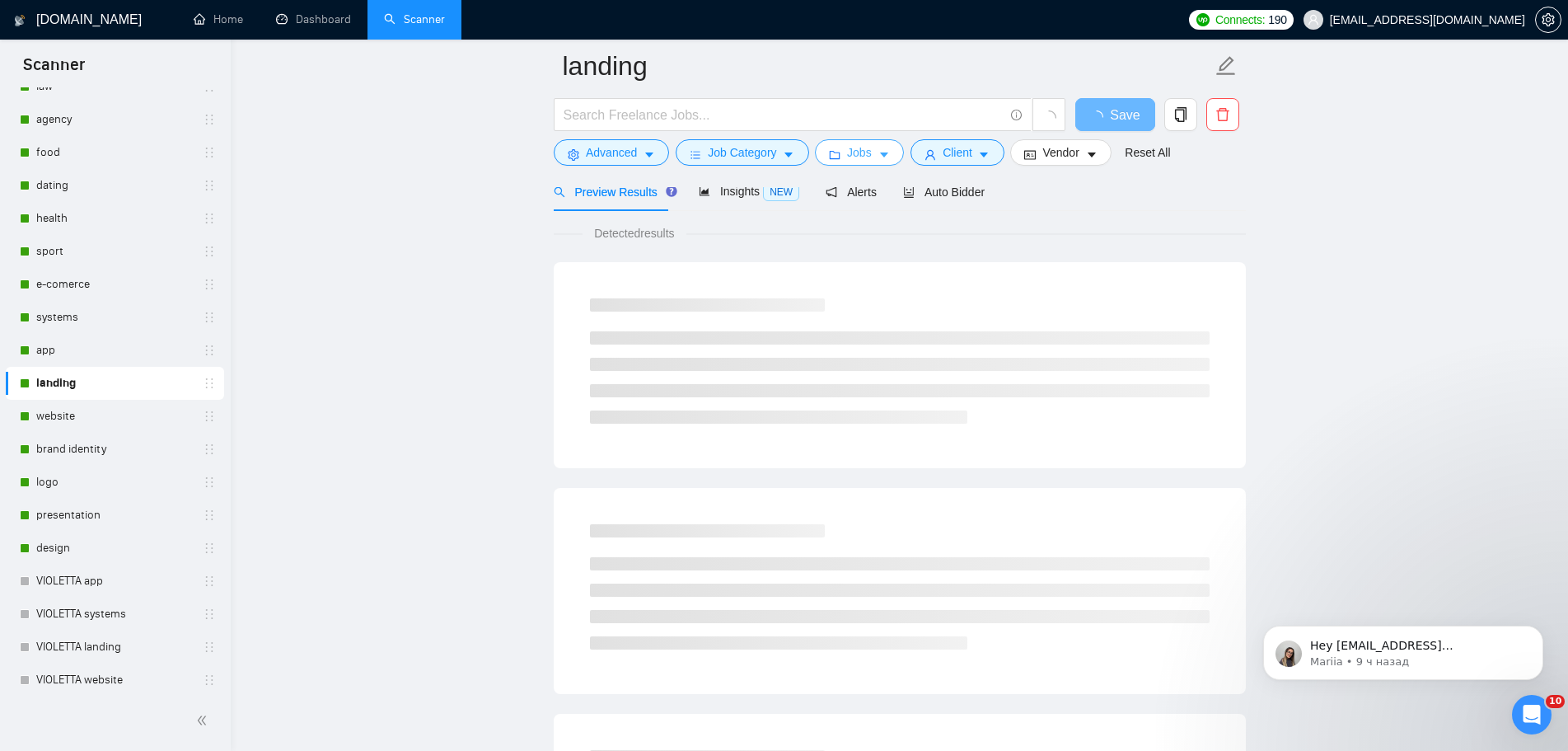
click at [871, 158] on button "Jobs" at bounding box center [859, 152] width 89 height 26
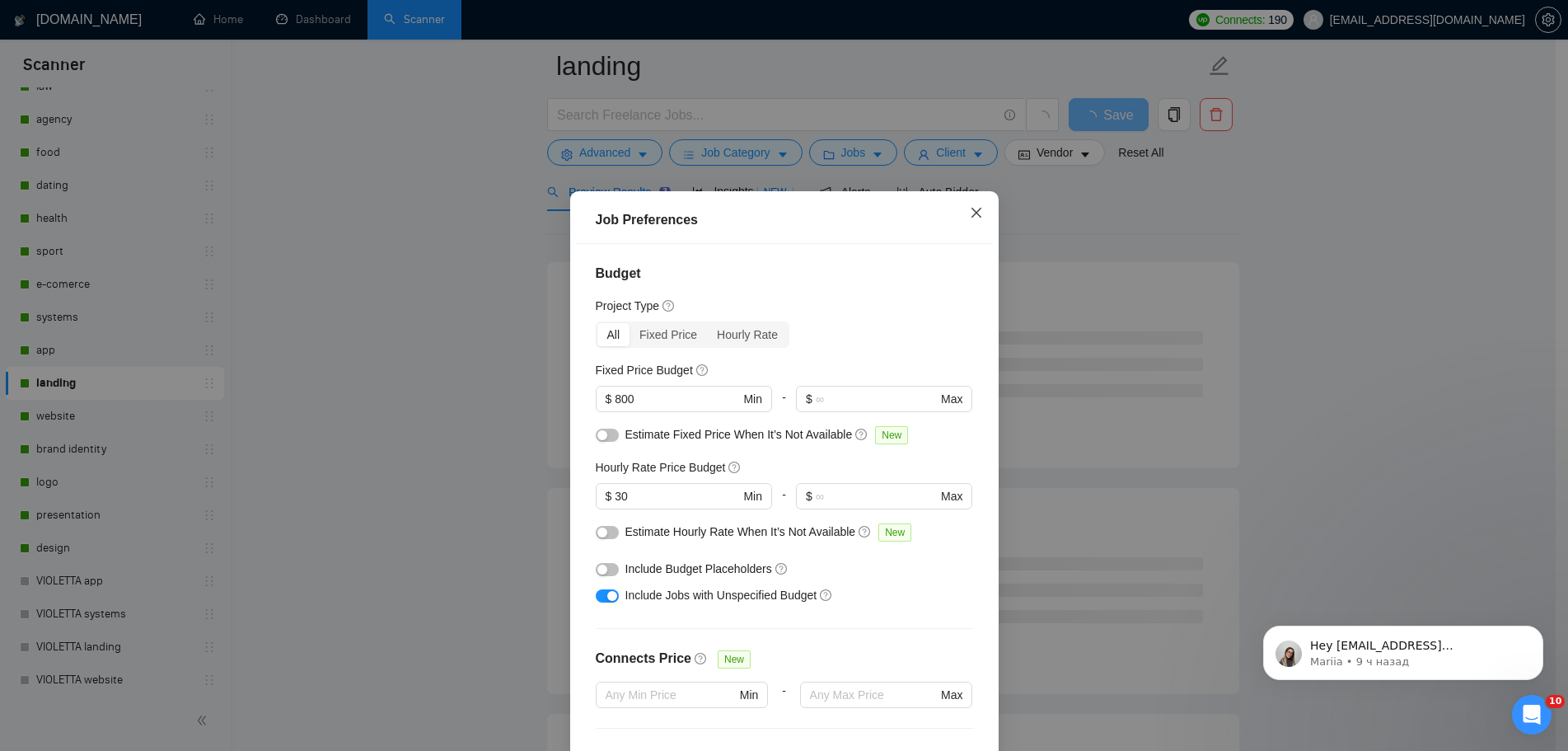
click at [986, 191] on span "Close" at bounding box center [976, 213] width 45 height 45
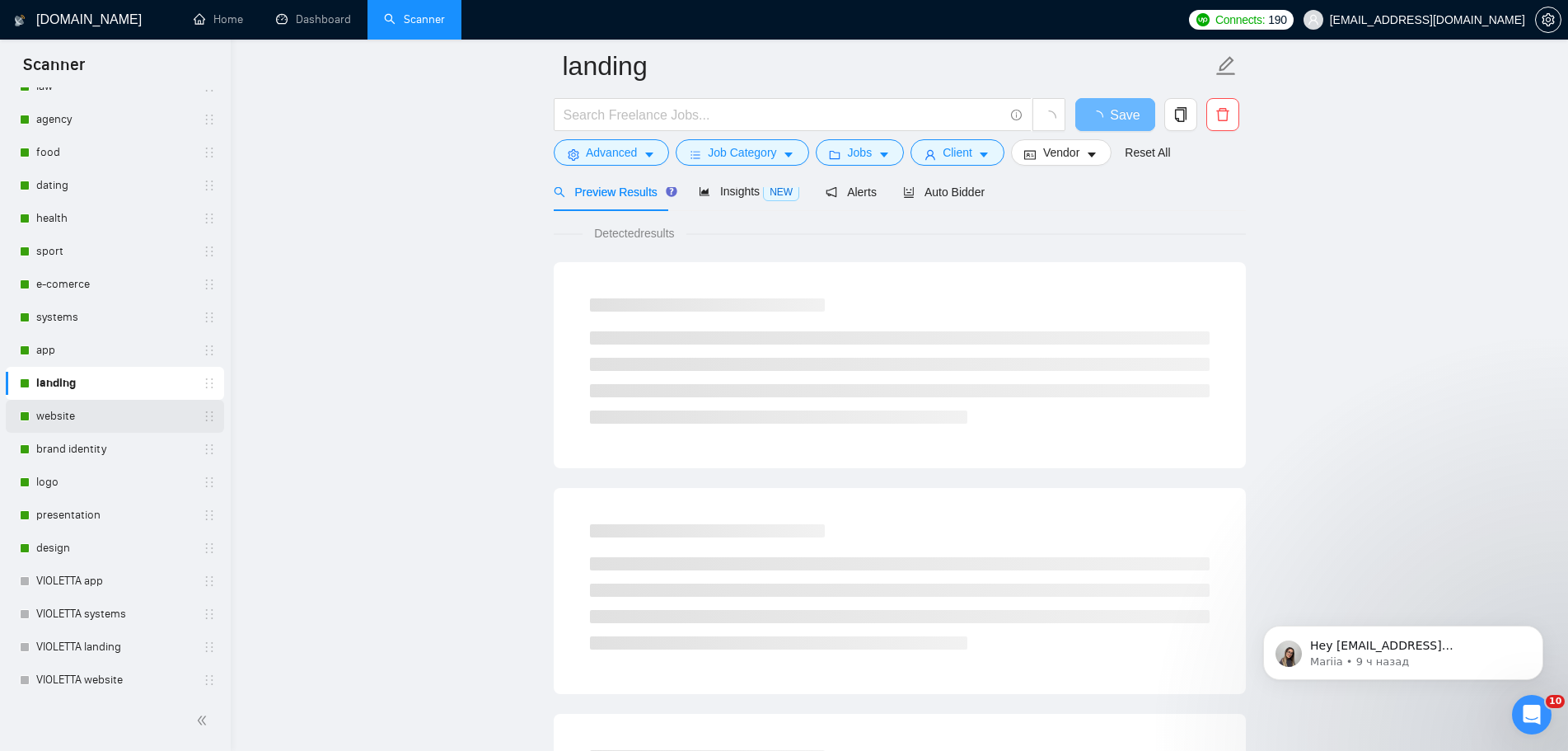
click at [66, 420] on link "website" at bounding box center [114, 416] width 156 height 33
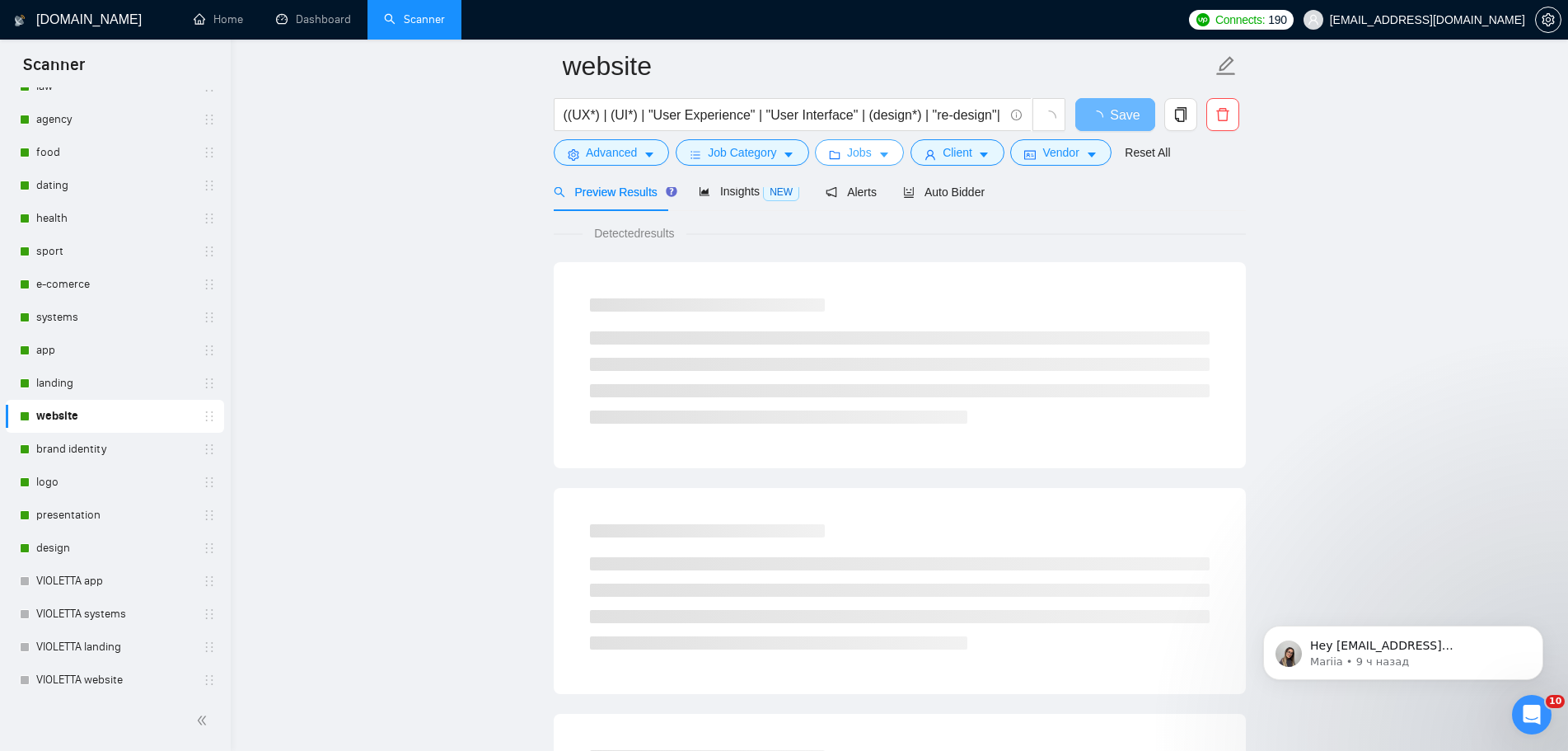
click at [870, 155] on button "Jobs" at bounding box center [859, 152] width 89 height 26
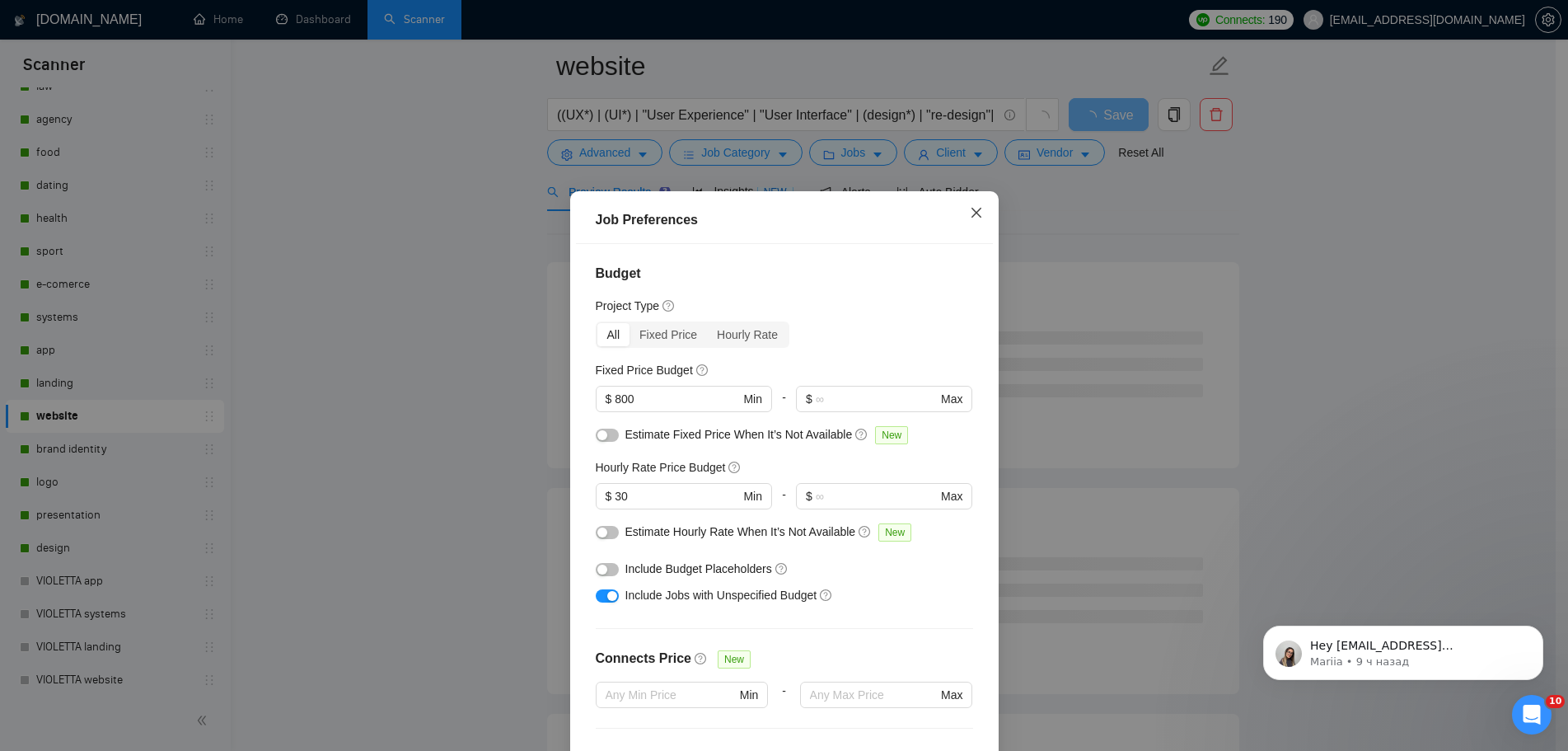
click at [979, 206] on icon "close" at bounding box center [977, 212] width 13 height 13
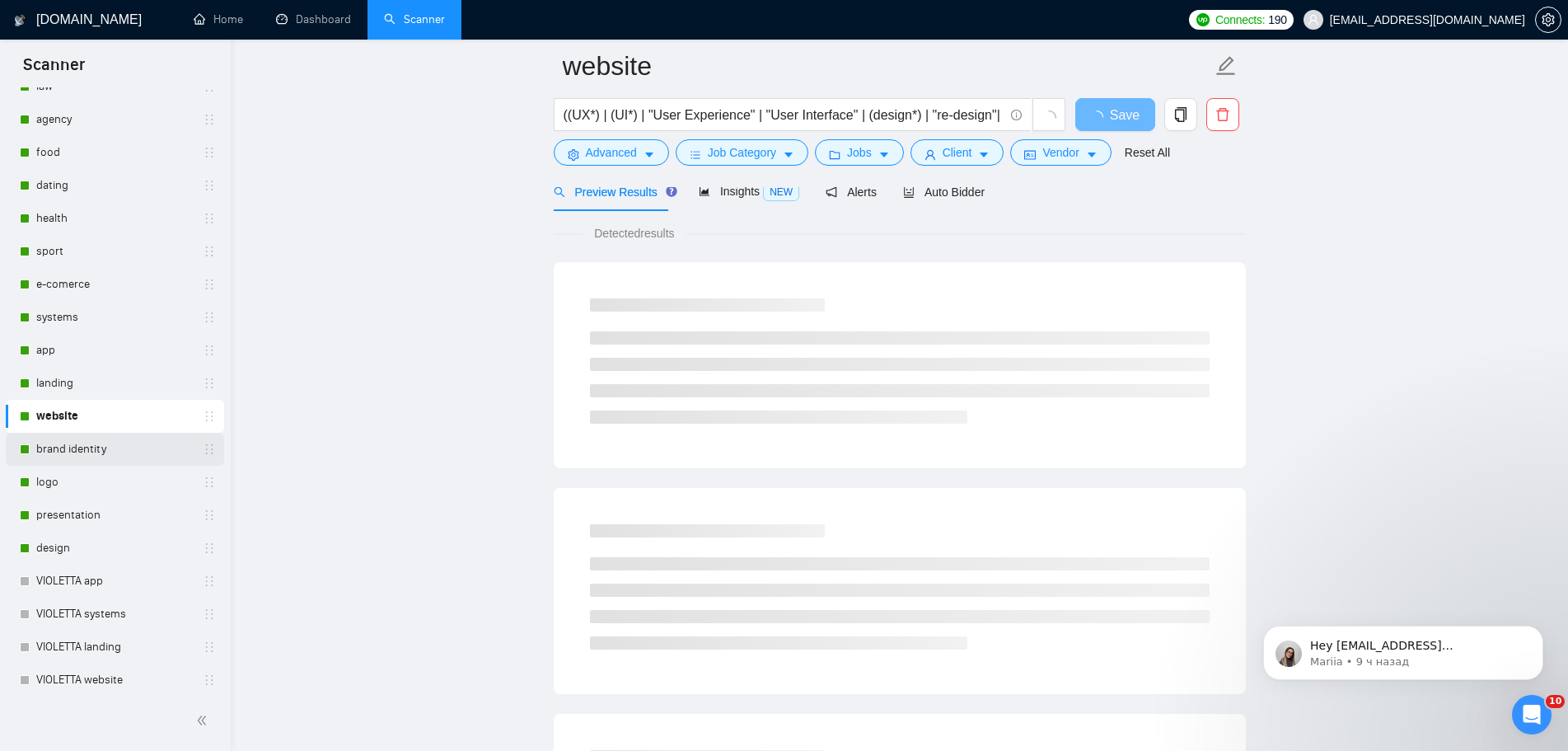
click at [118, 446] on link "brand identity" at bounding box center [114, 450] width 156 height 33
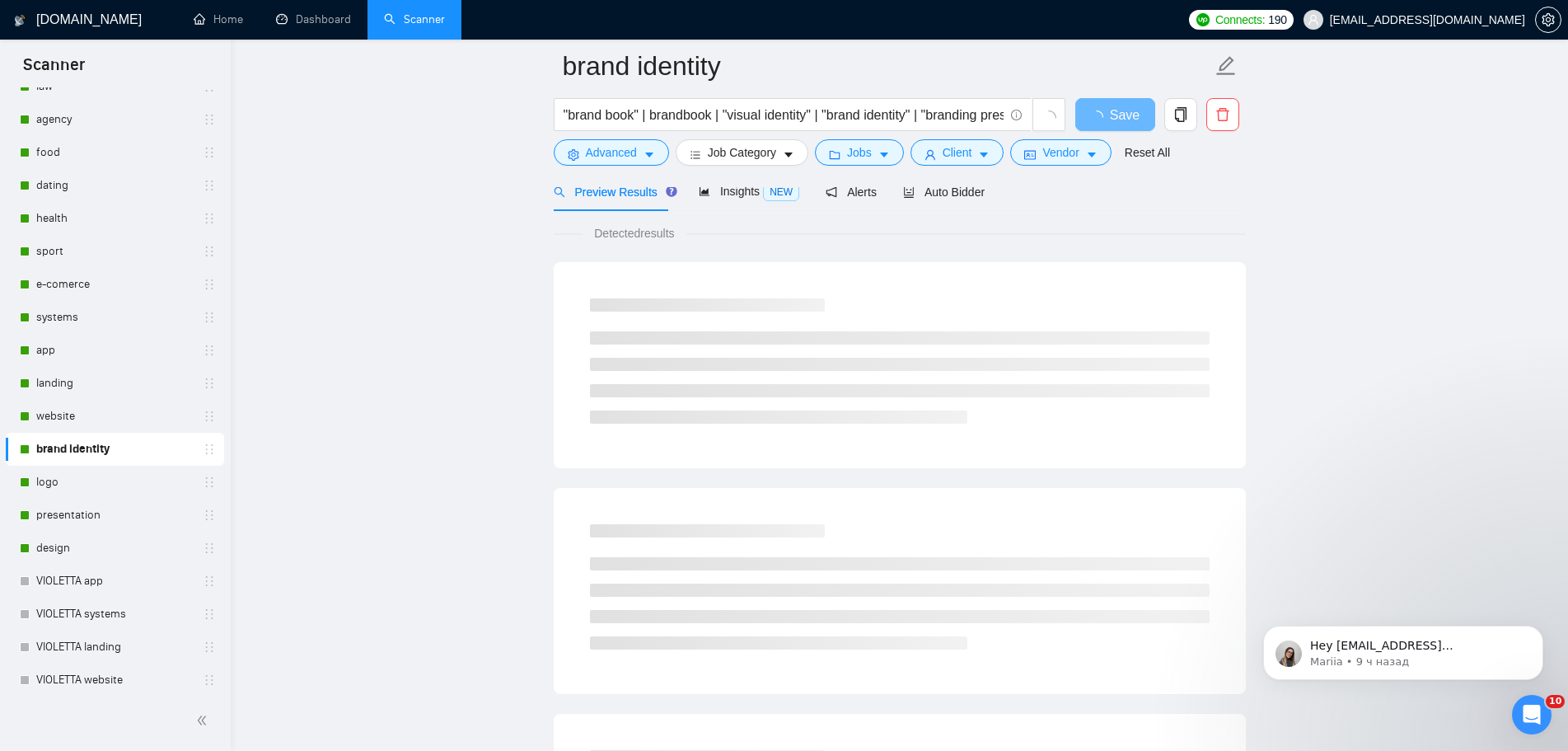
click at [67, 544] on link "design" at bounding box center [114, 548] width 156 height 33
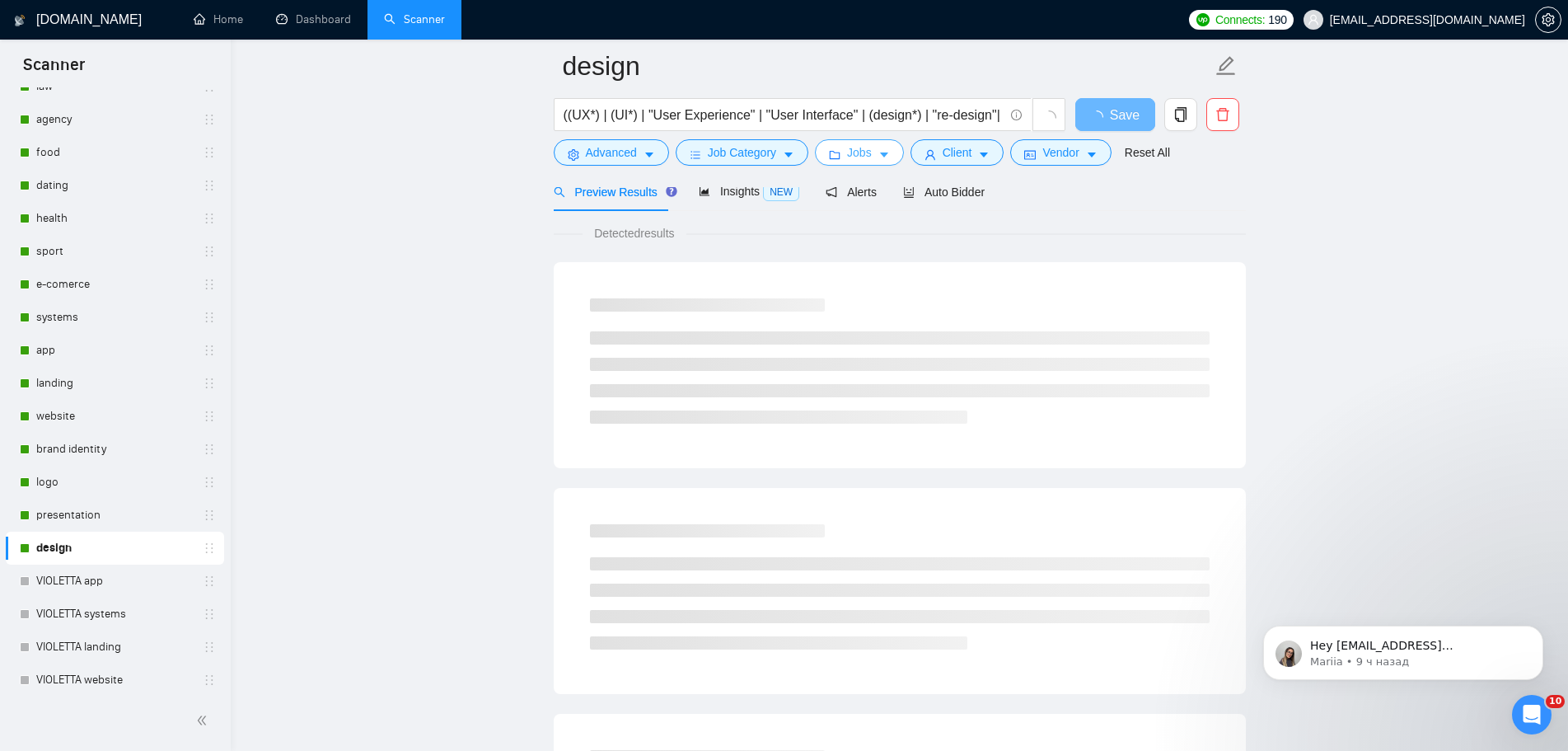
click at [878, 160] on icon "caret-down" at bounding box center [884, 154] width 12 height 12
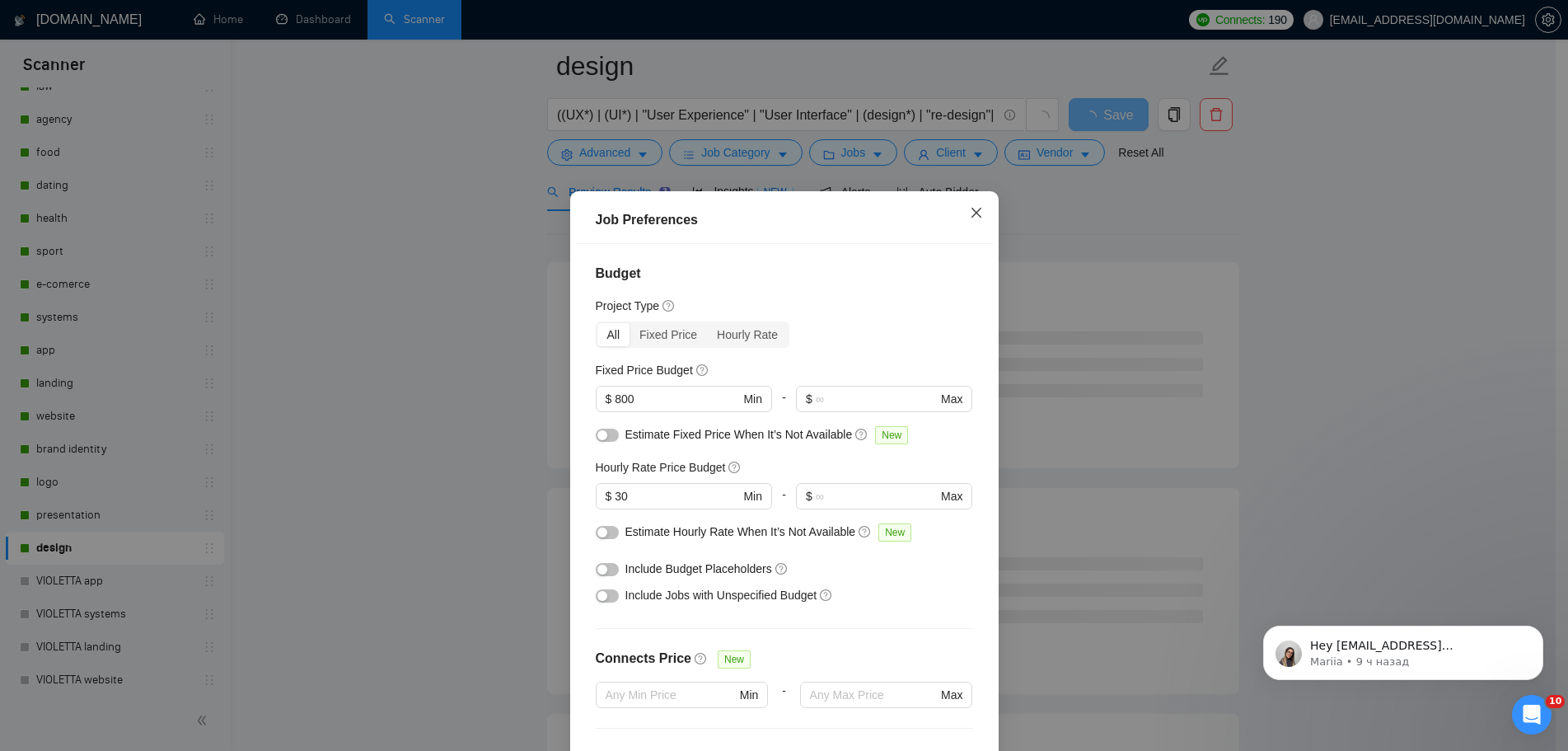
click at [982, 206] on icon "close" at bounding box center [977, 212] width 13 height 13
